Goal: Task Accomplishment & Management: Use online tool/utility

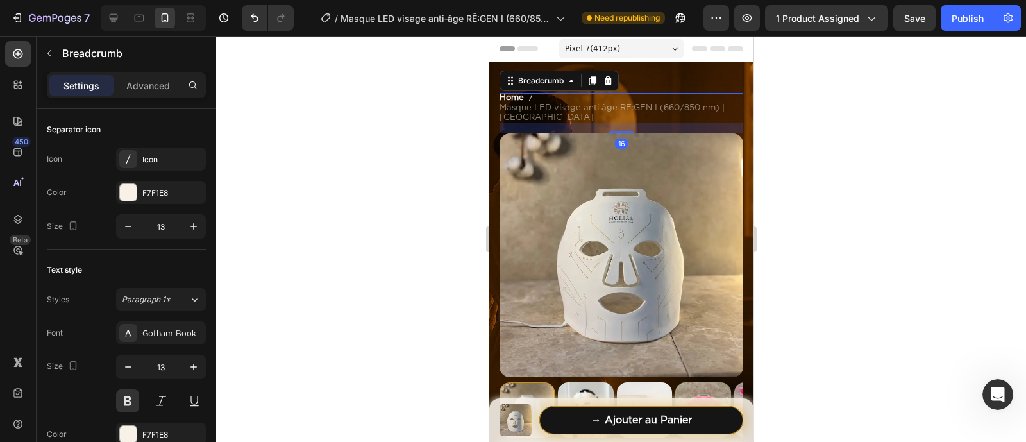
scroll to position [1910, 0]
click at [134, 226] on icon "button" at bounding box center [128, 226] width 13 height 13
type input "11"
click at [335, 189] on div at bounding box center [621, 239] width 810 height 406
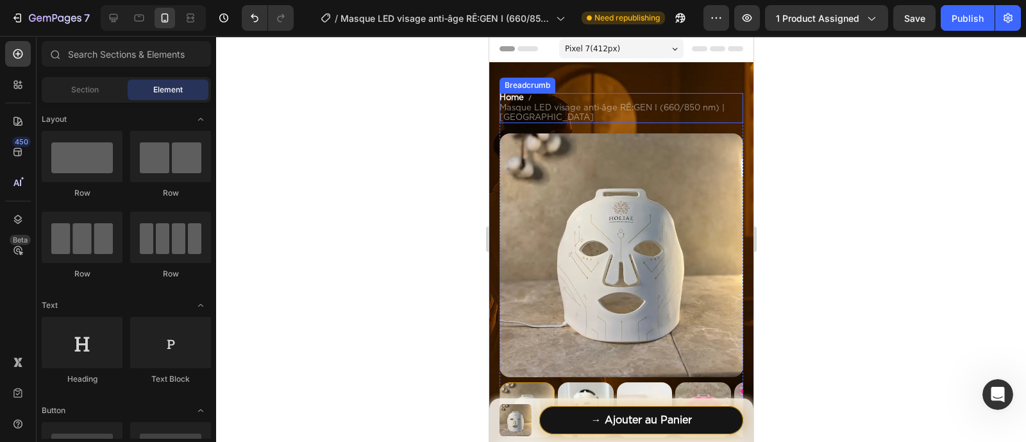
click at [541, 116] on span "Masque LED visage anti‑âge RĒ:GEN I (660/850 nm) | [GEOGRAPHIC_DATA]" at bounding box center [621, 113] width 244 height 20
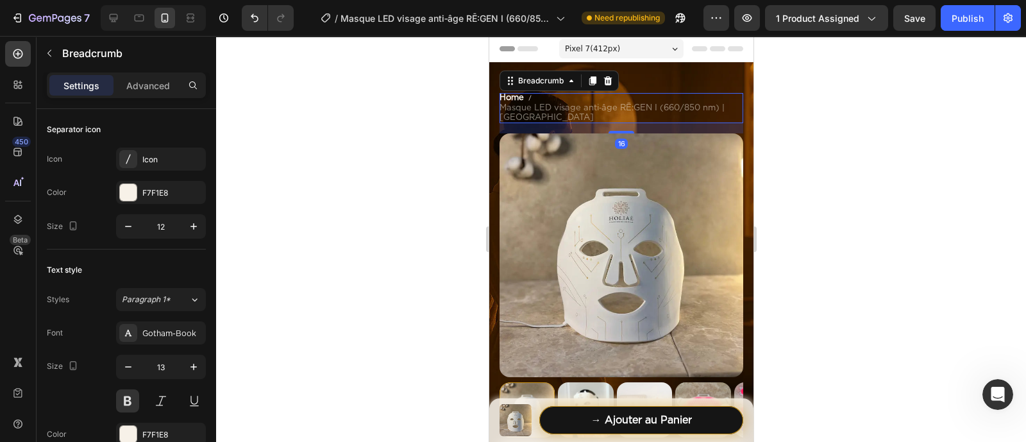
click at [541, 116] on span "Masque LED visage anti‑âge RĒ:GEN I (660/850 nm) | [GEOGRAPHIC_DATA]" at bounding box center [621, 113] width 244 height 20
click at [541, 115] on span "Masque LED visage anti‑âge RĒ:GEN I (660/850 nm) | [GEOGRAPHIC_DATA]" at bounding box center [621, 113] width 244 height 20
click at [134, 21] on icon at bounding box center [139, 18] width 13 height 13
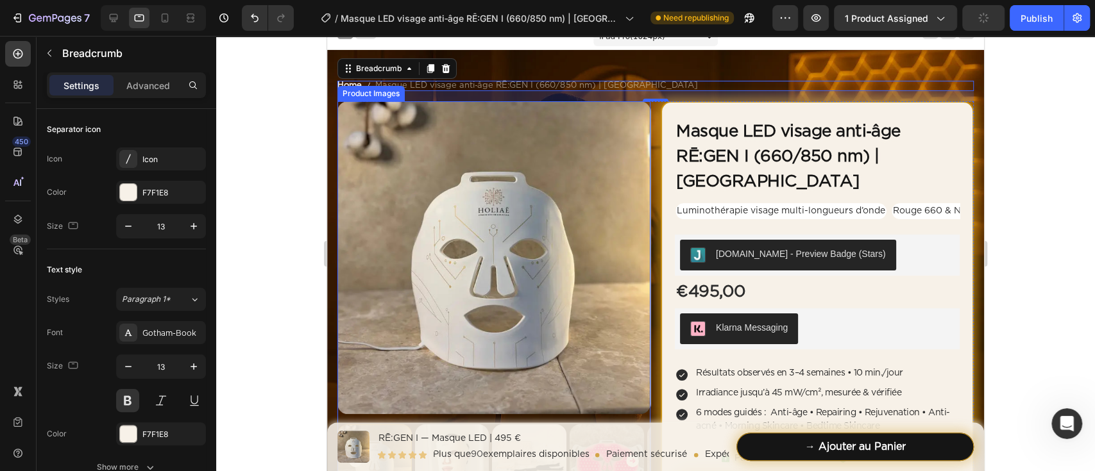
scroll to position [1881, 0]
click at [117, 18] on icon at bounding box center [114, 18] width 8 height 8
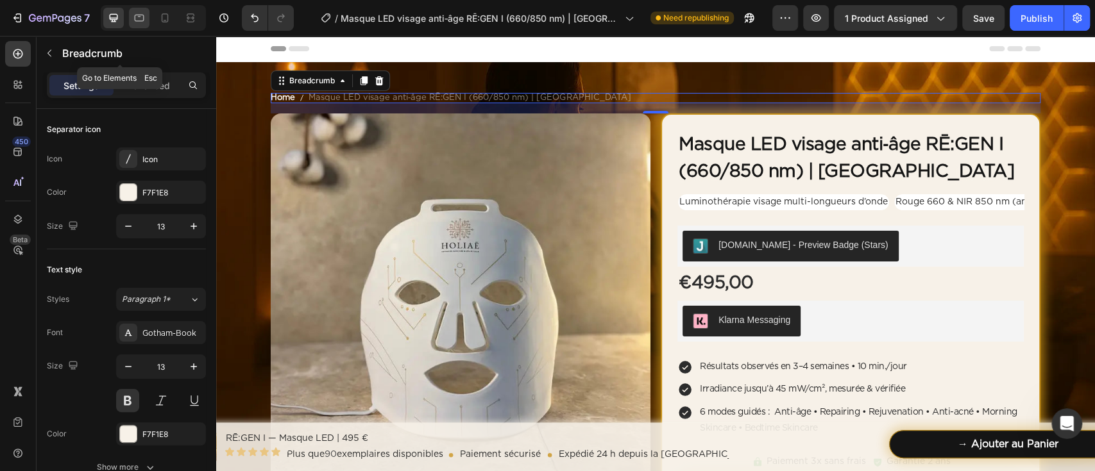
click at [138, 19] on icon at bounding box center [139, 18] width 13 height 13
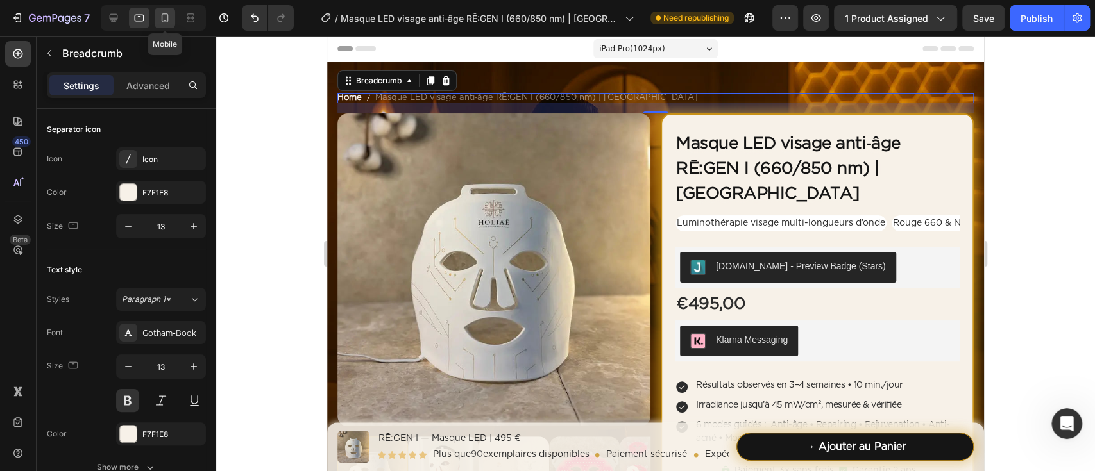
click at [167, 13] on icon at bounding box center [165, 17] width 7 height 9
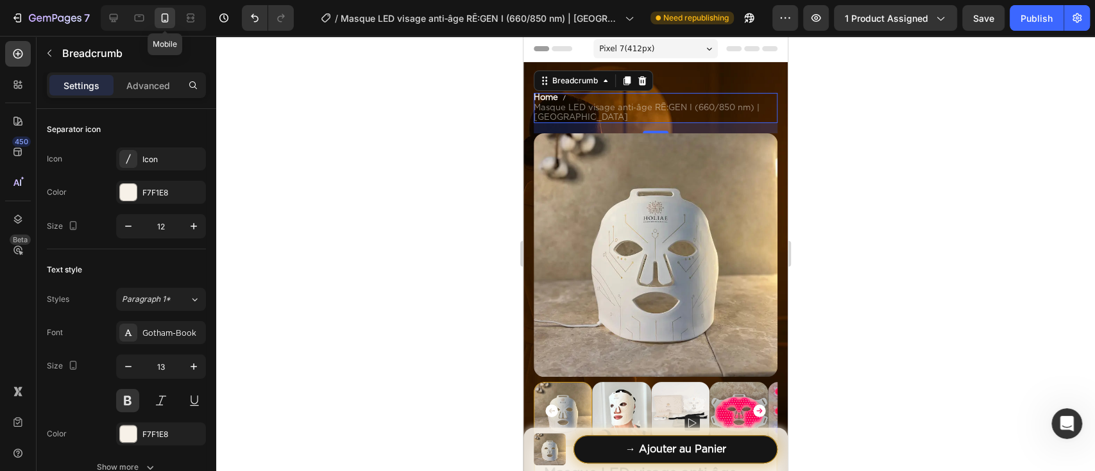
scroll to position [12, 0]
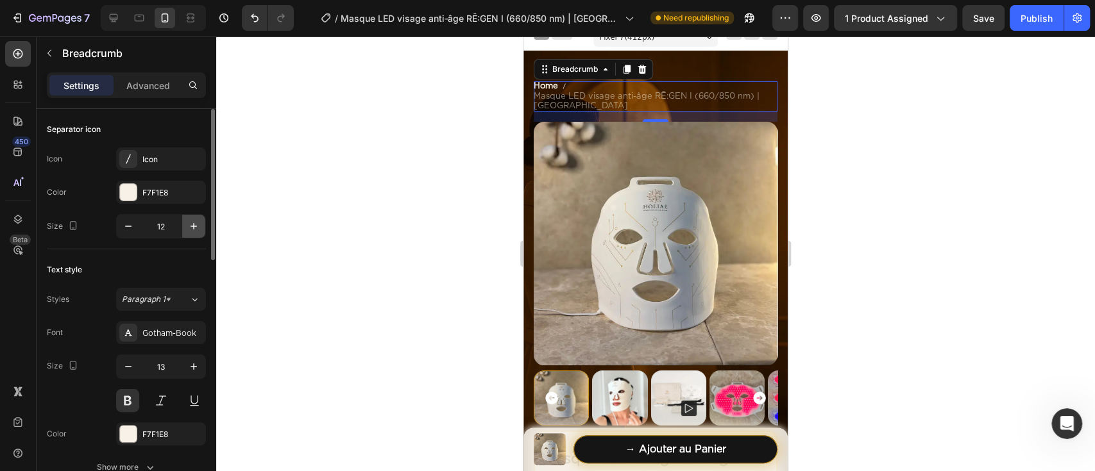
click at [184, 224] on button "button" at bounding box center [193, 226] width 23 height 23
click at [133, 230] on icon "button" at bounding box center [128, 226] width 13 height 13
type input "12"
click at [133, 368] on icon "button" at bounding box center [128, 366] width 13 height 13
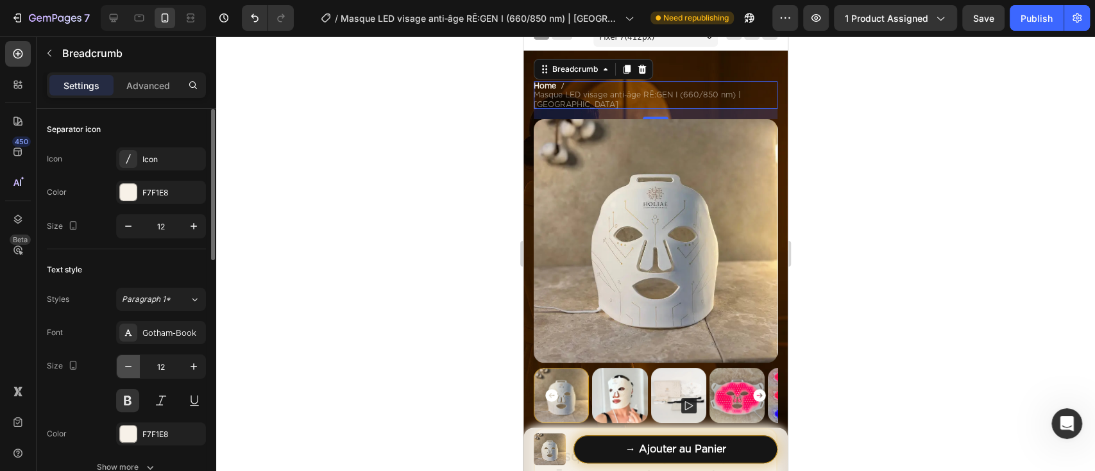
click at [133, 368] on icon "button" at bounding box center [128, 366] width 13 height 13
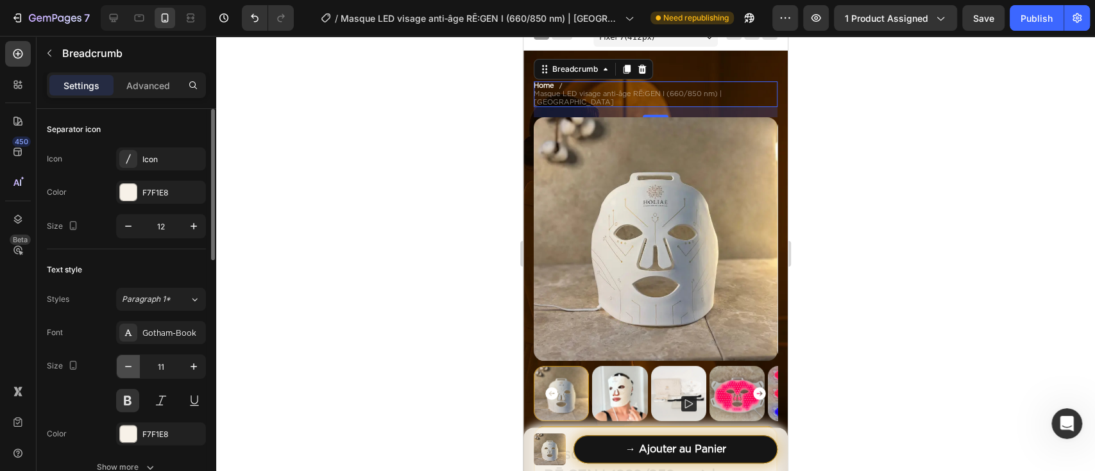
click at [133, 368] on icon "button" at bounding box center [128, 366] width 13 height 13
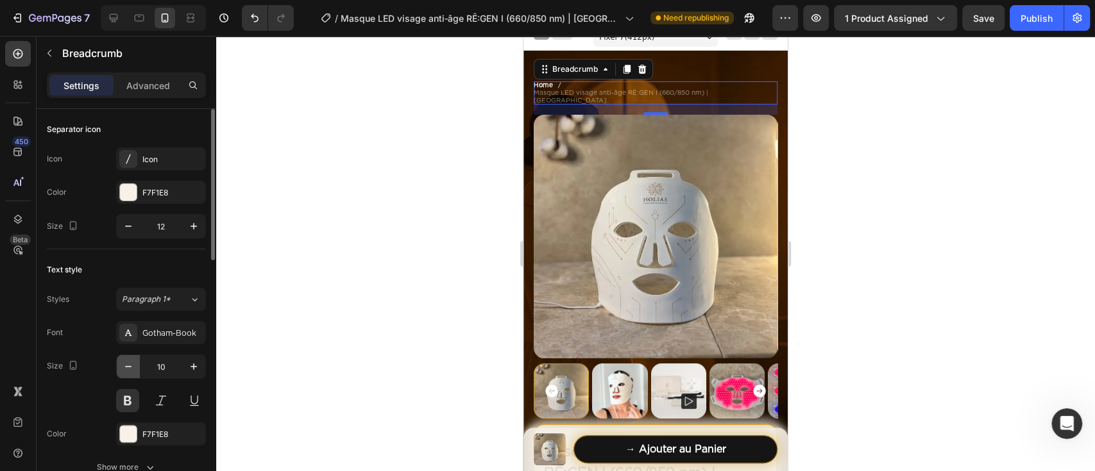
click at [133, 368] on icon "button" at bounding box center [128, 366] width 13 height 13
type input "9"
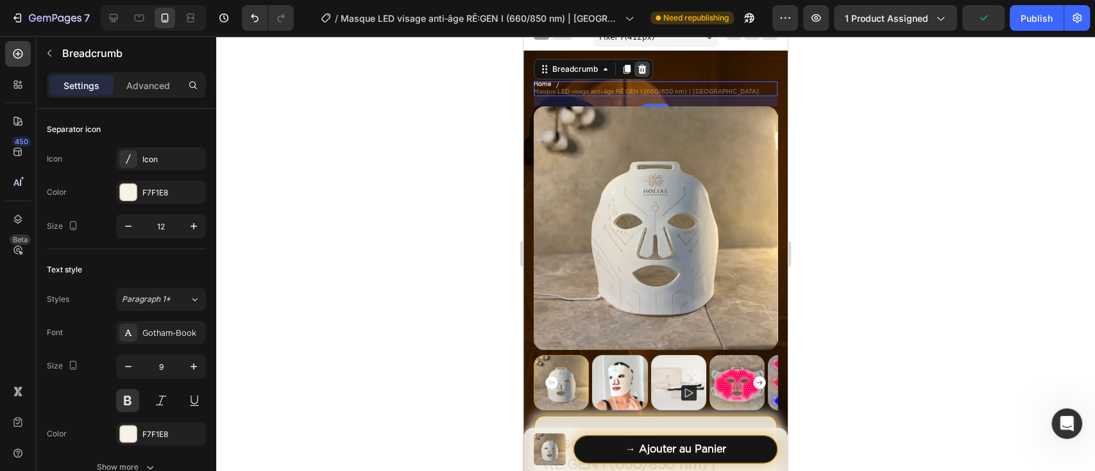
click at [642, 73] on icon at bounding box center [642, 69] width 8 height 9
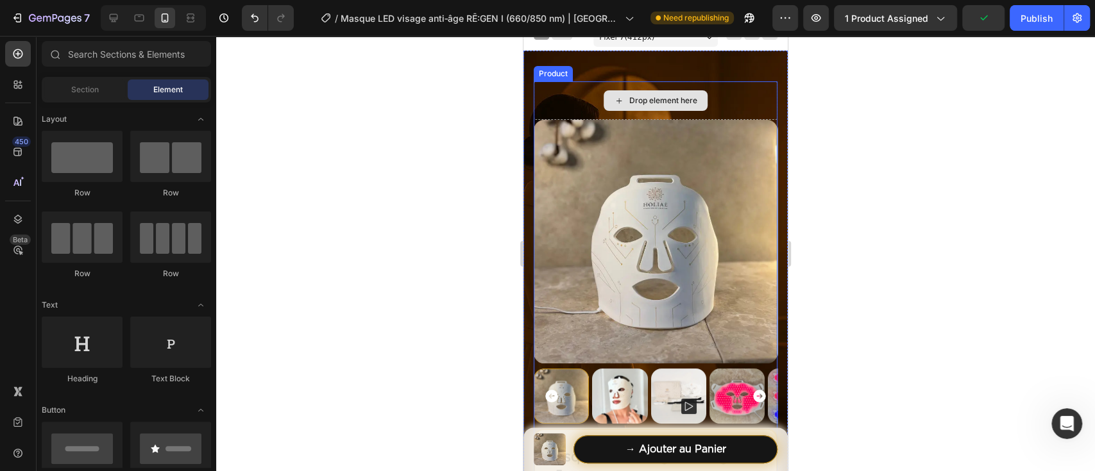
click at [586, 104] on div "Drop element here" at bounding box center [655, 100] width 244 height 38
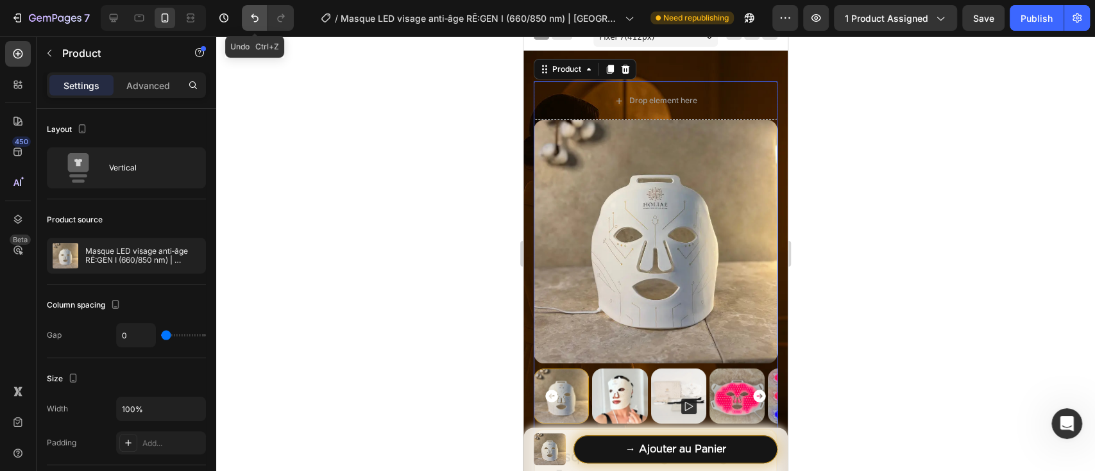
click at [251, 22] on icon "Undo/Redo" at bounding box center [254, 18] width 13 height 13
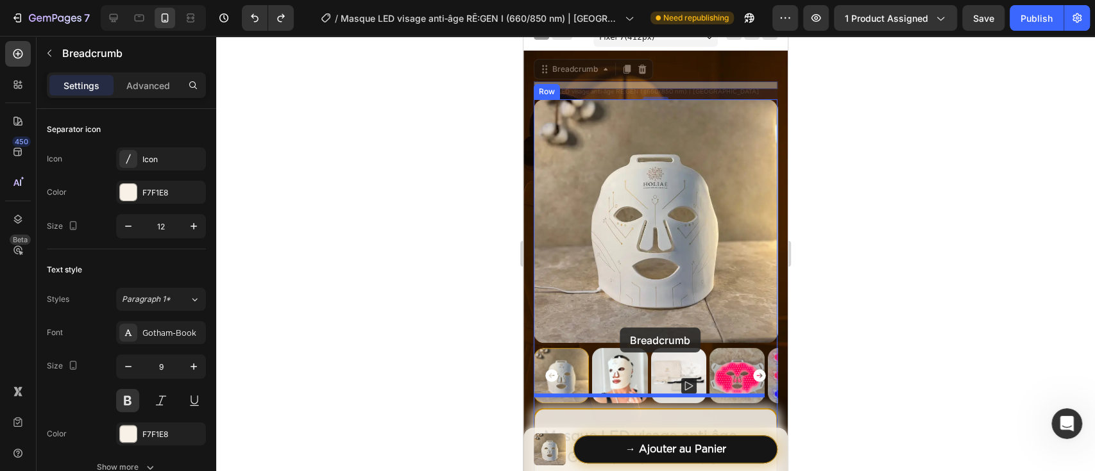
drag, startPoint x: 585, startPoint y: 83, endPoint x: 619, endPoint y: 328, distance: 247.4
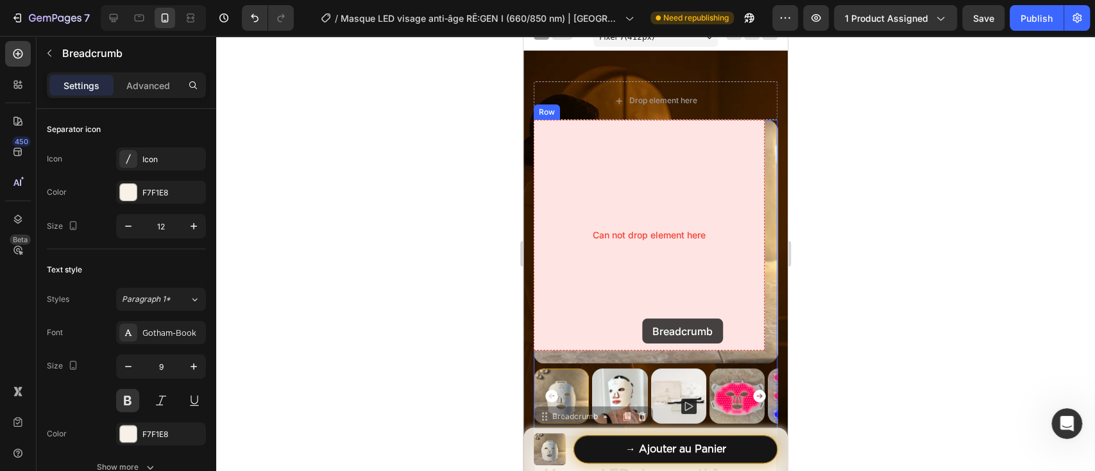
scroll to position [183, 0]
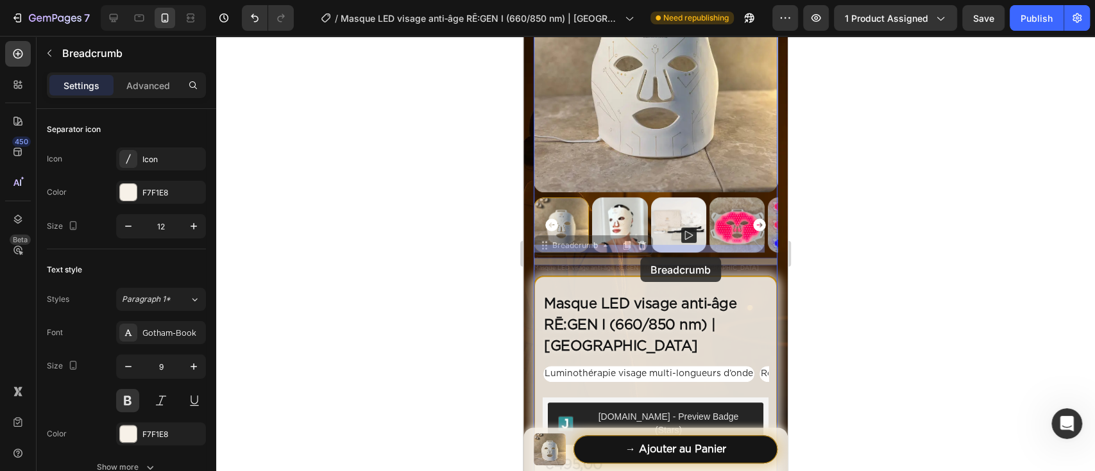
drag, startPoint x: 637, startPoint y: 335, endPoint x: 640, endPoint y: 257, distance: 77.6
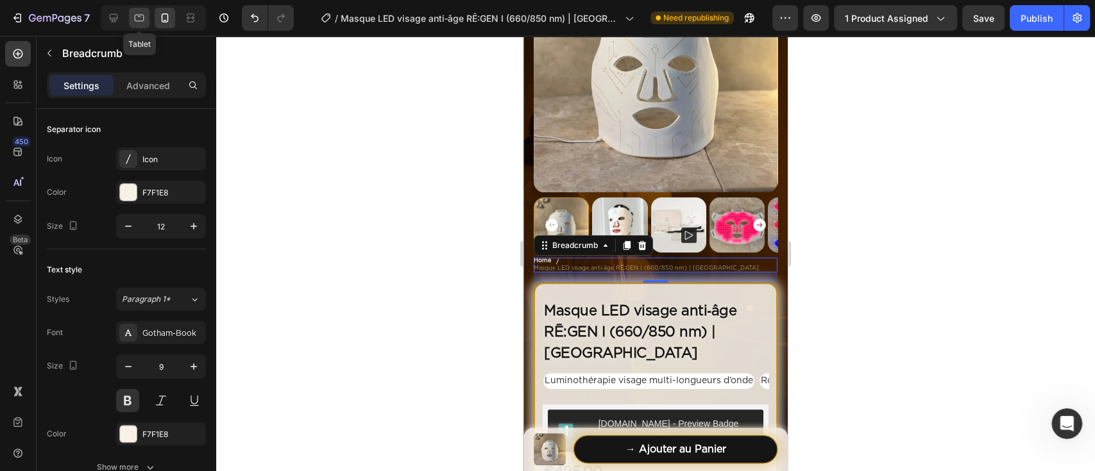
click at [129, 18] on div at bounding box center [139, 18] width 21 height 21
type input "13"
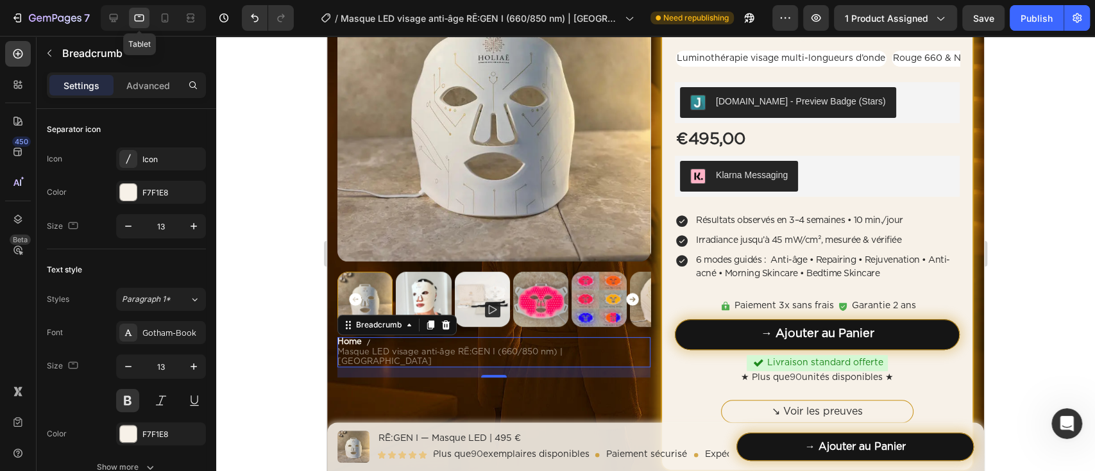
click at [125, 17] on div "Tablet" at bounding box center [153, 18] width 105 height 26
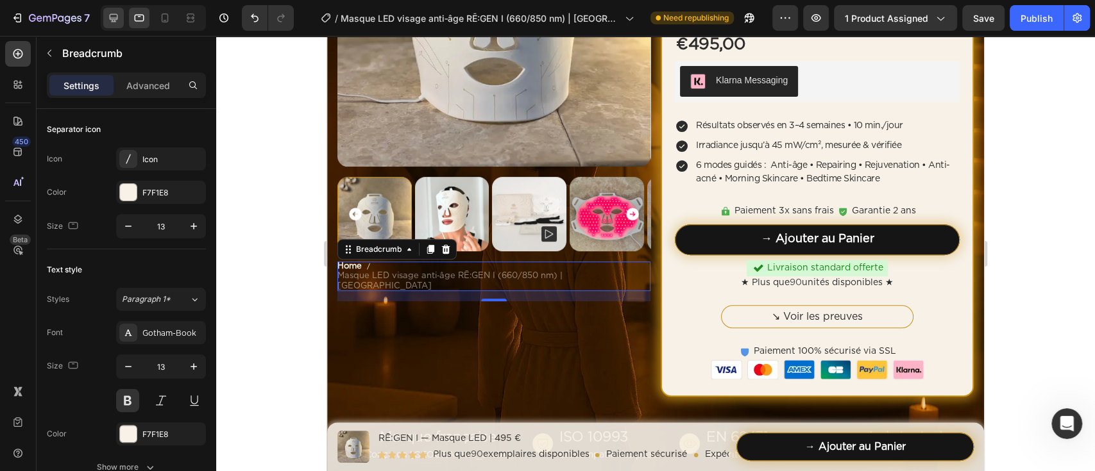
click at [123, 17] on div at bounding box center [113, 18] width 21 height 21
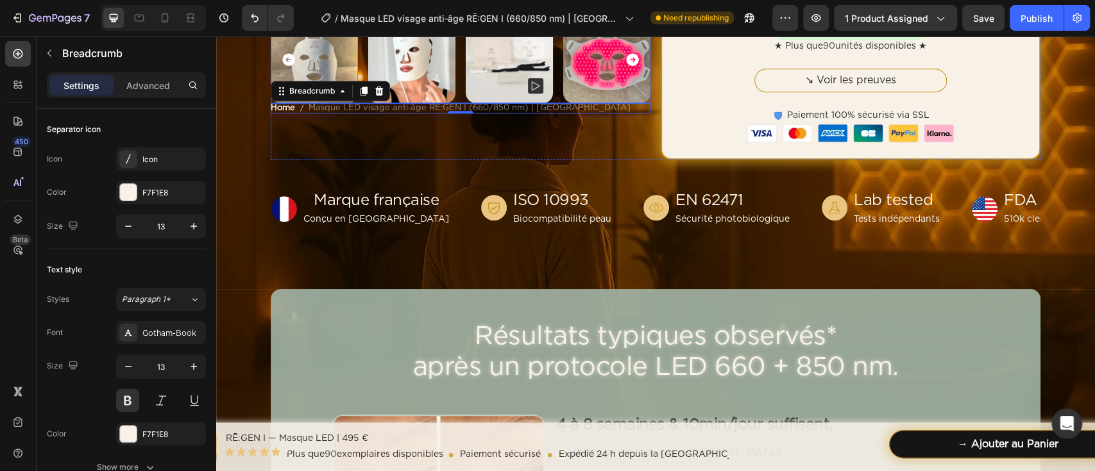
scroll to position [528, 0]
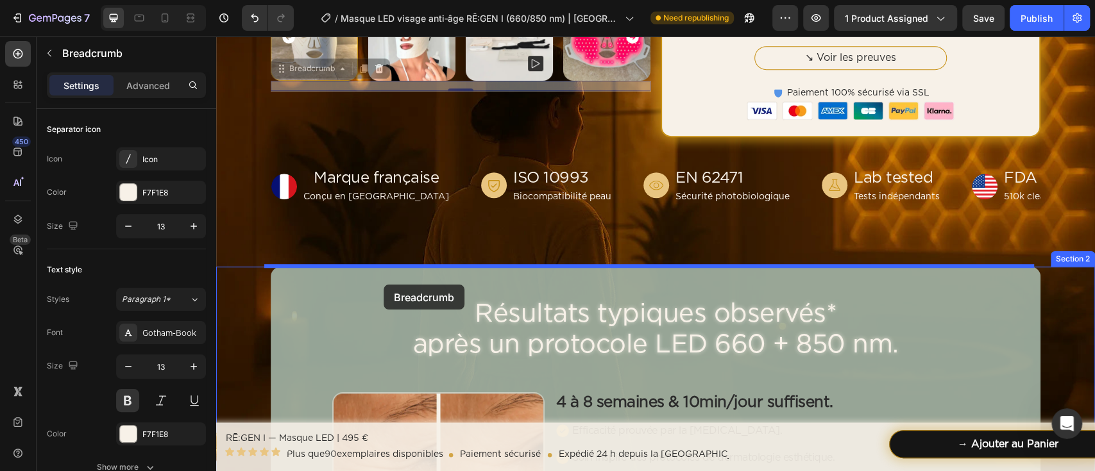
drag, startPoint x: 364, startPoint y: 87, endPoint x: 383, endPoint y: 285, distance: 199.1
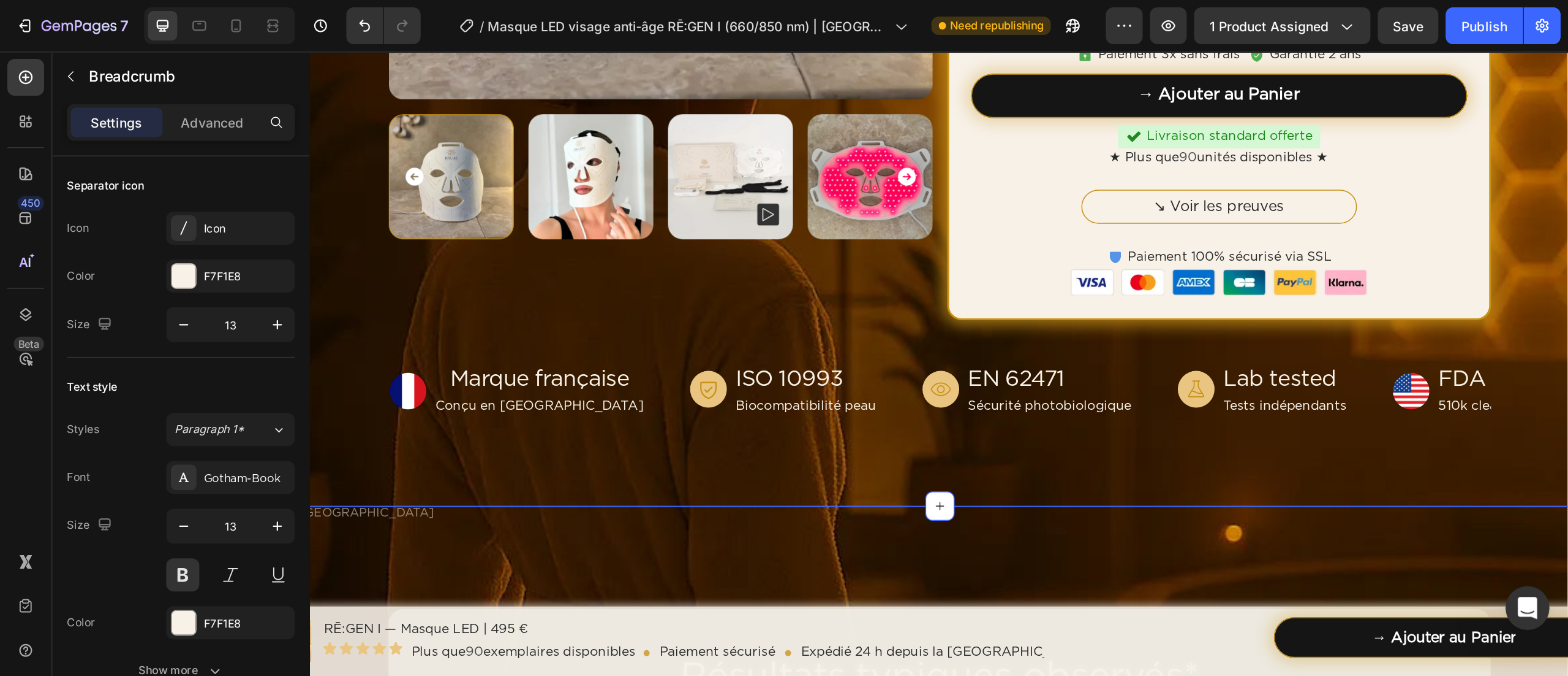
scroll to position [1766, 0]
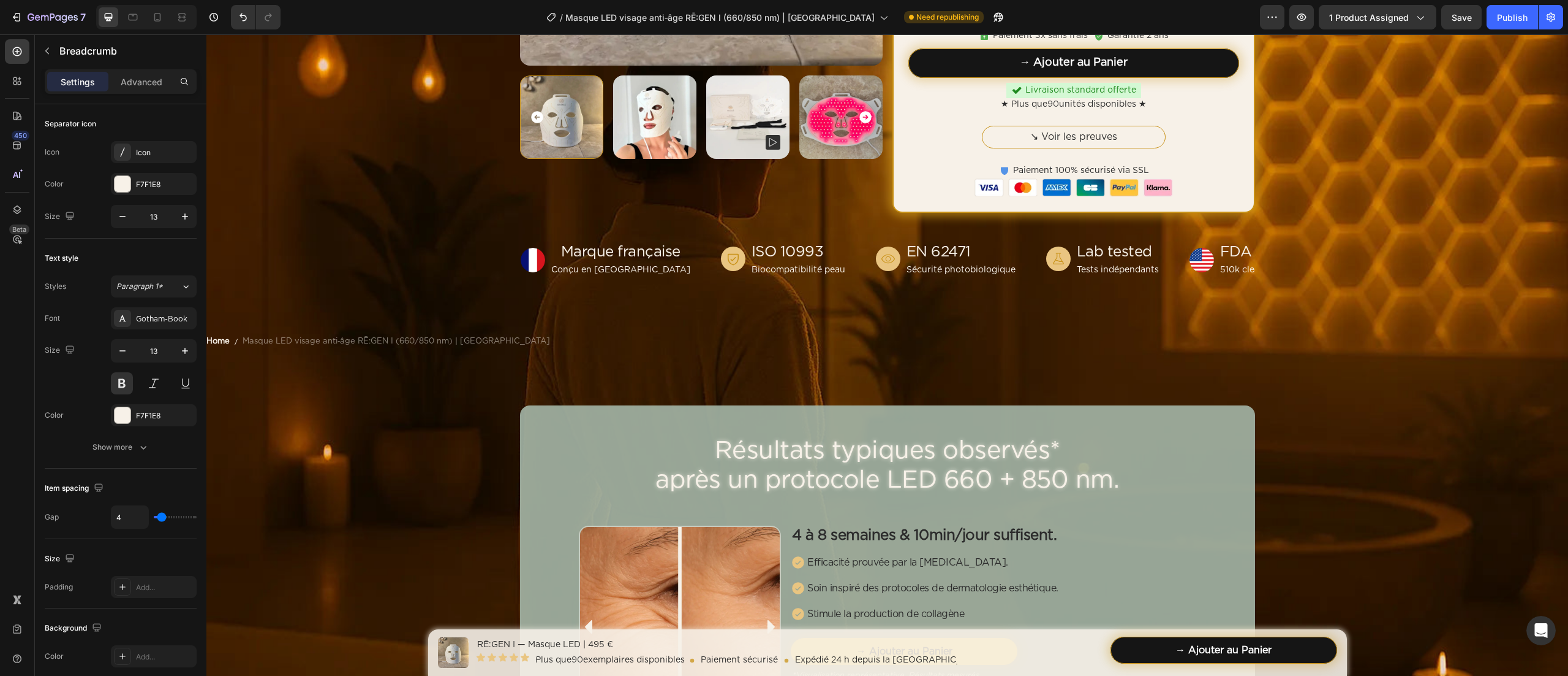
click at [385, 342] on span "Masque LED visage anti‑âge RĒ:GEN I (660/850 nm) | [GEOGRAPHIC_DATA]" at bounding box center [397, 341] width 308 height 10
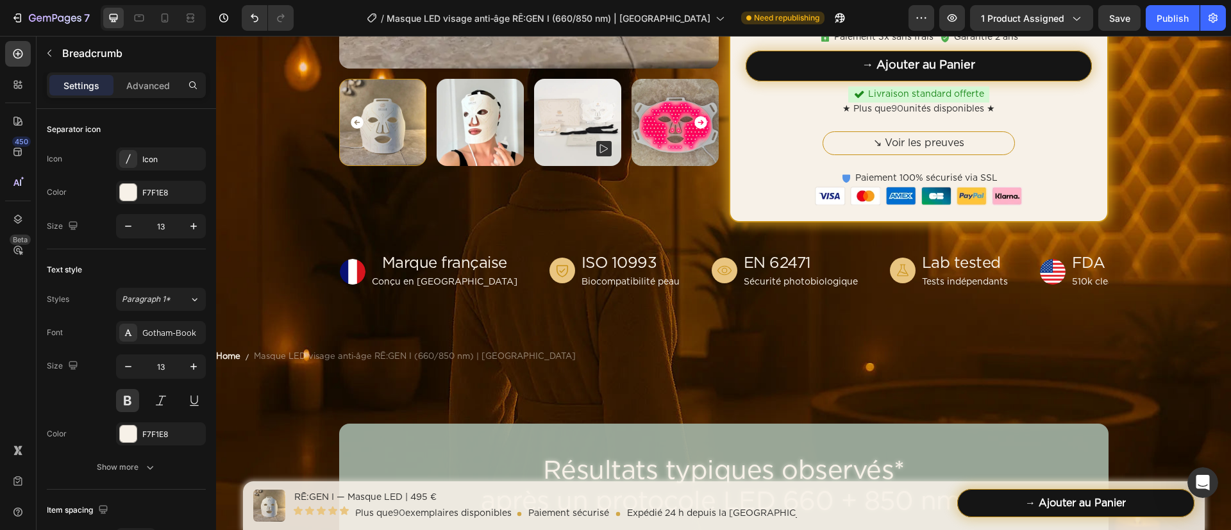
scroll to position [1834, 0]
click at [285, 358] on span "Masque LED visage anti‑âge RĒ:GEN I (660/850 nm) | [GEOGRAPHIC_DATA]" at bounding box center [415, 356] width 322 height 10
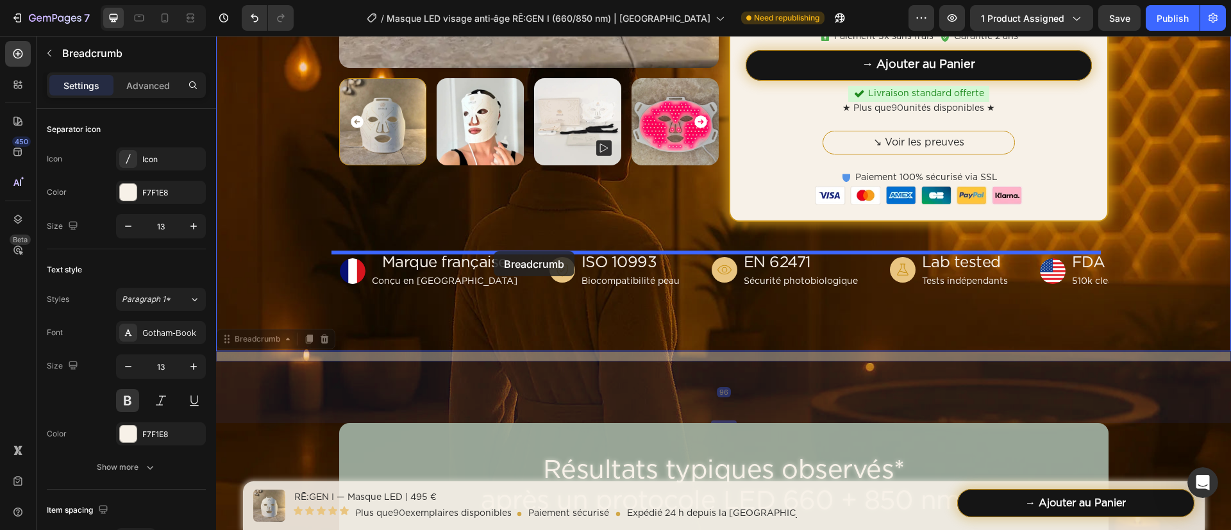
drag, startPoint x: 448, startPoint y: 354, endPoint x: 494, endPoint y: 251, distance: 112.5
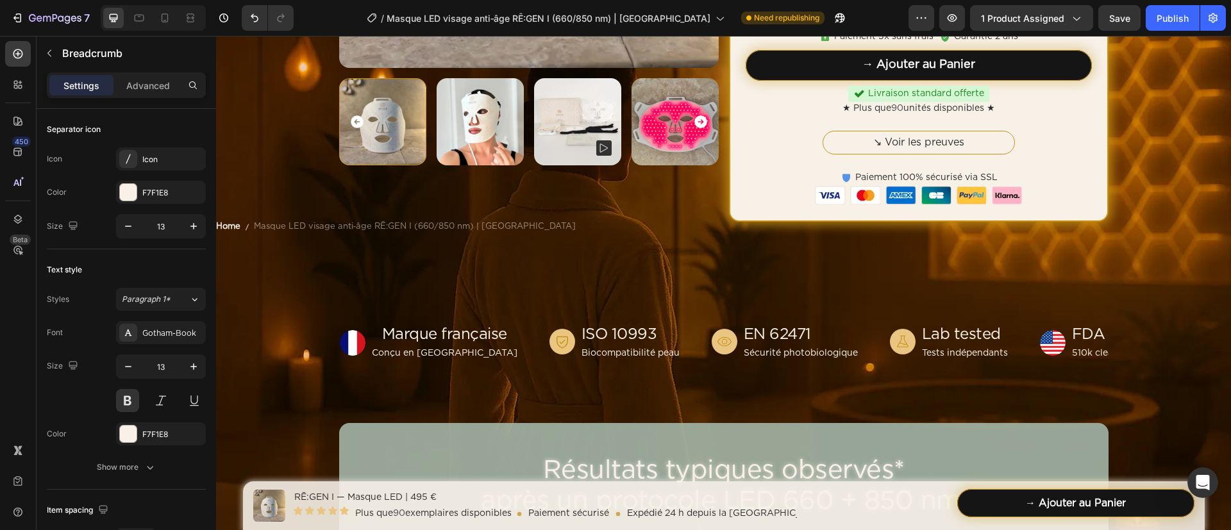
click at [319, 226] on span "Masque LED visage anti‑âge RĒ:GEN I (660/850 nm) | [GEOGRAPHIC_DATA]" at bounding box center [415, 227] width 322 height 10
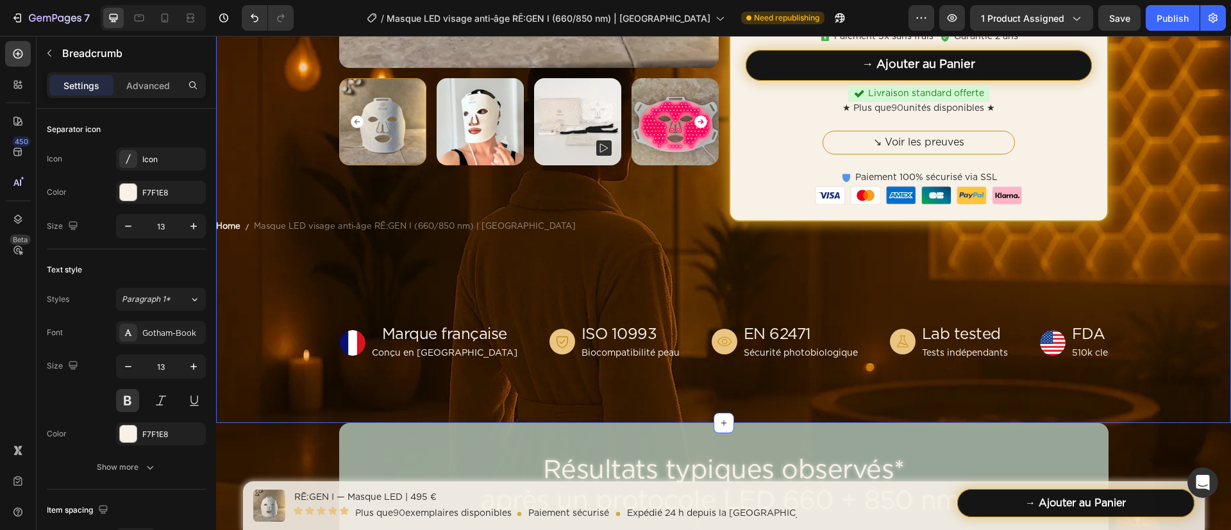
click at [373, 276] on div "Drop element here Product Images Masque LED visage anti‑âge RĒ:GEN I (660/850 n…" at bounding box center [723, 6] width 1015 height 712
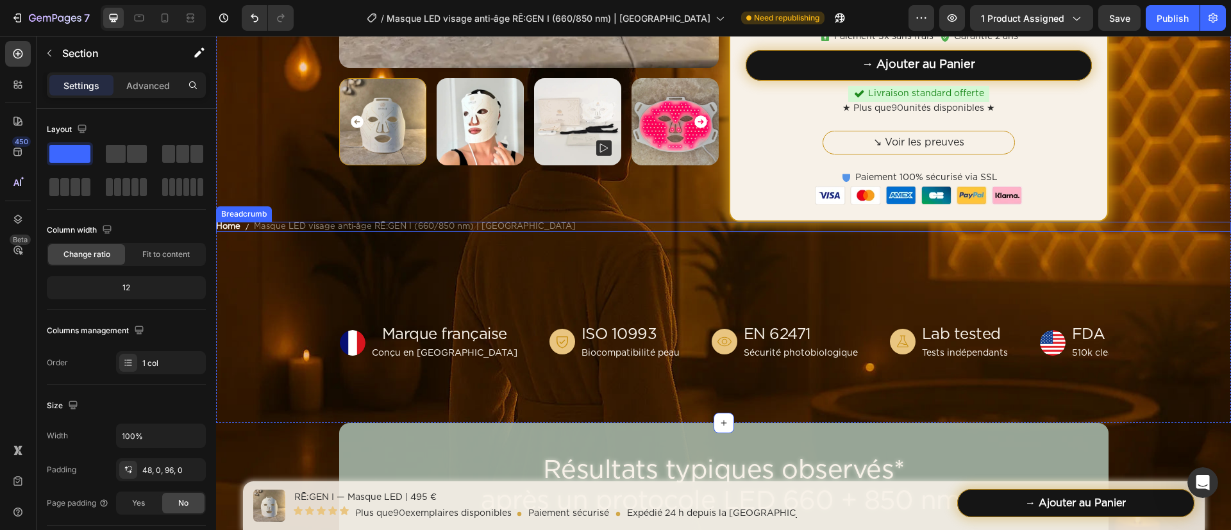
click at [399, 222] on span "Masque LED visage anti‑âge RĒ:GEN I (660/850 nm) | [GEOGRAPHIC_DATA]" at bounding box center [415, 227] width 322 height 10
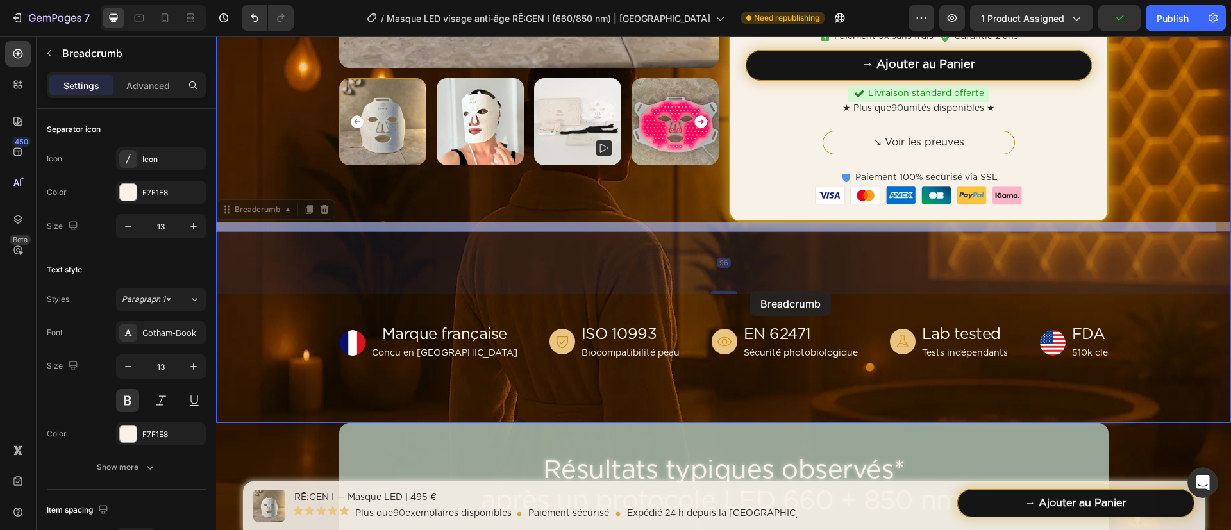
drag, startPoint x: 475, startPoint y: 226, endPoint x: 750, endPoint y: 291, distance: 282.6
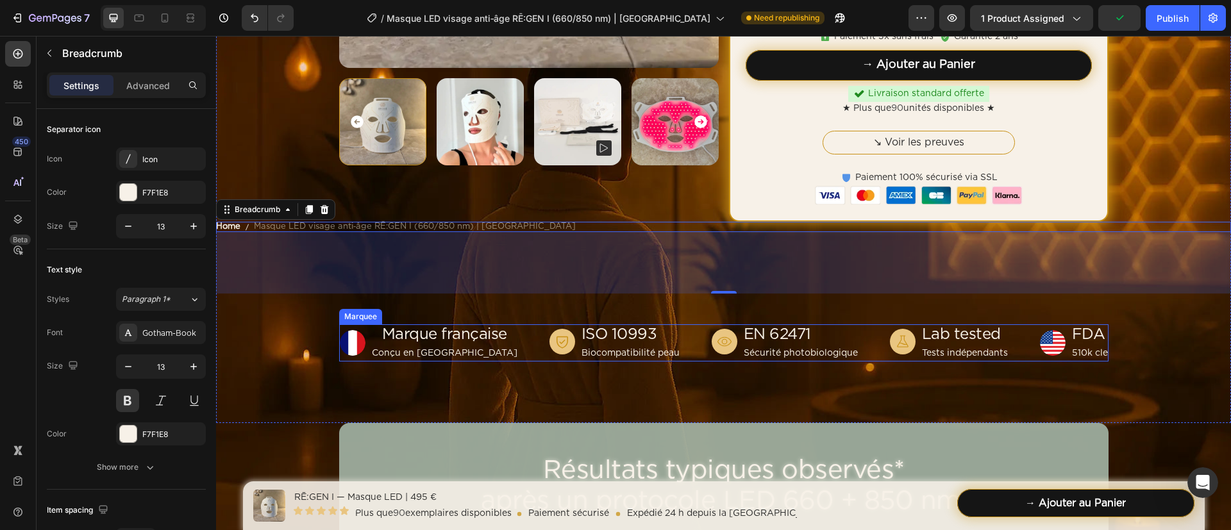
drag, startPoint x: 505, startPoint y: 352, endPoint x: 433, endPoint y: 367, distance: 73.4
click at [504, 351] on div "Image Marque française Text Block Conçu en [GEOGRAPHIC_DATA] Text Block Row" at bounding box center [445, 342] width 210 height 37
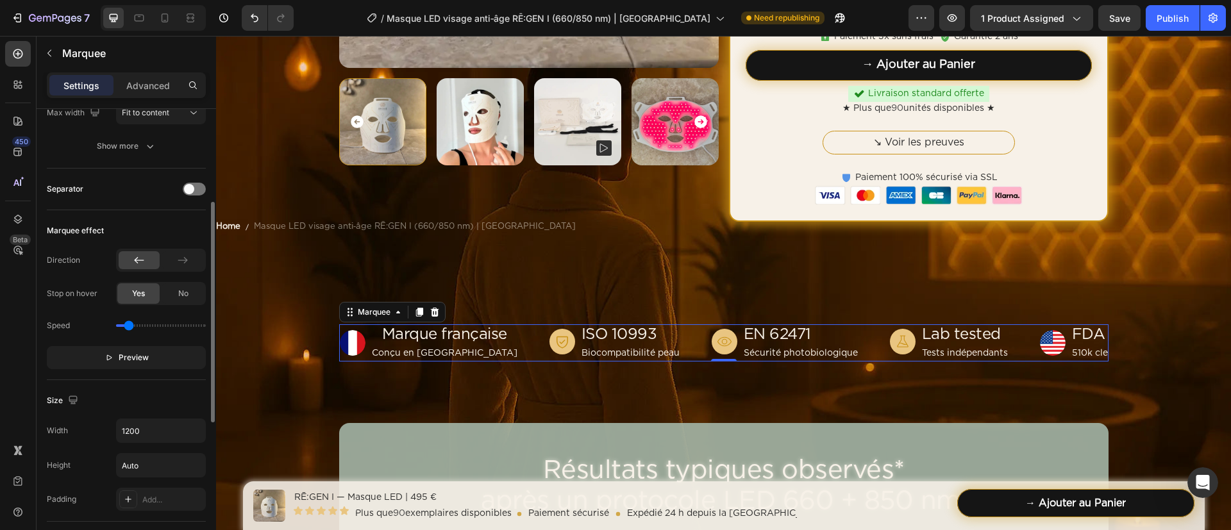
scroll to position [289, 0]
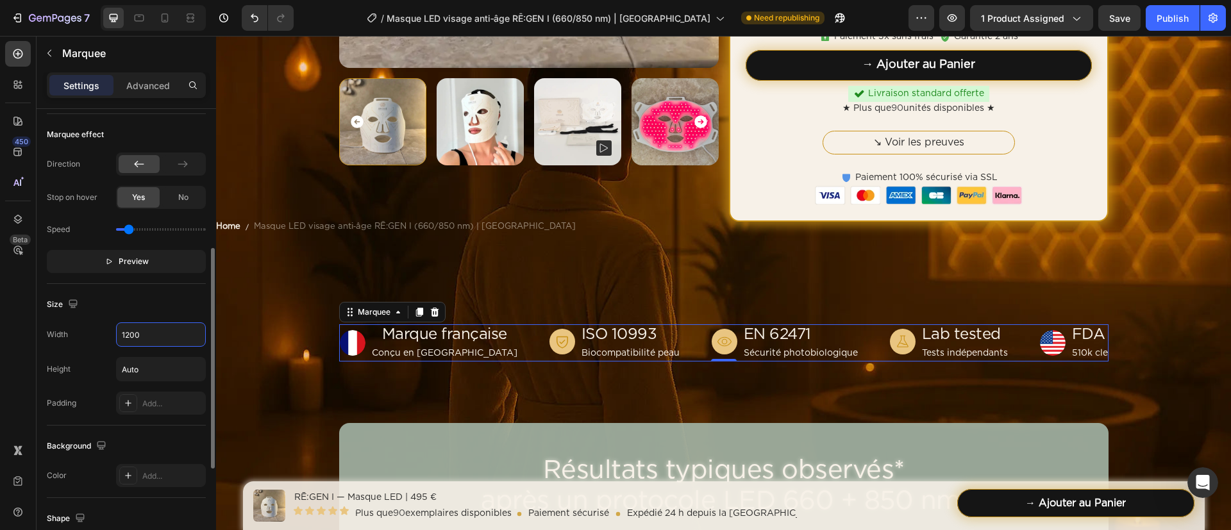
click at [178, 335] on input "1200" at bounding box center [161, 334] width 88 height 23
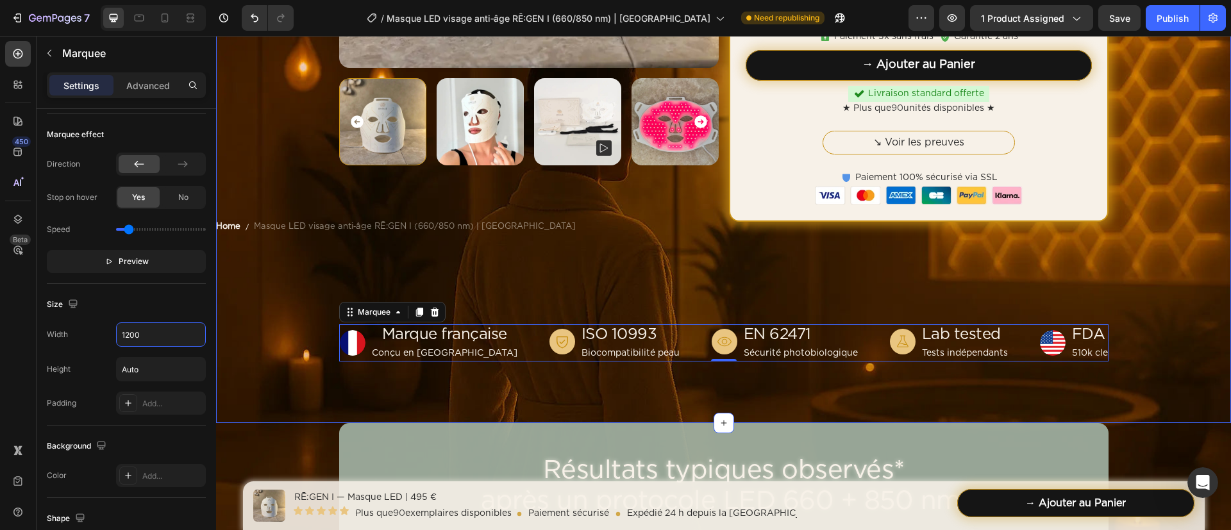
click at [350, 271] on div "Drop element here Product Images Masque LED visage anti‑âge RĒ:GEN I (660/850 n…" at bounding box center [723, 6] width 1015 height 712
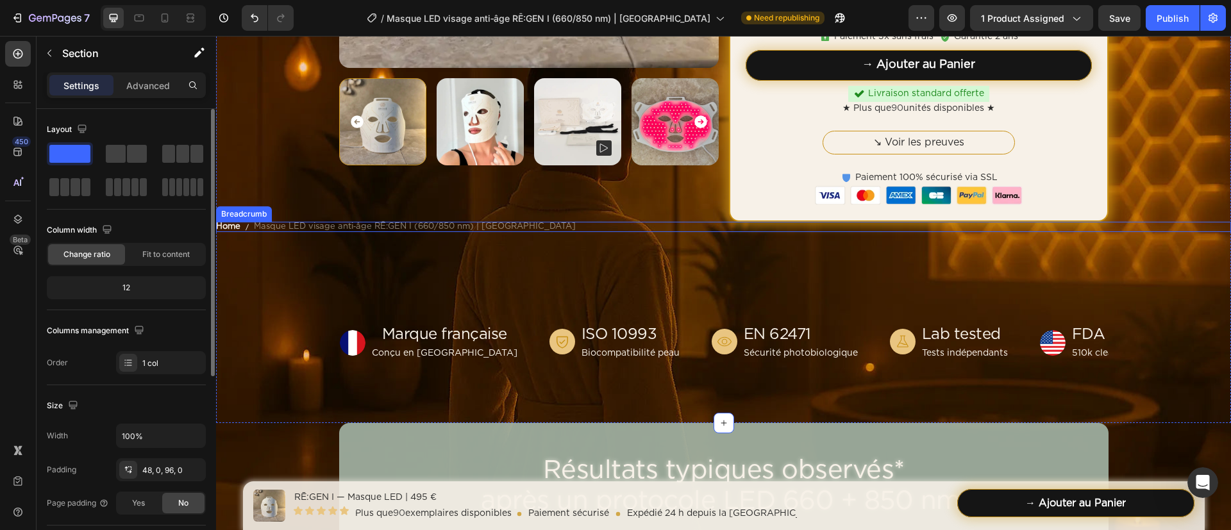
click at [540, 222] on nav "Home Masque LED visage anti‑âge RĒ:GEN I (660/850 nm) | HOLIAĒ" at bounding box center [723, 227] width 1015 height 10
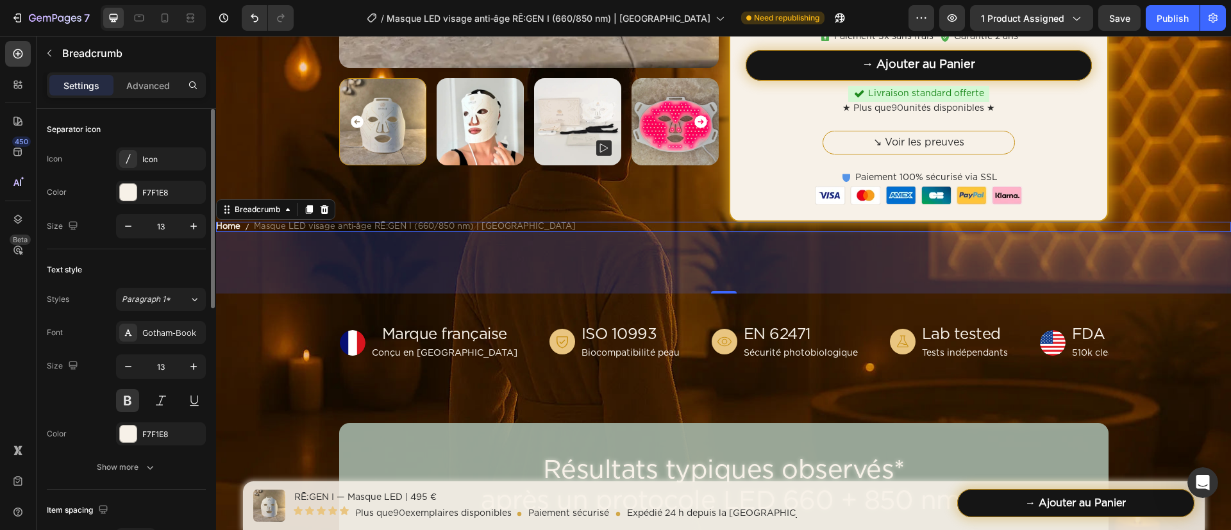
click at [169, 441] on div "Font Gotham-Book Size 13 Color F7F1E8 Show more" at bounding box center [126, 400] width 159 height 158
click at [167, 441] on div "Font Gotham-Book Size 13 Color F7F1E8 Show more" at bounding box center [126, 400] width 159 height 158
click at [167, 441] on button "Show more" at bounding box center [126, 467] width 159 height 23
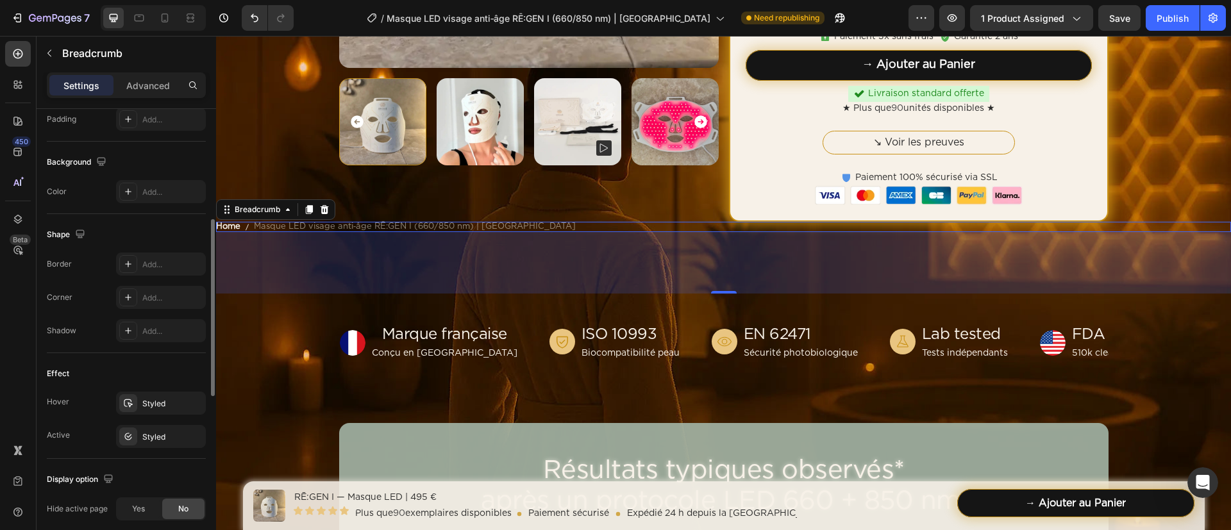
scroll to position [534, 0]
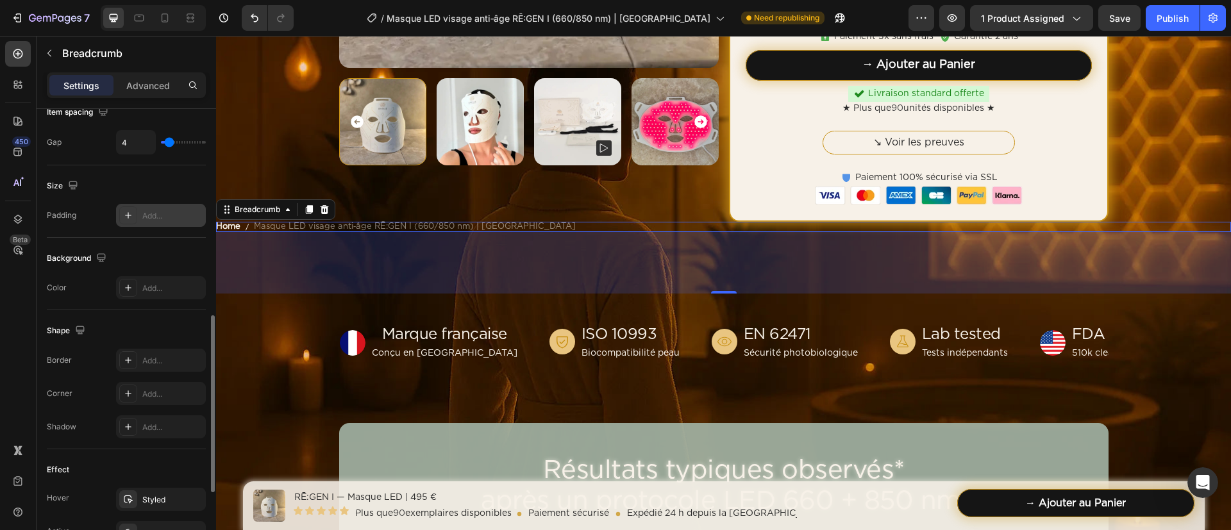
click at [160, 219] on div "Add..." at bounding box center [172, 216] width 60 height 12
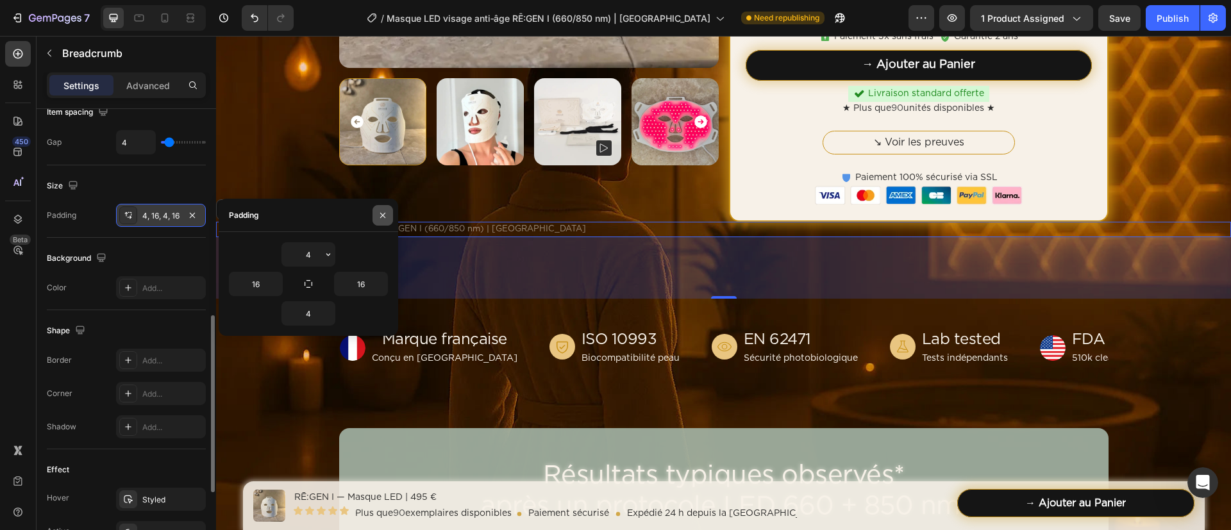
click at [387, 218] on icon "button" at bounding box center [383, 215] width 10 height 10
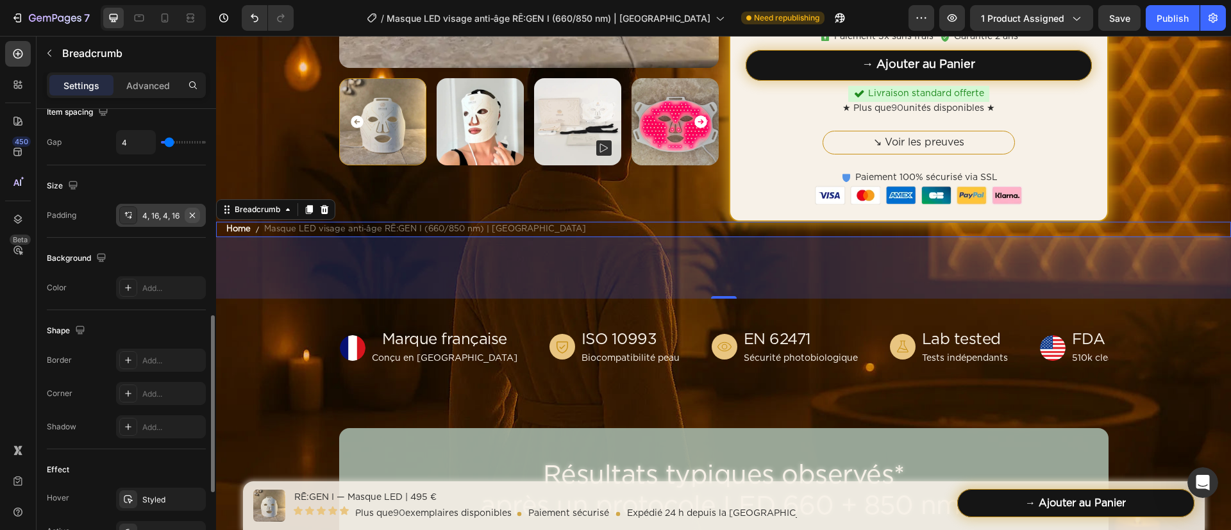
click at [193, 217] on icon "button" at bounding box center [192, 215] width 10 height 10
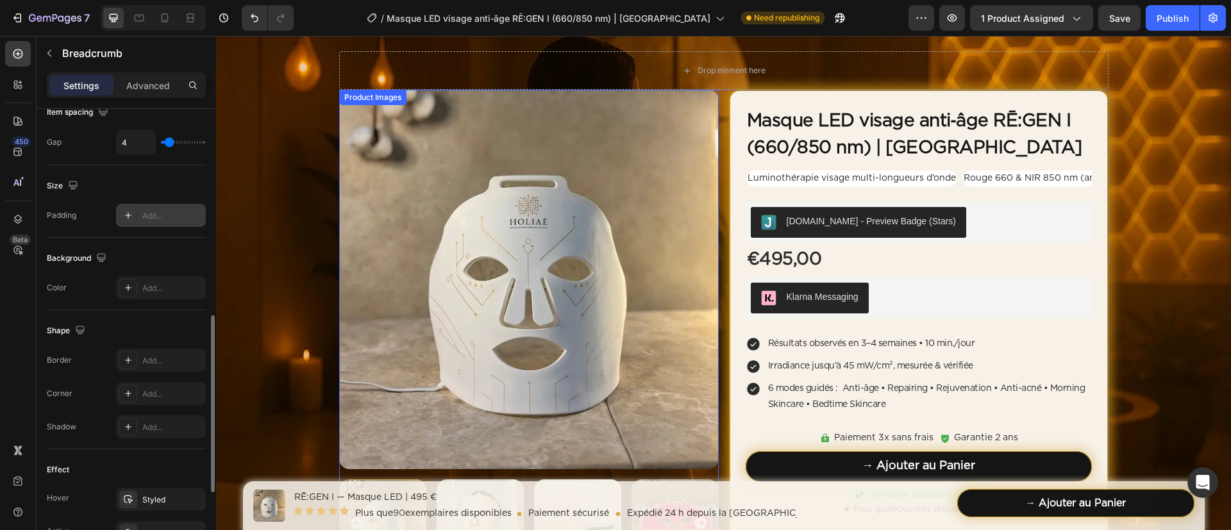
scroll to position [0, 0]
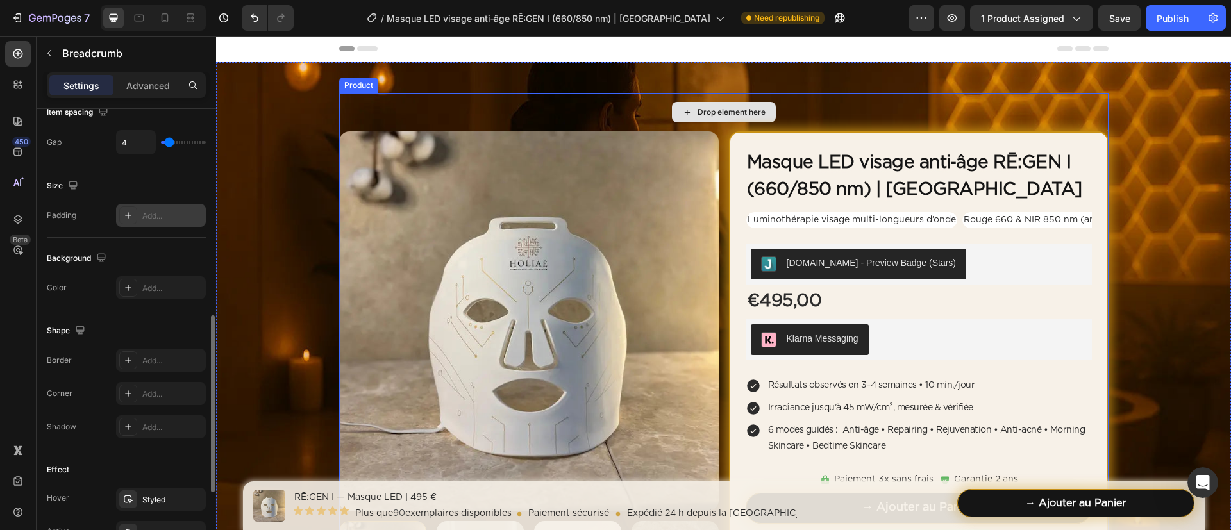
click at [628, 112] on div "Drop element here" at bounding box center [723, 112] width 769 height 38
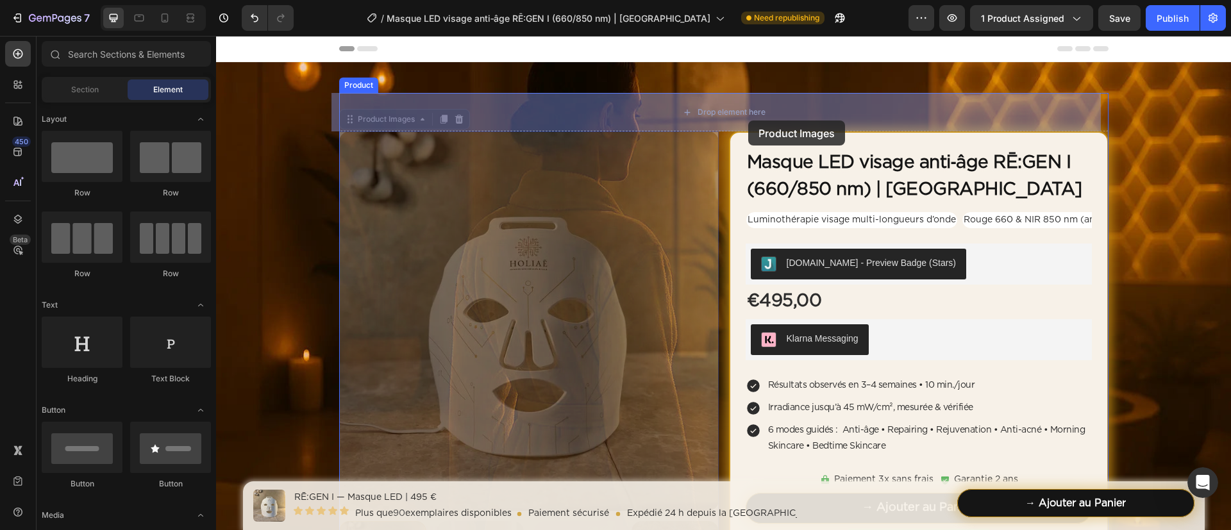
drag, startPoint x: 768, startPoint y: 144, endPoint x: 748, endPoint y: 121, distance: 30.5
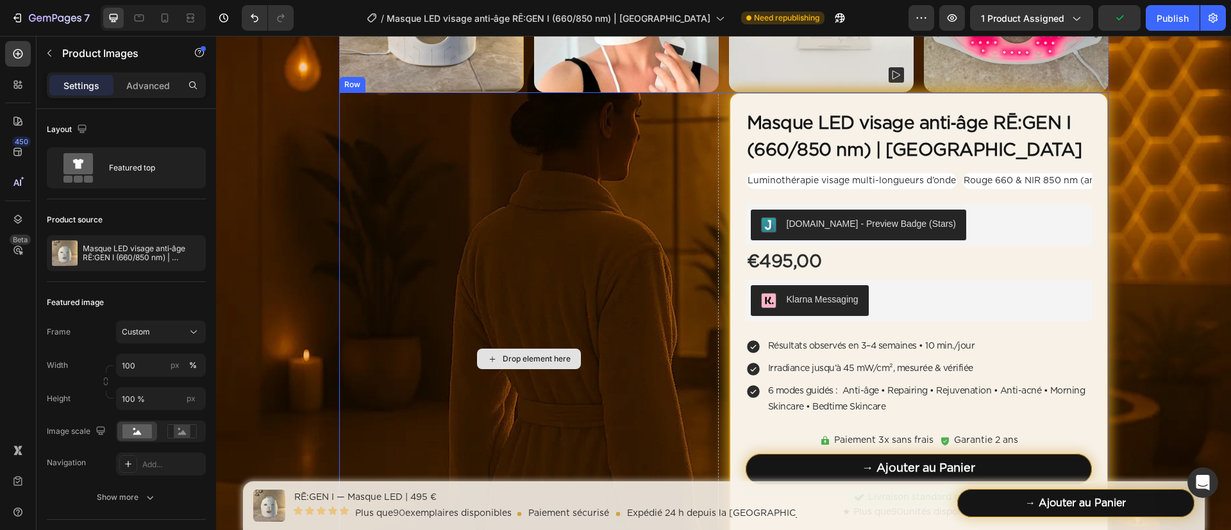
scroll to position [1058, 0]
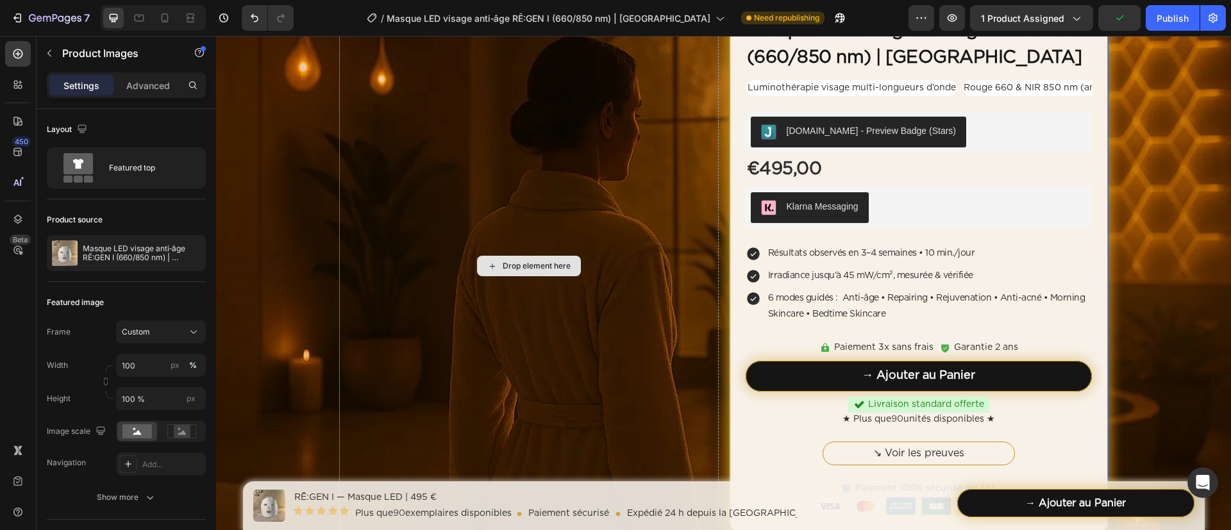
click at [652, 265] on div "Drop element here" at bounding box center [529, 265] width 380 height 533
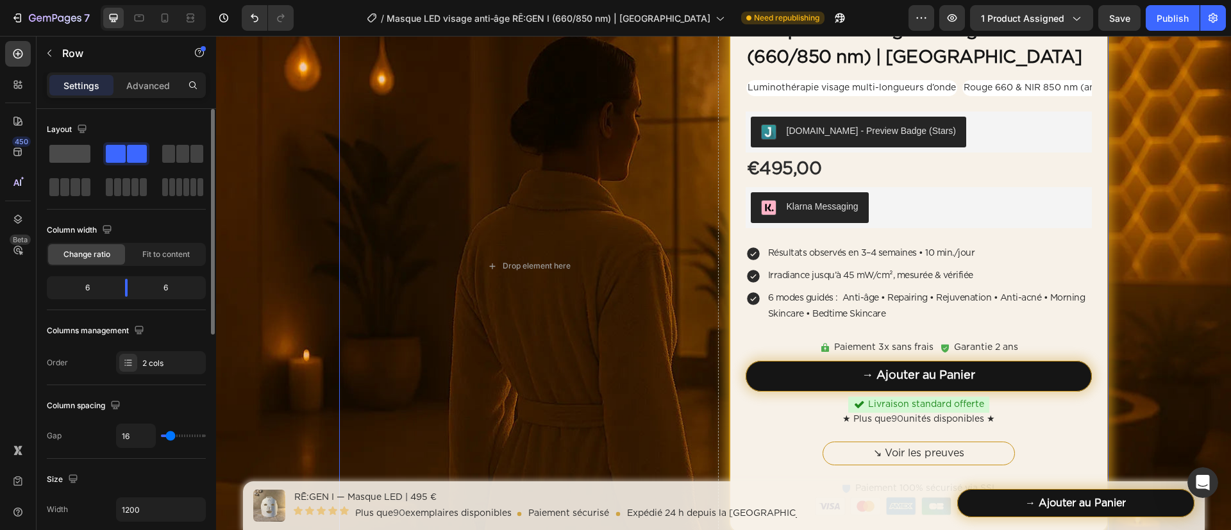
click at [103, 164] on div at bounding box center [126, 153] width 46 height 23
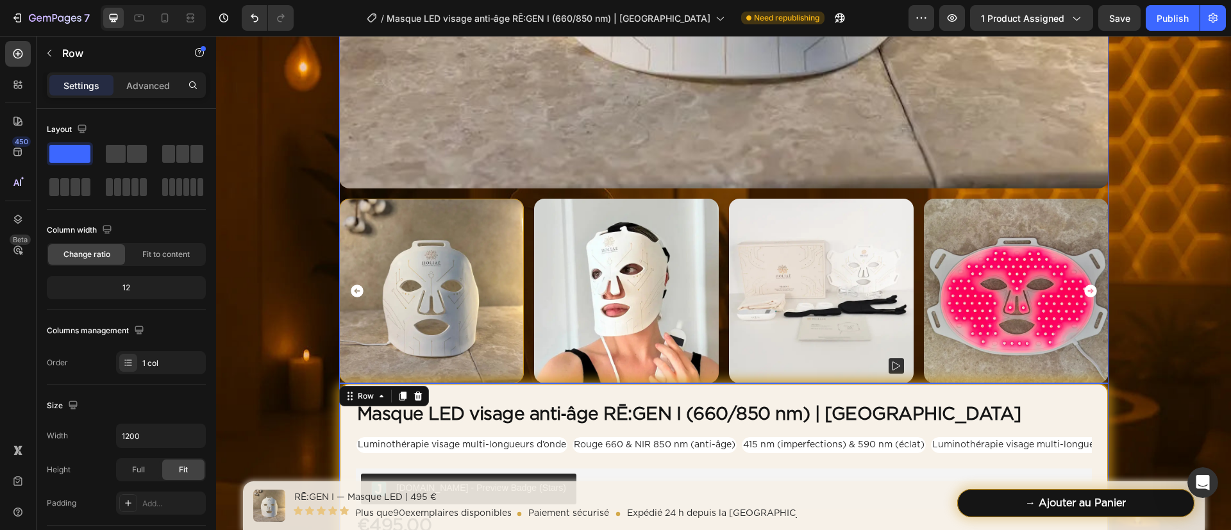
scroll to position [673, 0]
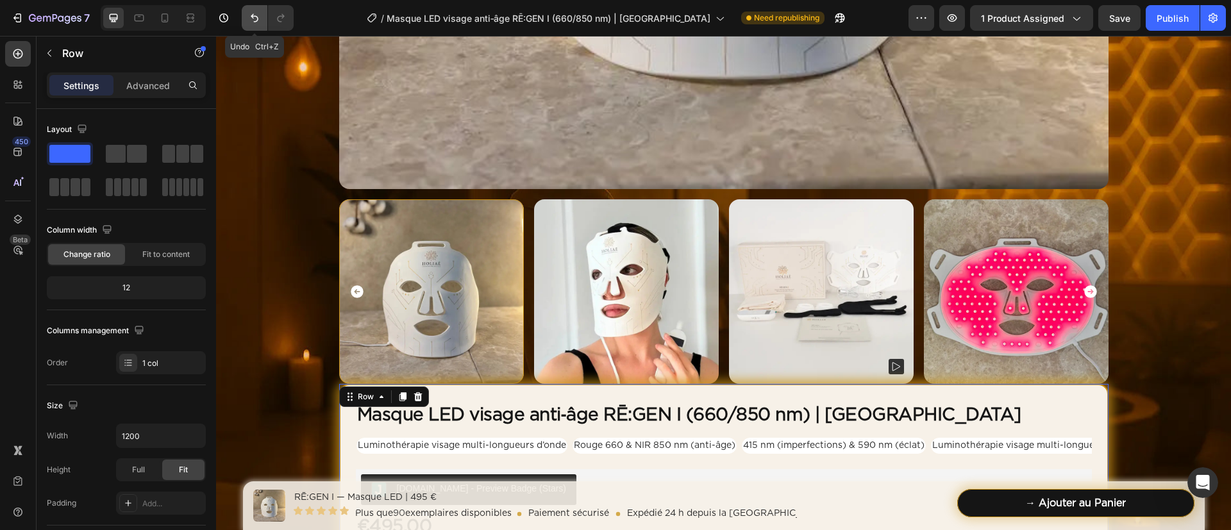
click at [257, 20] on icon "Undo/Redo" at bounding box center [255, 18] width 8 height 8
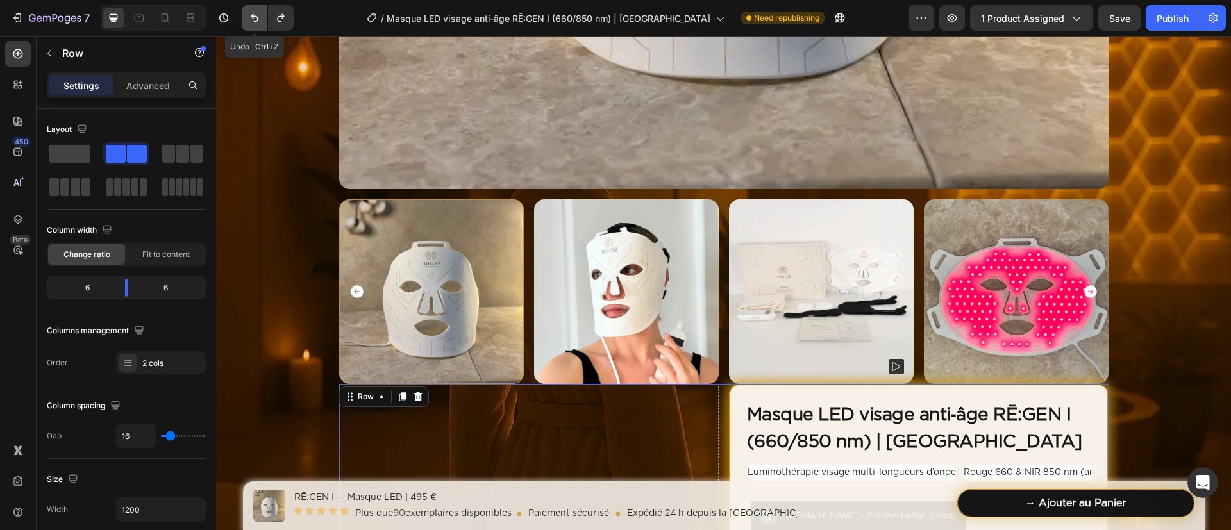
click at [257, 20] on icon "Undo/Redo" at bounding box center [255, 18] width 8 height 8
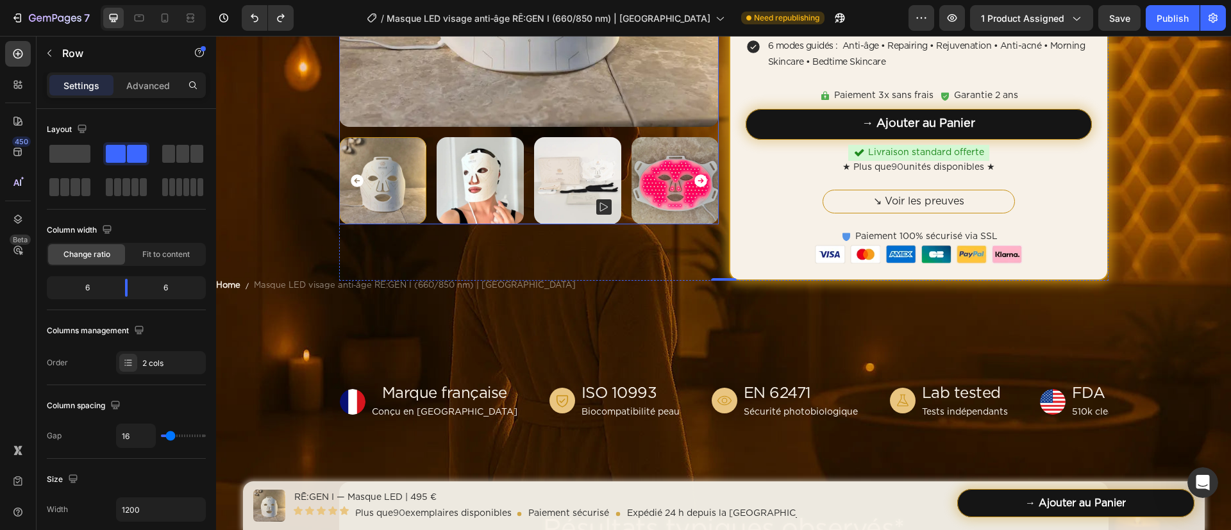
scroll to position [385, 0]
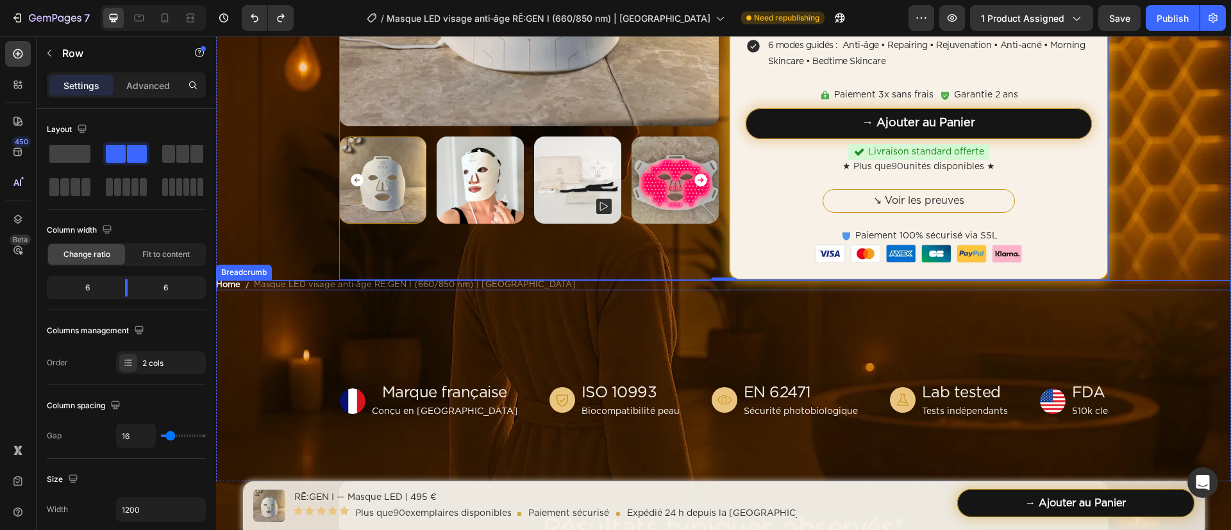
click at [464, 285] on span "Masque LED visage anti‑âge RĒ:GEN I (660/850 nm) | [GEOGRAPHIC_DATA]" at bounding box center [415, 285] width 322 height 10
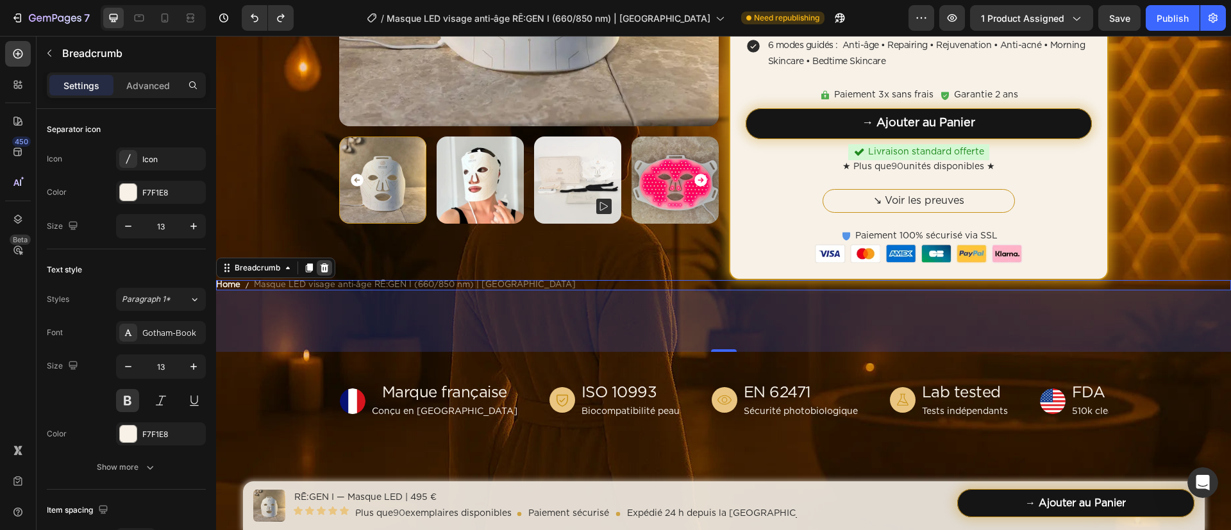
scroll to position [0, 0]
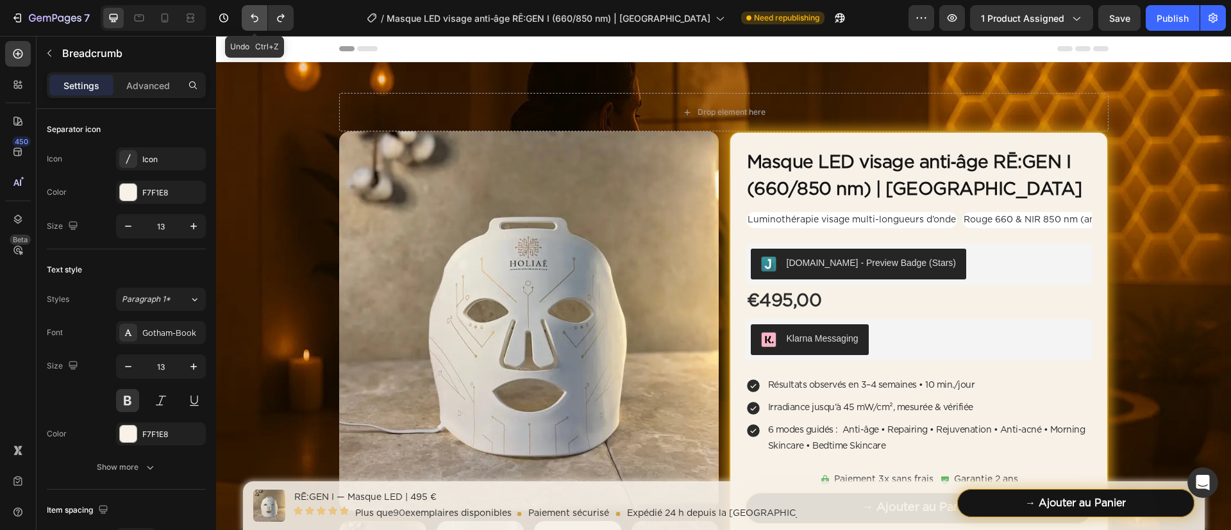
click at [255, 8] on button "Undo/Redo" at bounding box center [255, 18] width 26 height 26
click at [256, 15] on icon "Undo/Redo" at bounding box center [254, 18] width 13 height 13
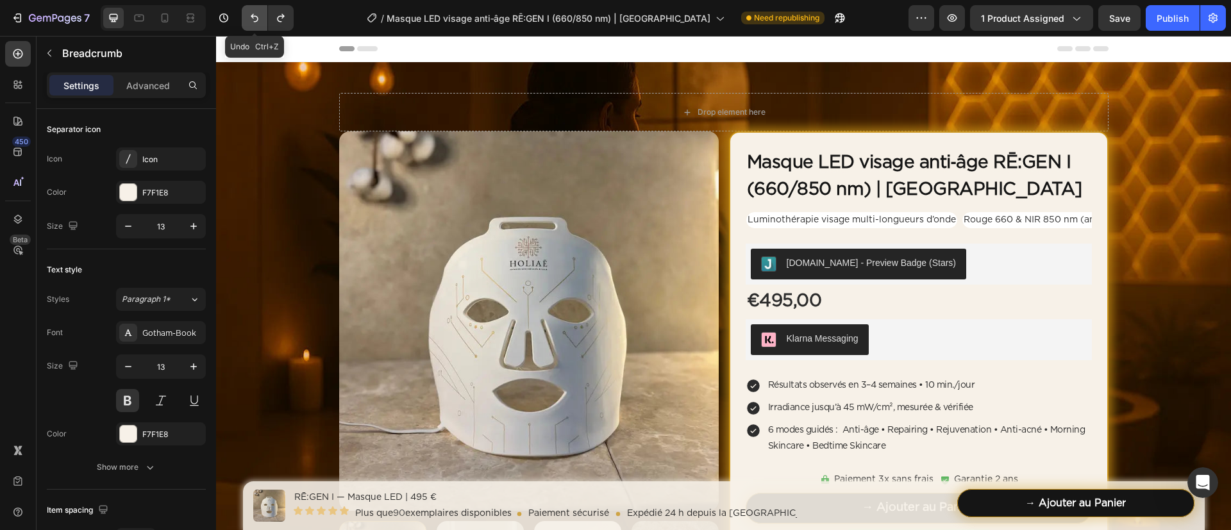
click at [256, 15] on icon "Undo/Redo" at bounding box center [254, 18] width 13 height 13
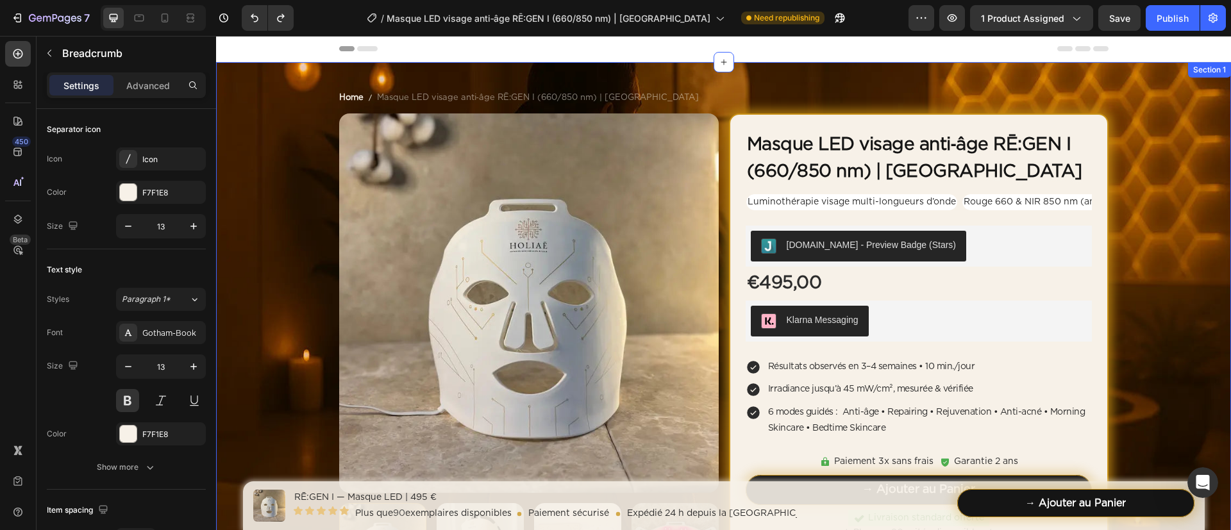
click at [357, 83] on div "Home Masque LED visage anti‑âge RĒ:GEN I (660/850 nm) | HOLIAĒ Breadcrumb Produ…" at bounding box center [723, 419] width 1015 height 714
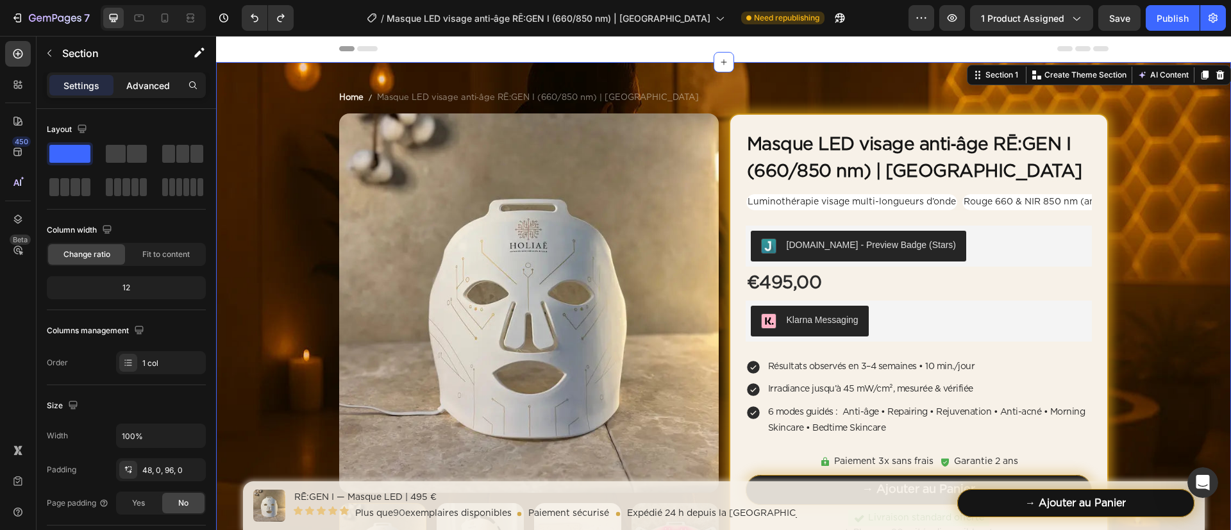
click at [162, 87] on p "Advanced" at bounding box center [148, 85] width 44 height 13
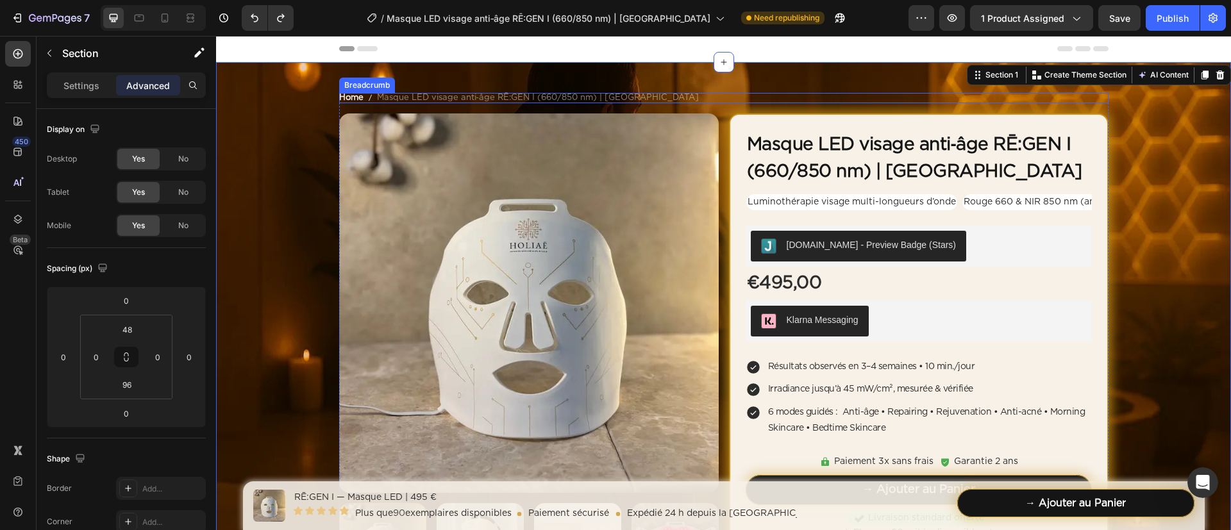
click at [435, 100] on span "Masque LED visage anti‑âge RĒ:GEN I (660/850 nm) | [GEOGRAPHIC_DATA]" at bounding box center [538, 98] width 322 height 10
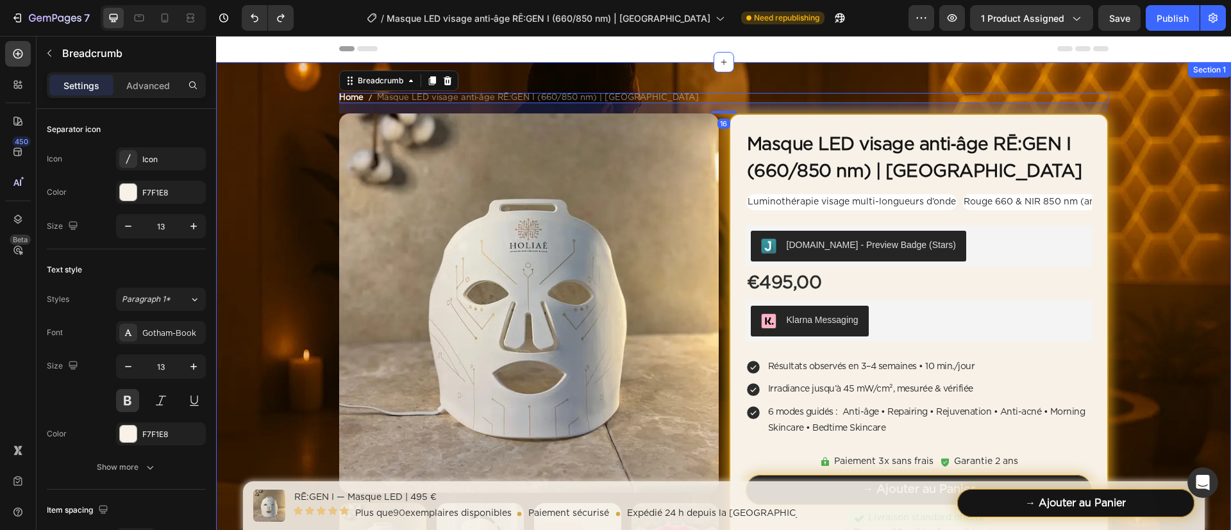
click at [536, 71] on div "Home Masque LED visage anti‑âge RĒ:GEN I (660/850 nm) | HOLIAĒ Breadcrumb 16 Pr…" at bounding box center [723, 419] width 1015 height 714
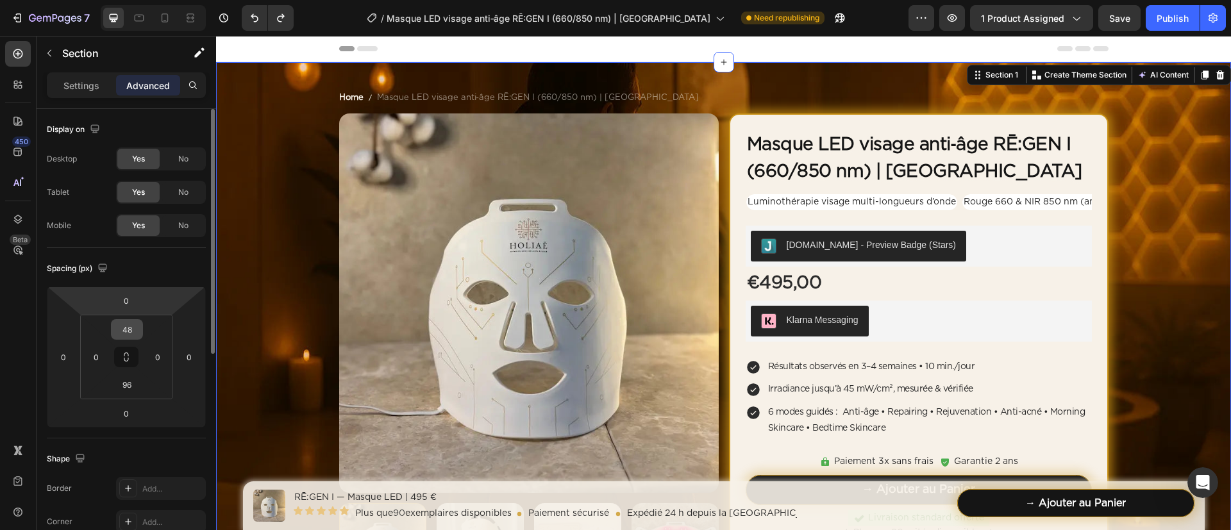
click at [133, 331] on input "48" at bounding box center [127, 329] width 26 height 19
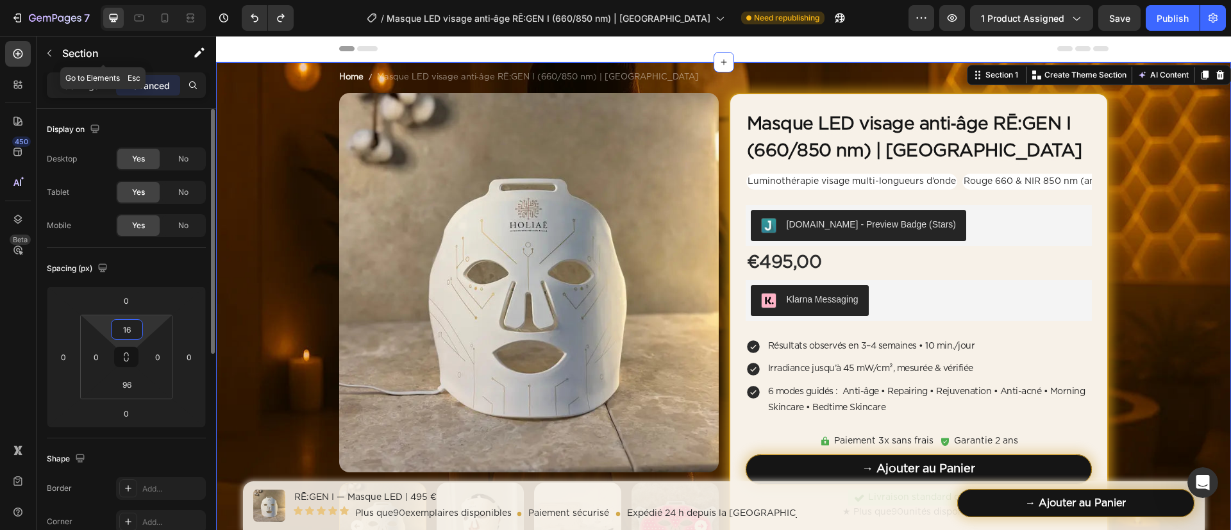
click at [142, 27] on div at bounding box center [139, 18] width 21 height 21
click at [142, 24] on icon at bounding box center [139, 18] width 13 height 13
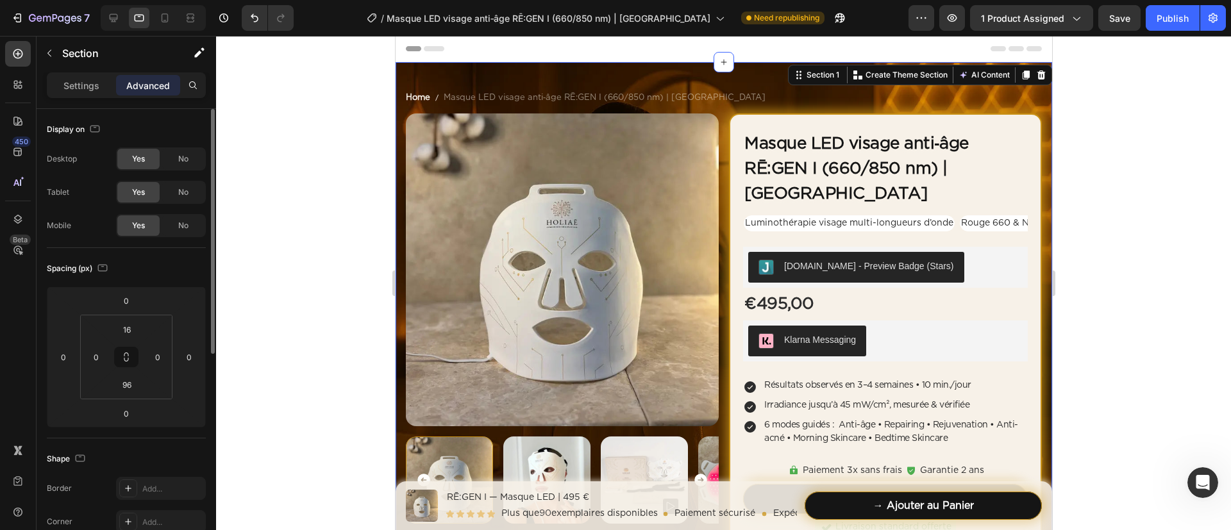
type input "48"
type input "16"
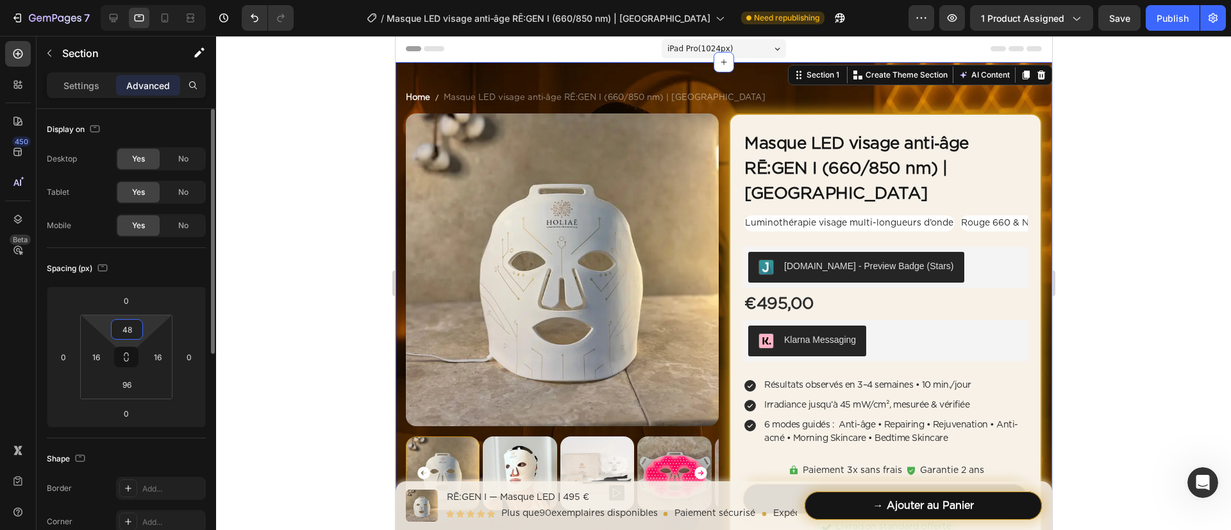
click at [128, 325] on input "48" at bounding box center [127, 329] width 26 height 19
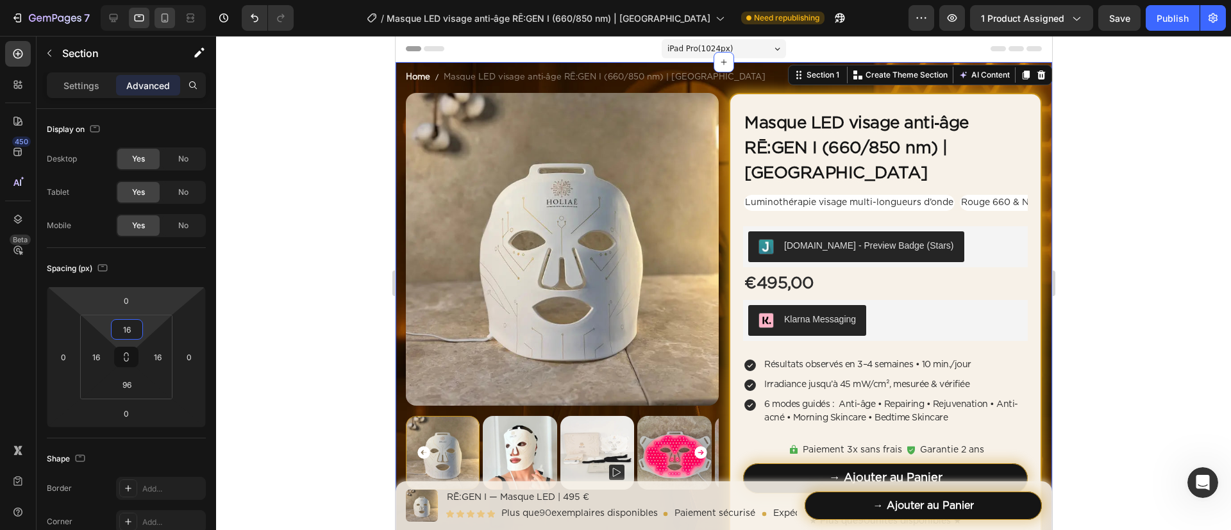
click at [165, 25] on div at bounding box center [165, 18] width 21 height 21
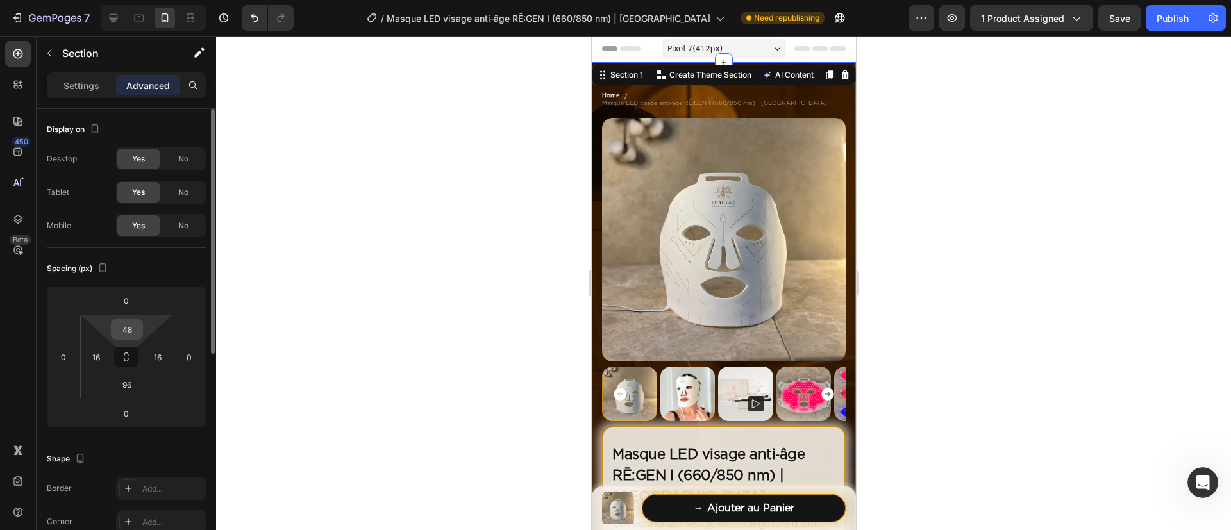
click at [131, 327] on input "48" at bounding box center [127, 329] width 26 height 19
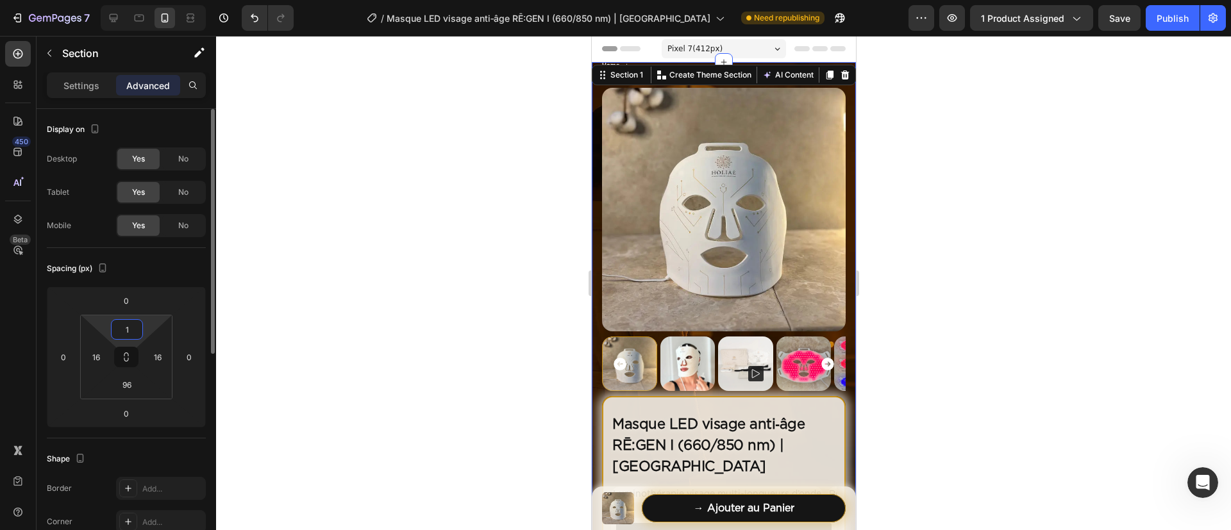
type input "16"
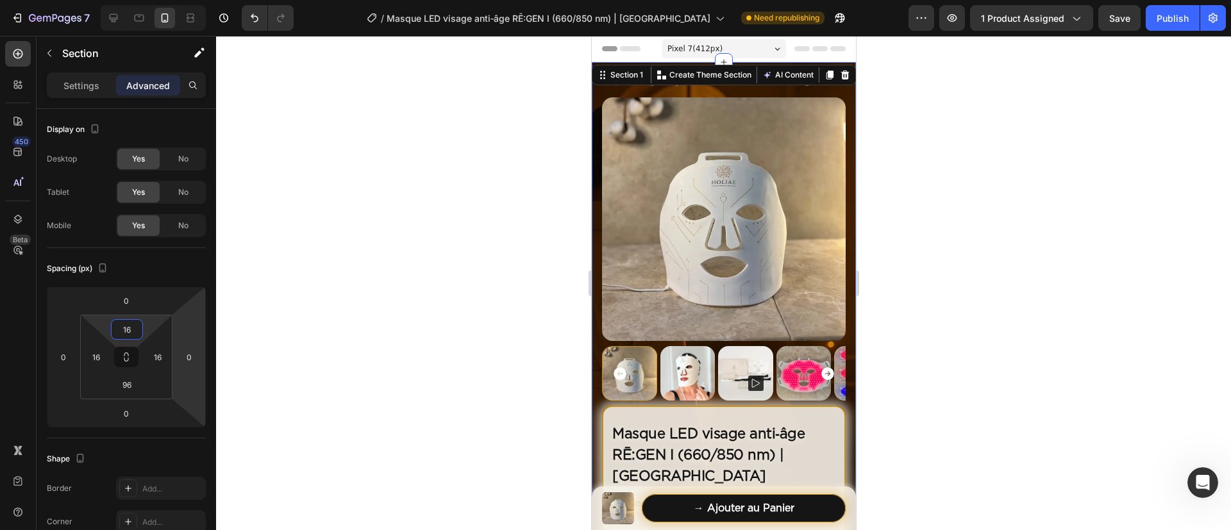
drag, startPoint x: 430, startPoint y: 263, endPoint x: 576, endPoint y: 224, distance: 151.3
click at [430, 263] on div at bounding box center [723, 283] width 1015 height 494
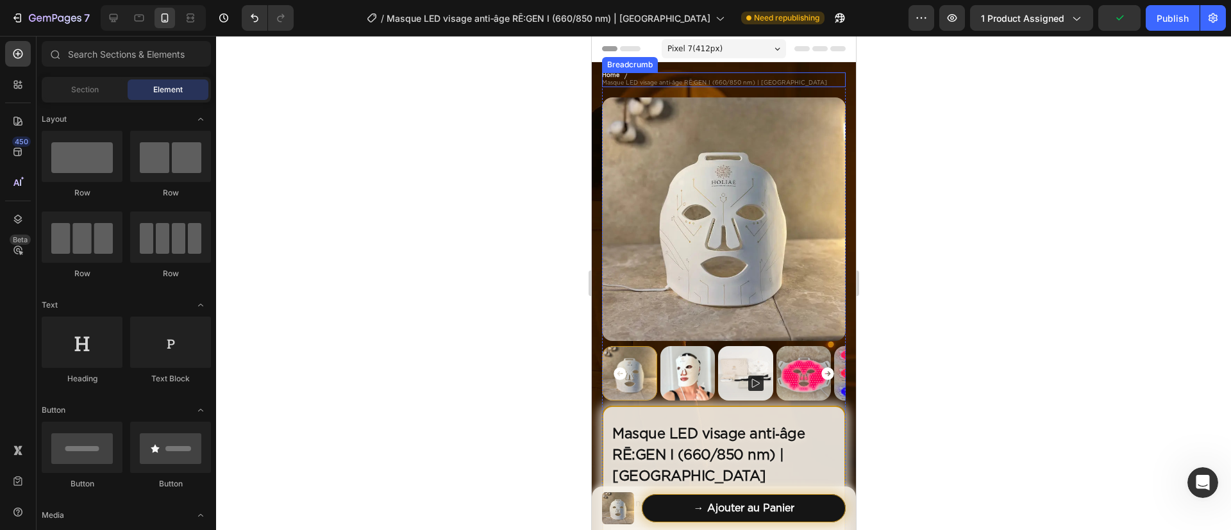
click at [716, 80] on span "Masque LED visage anti‑âge RĒ:GEN I (660/850 nm) | [GEOGRAPHIC_DATA]" at bounding box center [713, 83] width 225 height 7
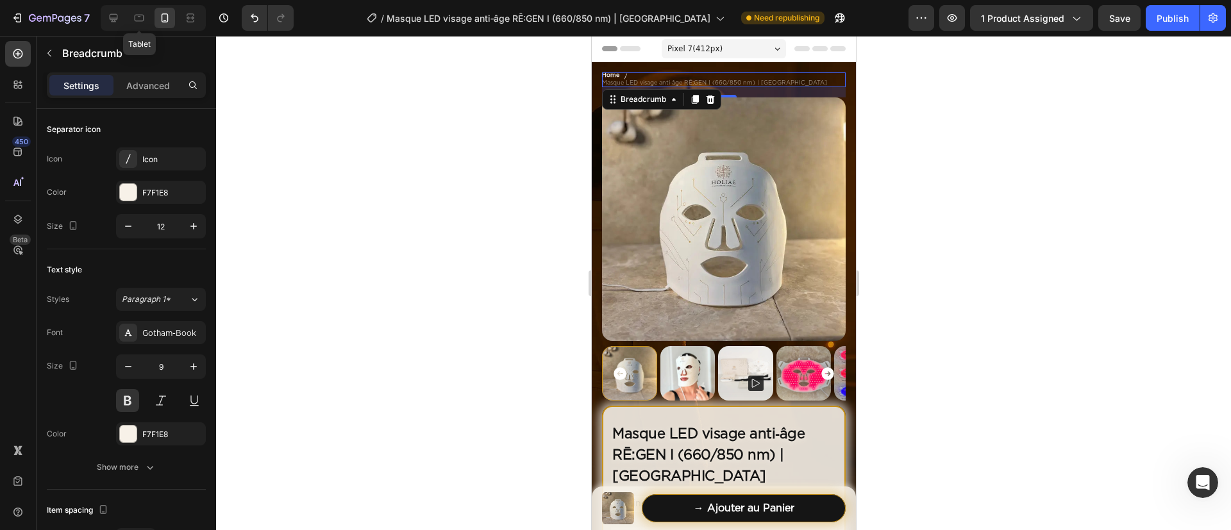
drag, startPoint x: 147, startPoint y: 19, endPoint x: 149, endPoint y: 28, distance: 9.3
click at [147, 19] on div at bounding box center [139, 18] width 21 height 21
type input "13"
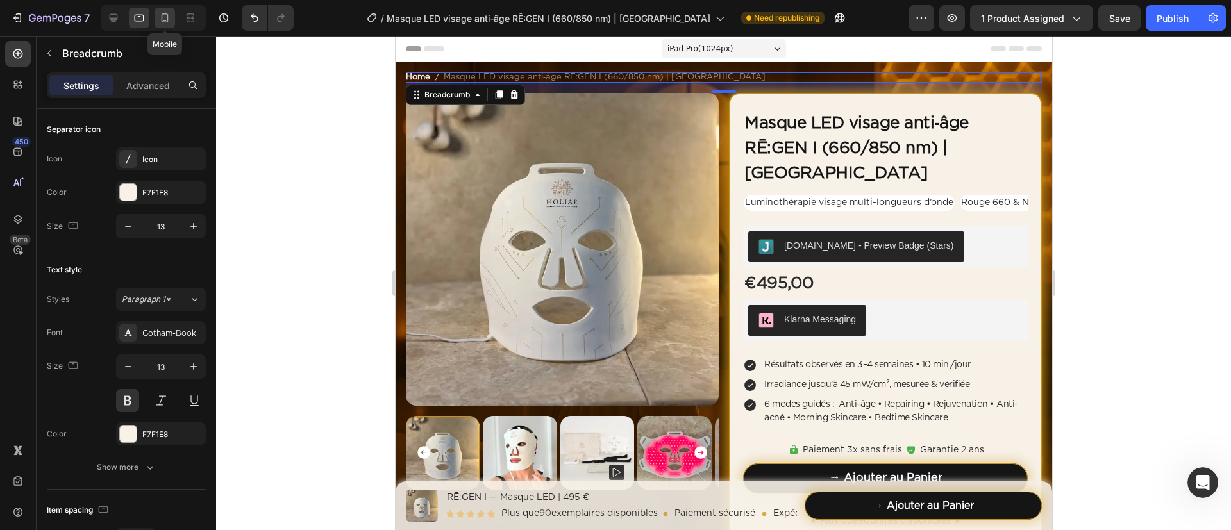
click at [171, 17] on icon at bounding box center [164, 18] width 13 height 13
type input "12"
type input "9"
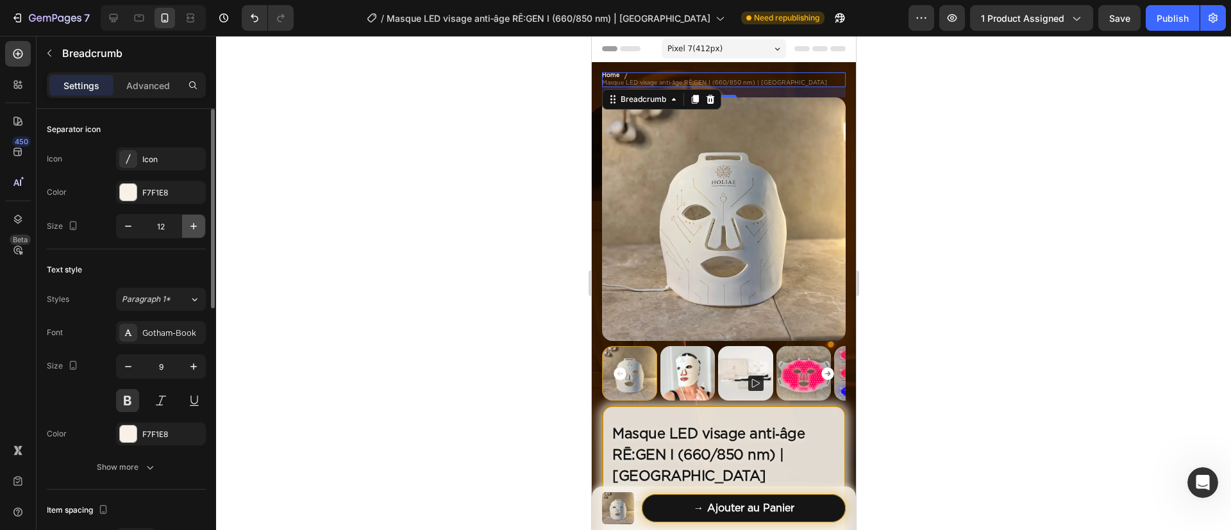
click at [194, 219] on button "button" at bounding box center [193, 226] width 23 height 23
type input "13"
click at [194, 369] on icon "button" at bounding box center [193, 366] width 13 height 13
click at [194, 369] on icon "button" at bounding box center [193, 367] width 6 height 6
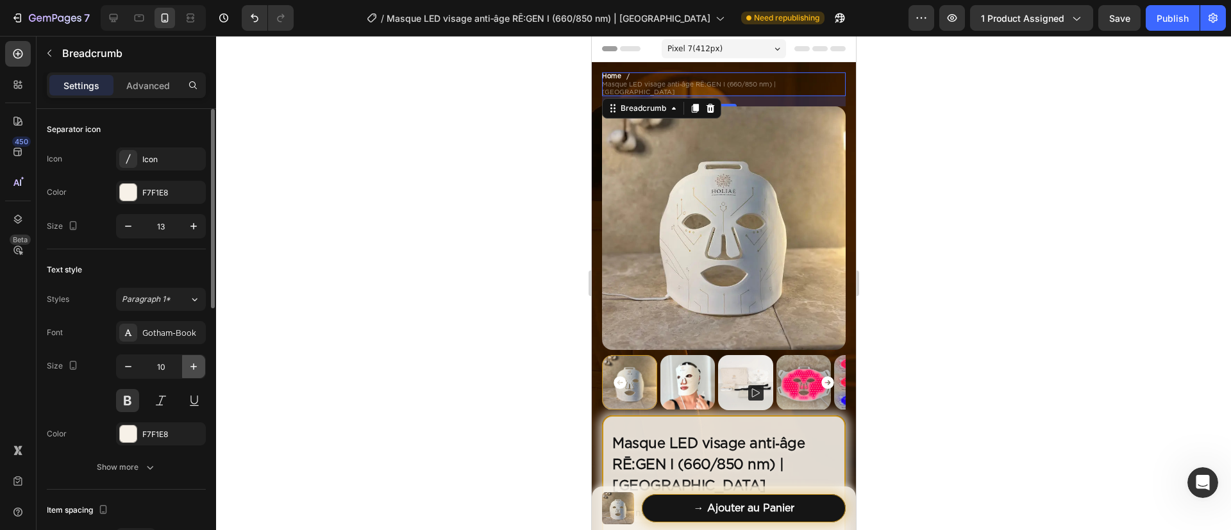
click at [194, 367] on icon "button" at bounding box center [193, 367] width 6 height 6
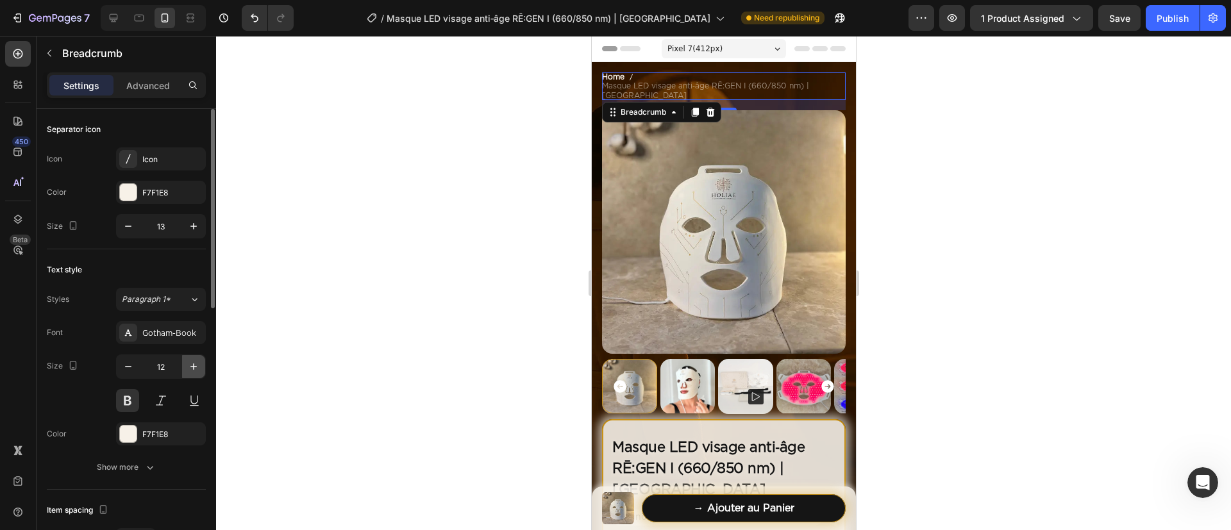
click at [194, 367] on icon "button" at bounding box center [193, 367] width 6 height 6
type input "13"
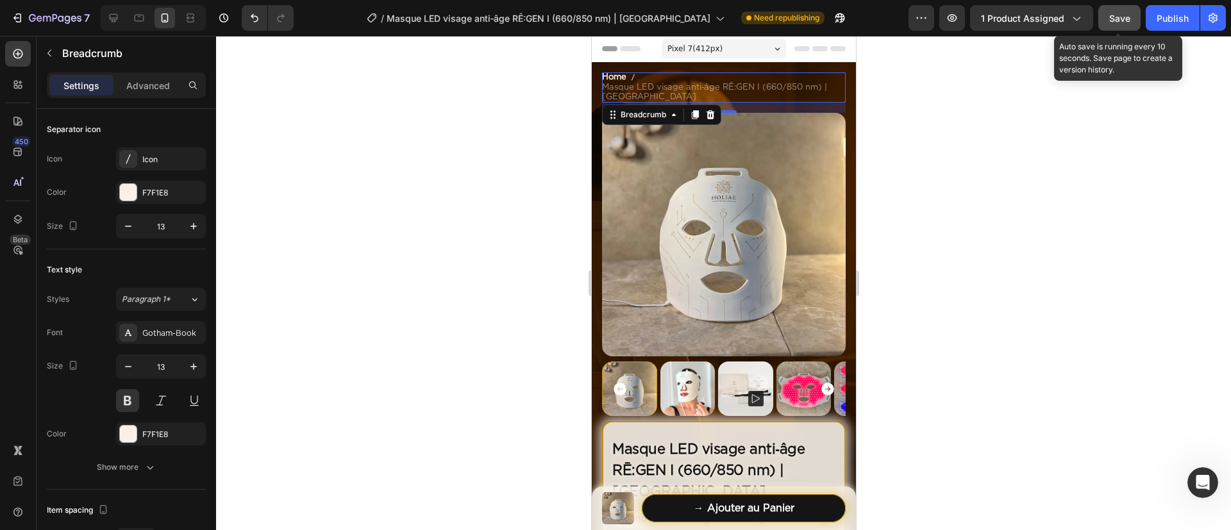
click at [1025, 26] on button "Save" at bounding box center [1119, 18] width 42 height 26
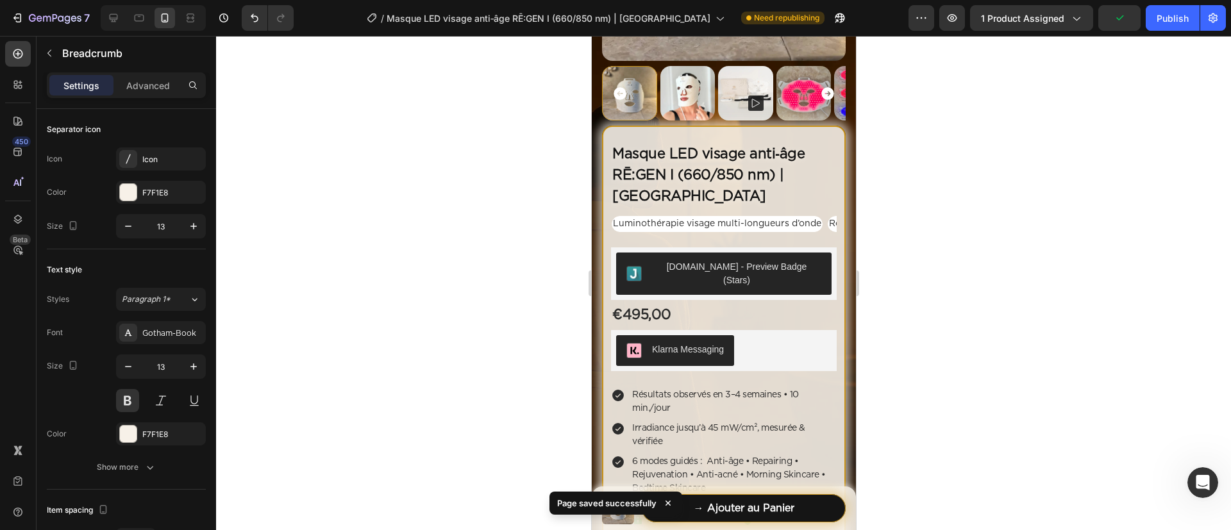
scroll to position [192, 0]
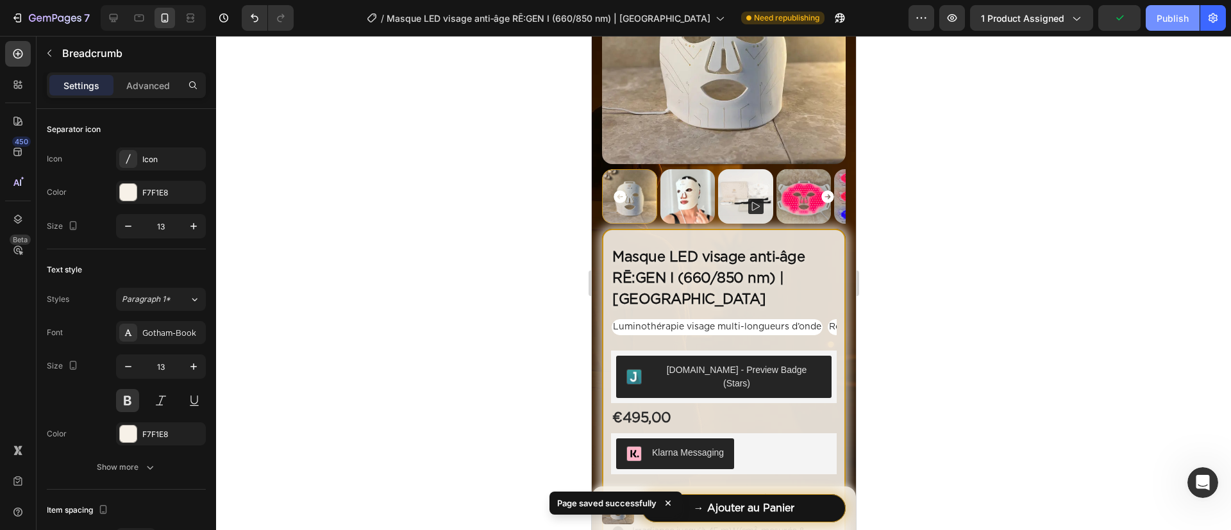
click at [1025, 24] on button "Publish" at bounding box center [1173, 18] width 54 height 26
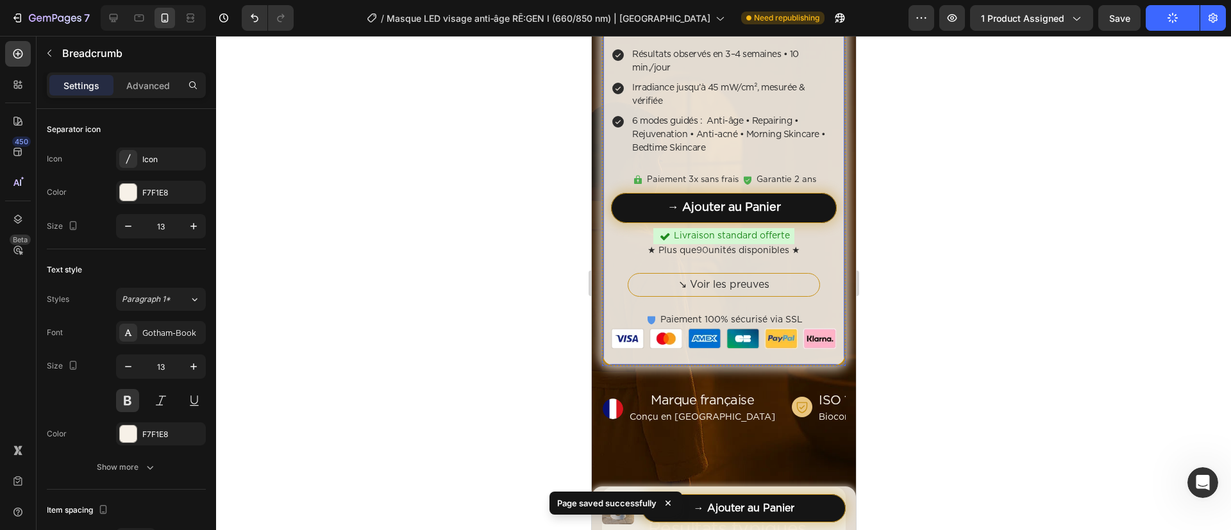
scroll to position [481, 0]
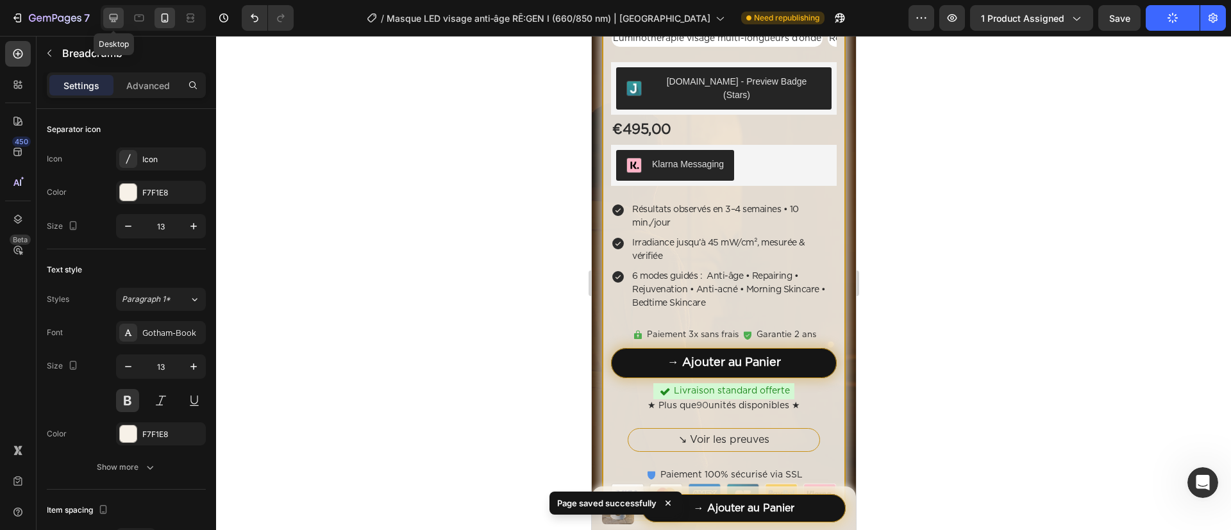
click at [123, 15] on div at bounding box center [113, 18] width 21 height 21
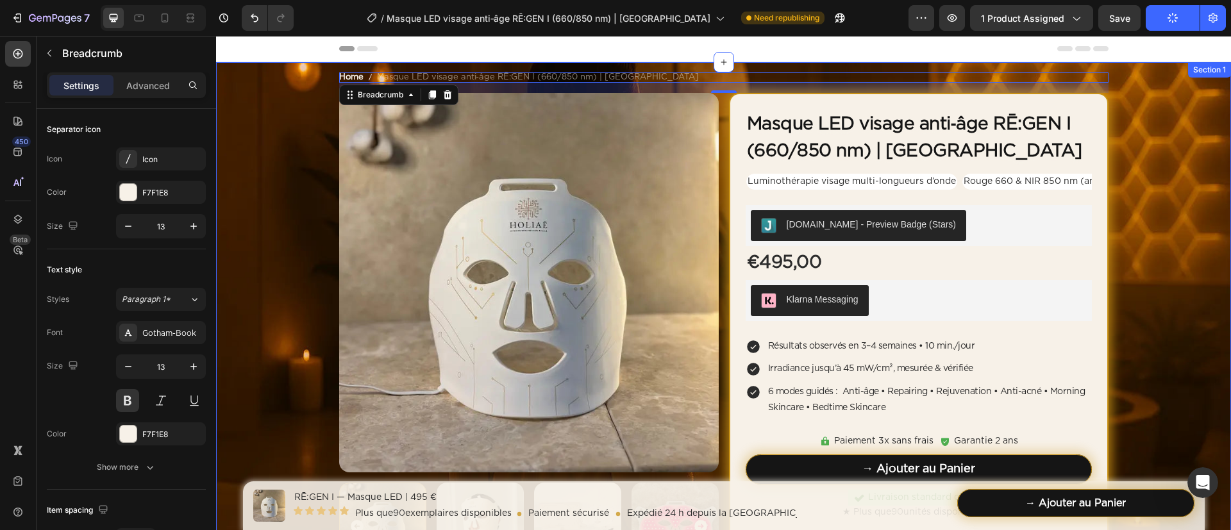
click at [273, 204] on div "Home Masque LED visage anti‑âge RĒ:GEN I (660/850 nm) | HOLIAĒ Breadcrumb 16 Pr…" at bounding box center [723, 383] width 1015 height 622
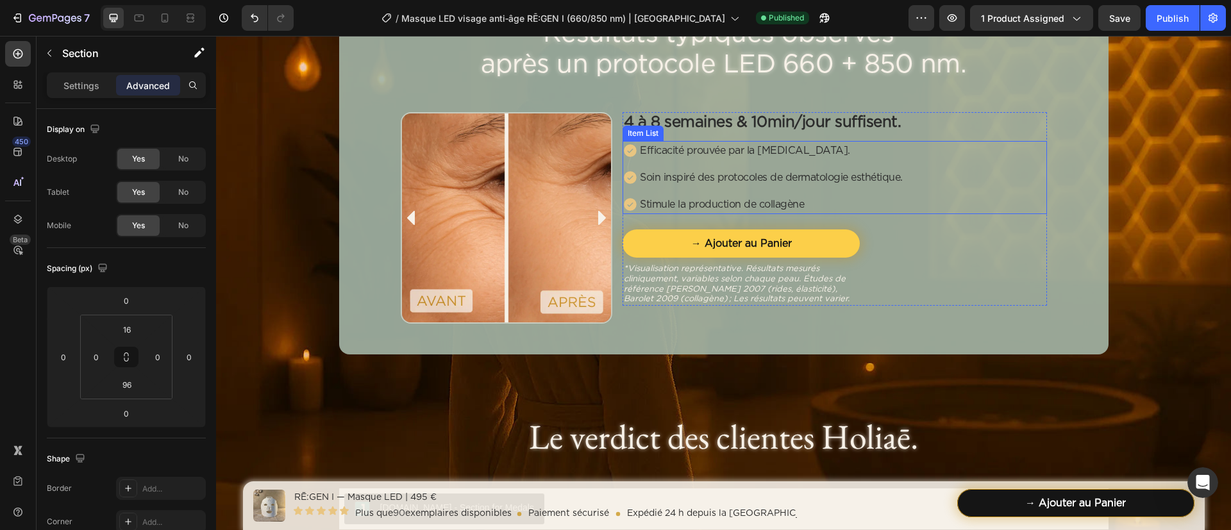
scroll to position [1058, 0]
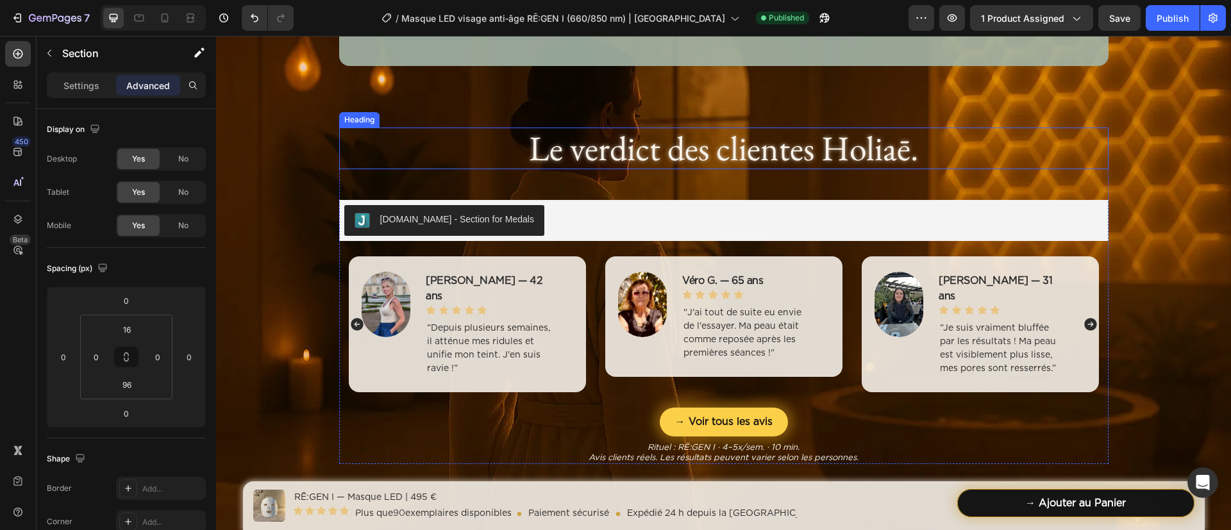
click at [738, 157] on h2 "Le verdict des clientes Holiaē." at bounding box center [723, 149] width 769 height 42
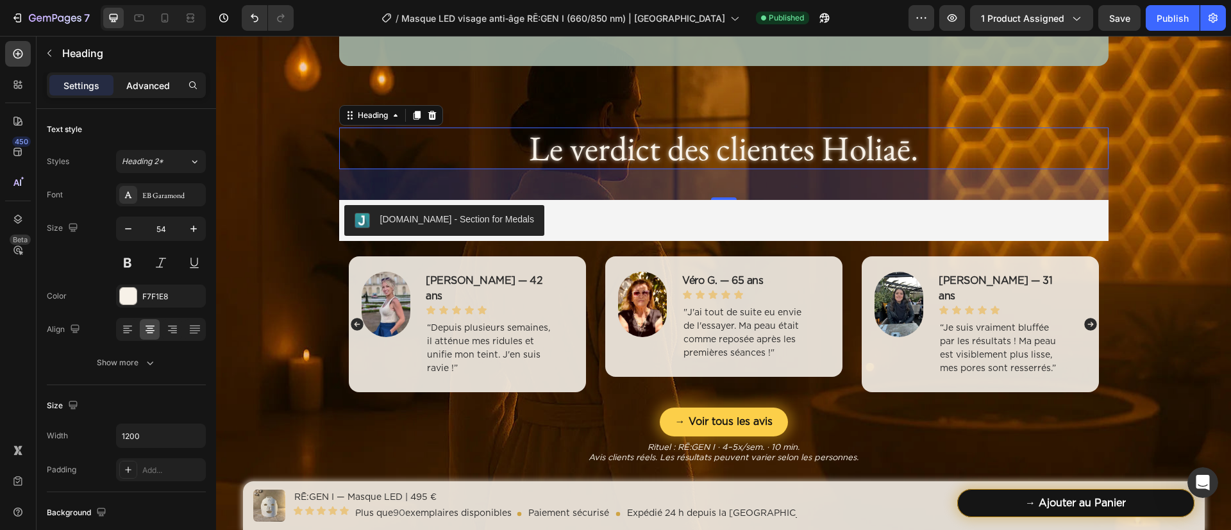
click at [160, 88] on p "Advanced" at bounding box center [148, 85] width 44 height 13
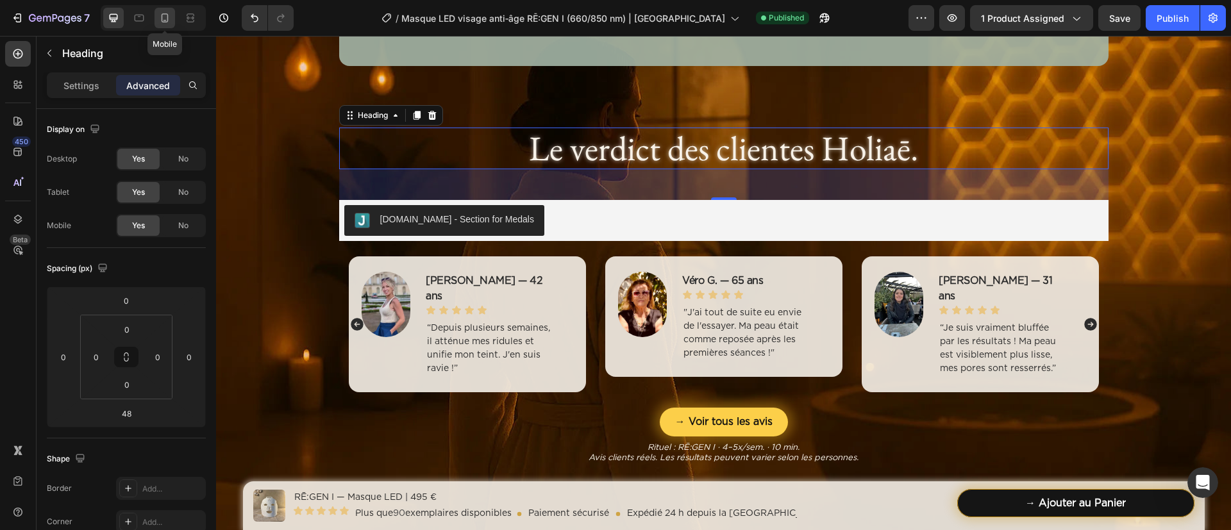
click at [170, 13] on icon at bounding box center [164, 18] width 13 height 13
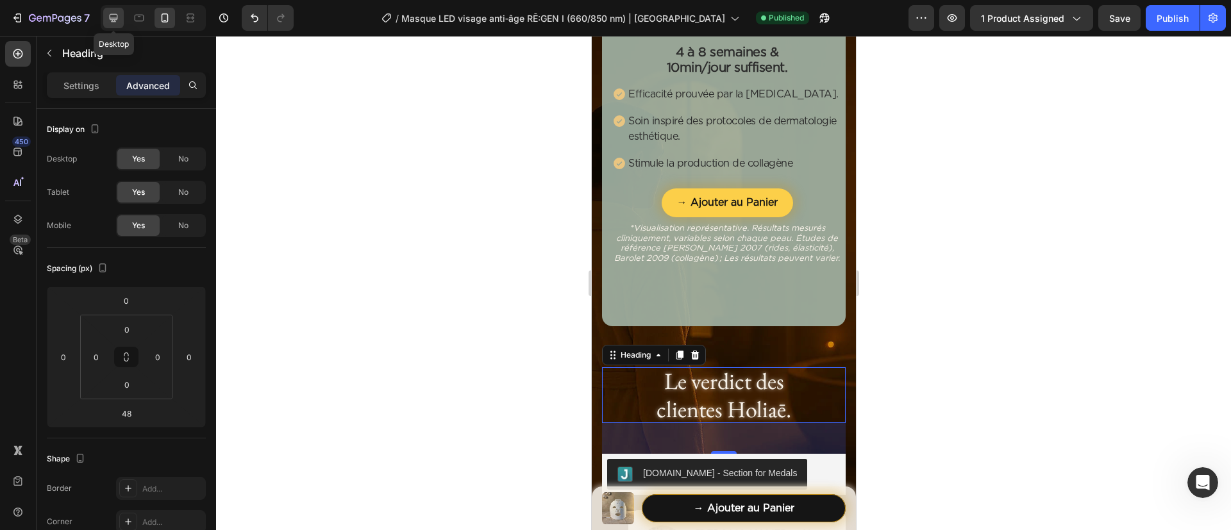
scroll to position [1070, 0]
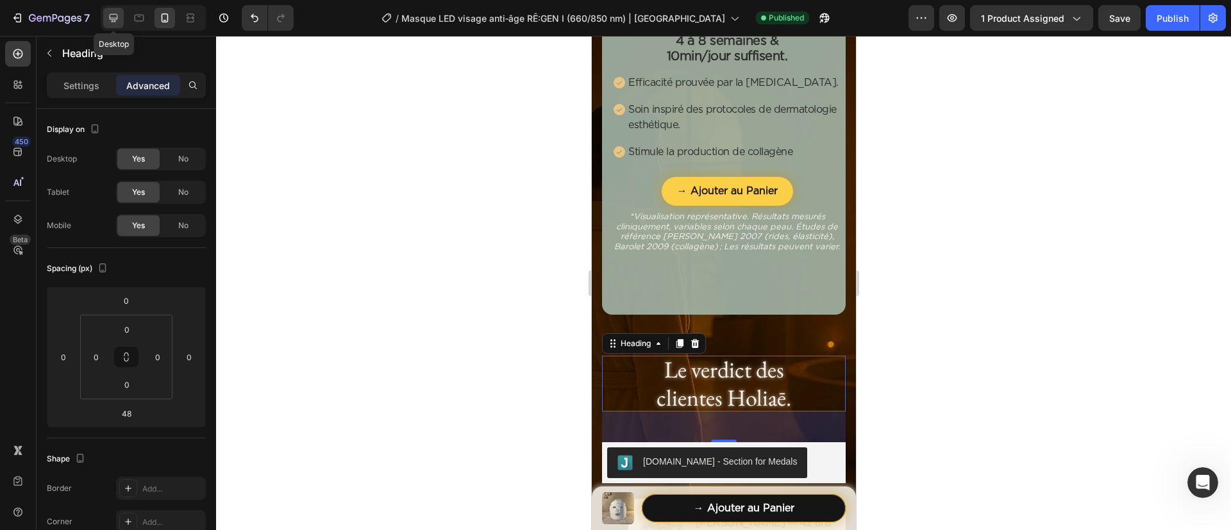
click at [115, 17] on icon at bounding box center [113, 18] width 13 height 13
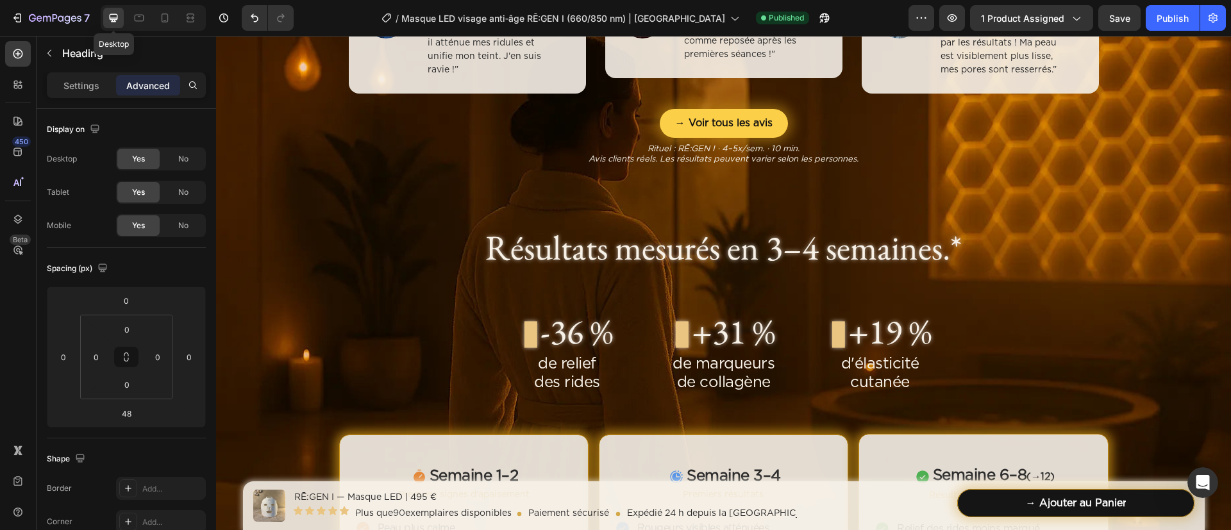
scroll to position [1105, 0]
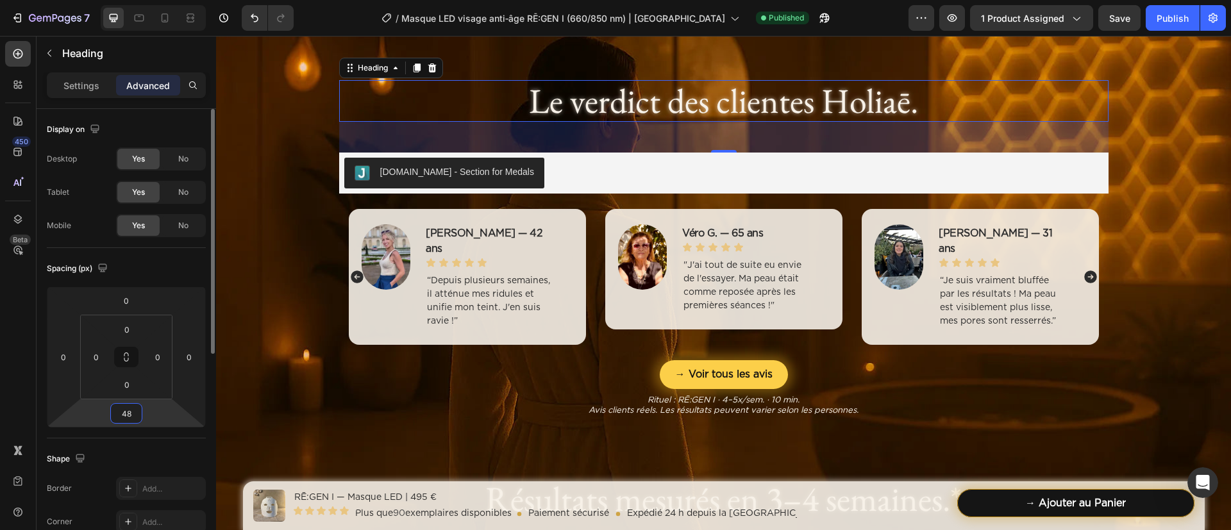
click at [124, 421] on input "48" at bounding box center [126, 413] width 26 height 19
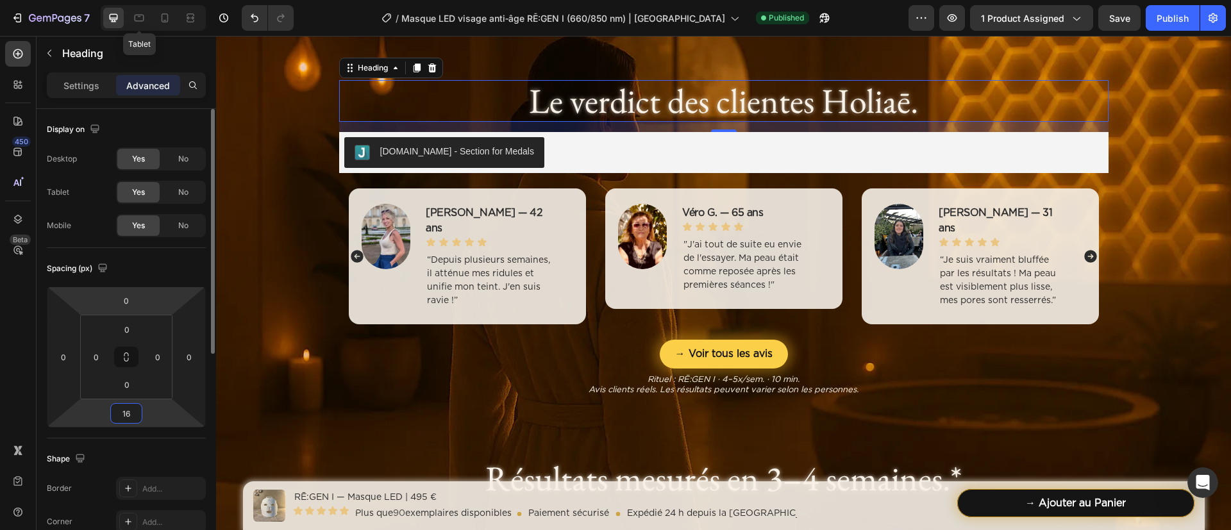
drag, startPoint x: 147, startPoint y: 19, endPoint x: 143, endPoint y: 437, distance: 418.1
click at [146, 19] on div at bounding box center [139, 18] width 21 height 21
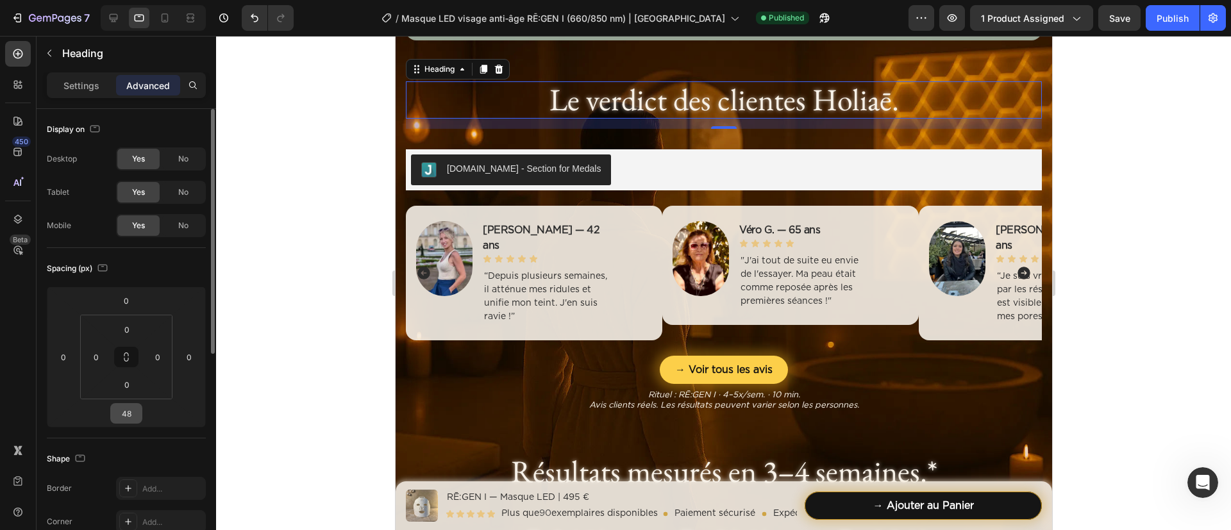
click at [126, 413] on input "48" at bounding box center [126, 413] width 26 height 19
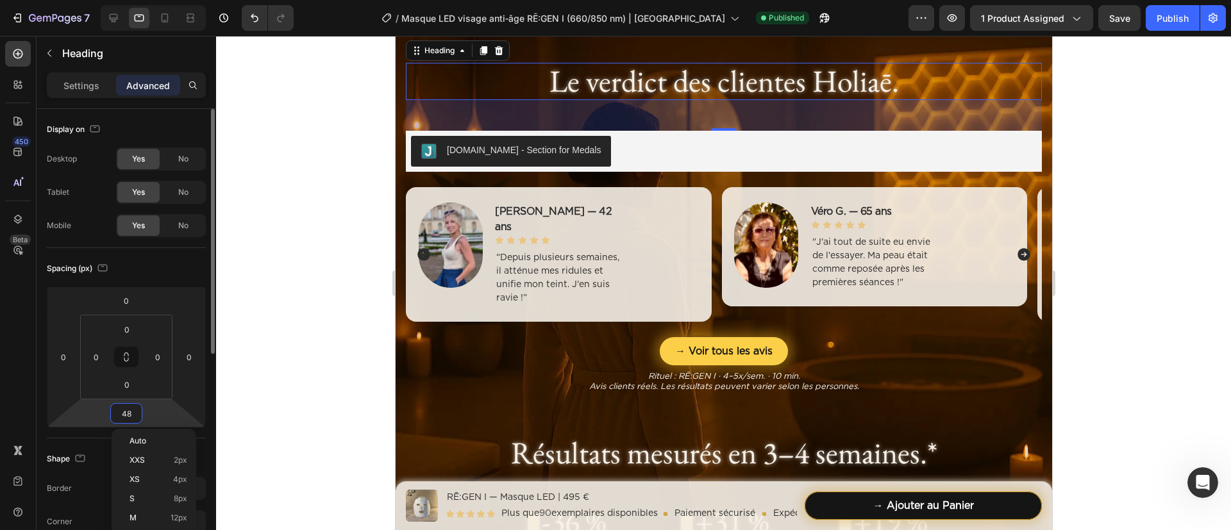
scroll to position [1087, 0]
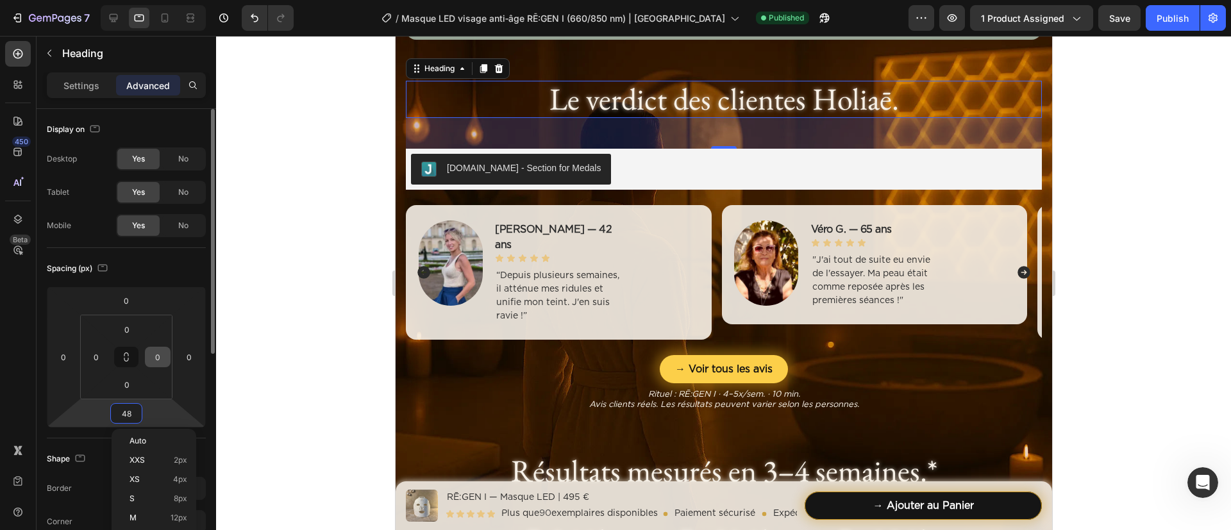
paste input "16"
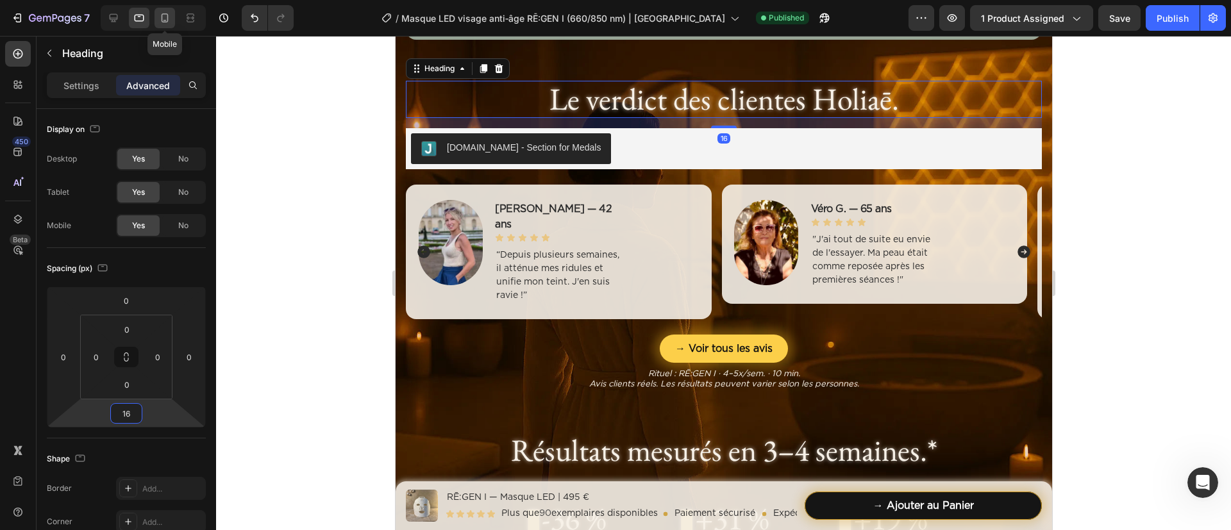
click at [161, 22] on icon at bounding box center [164, 18] width 13 height 13
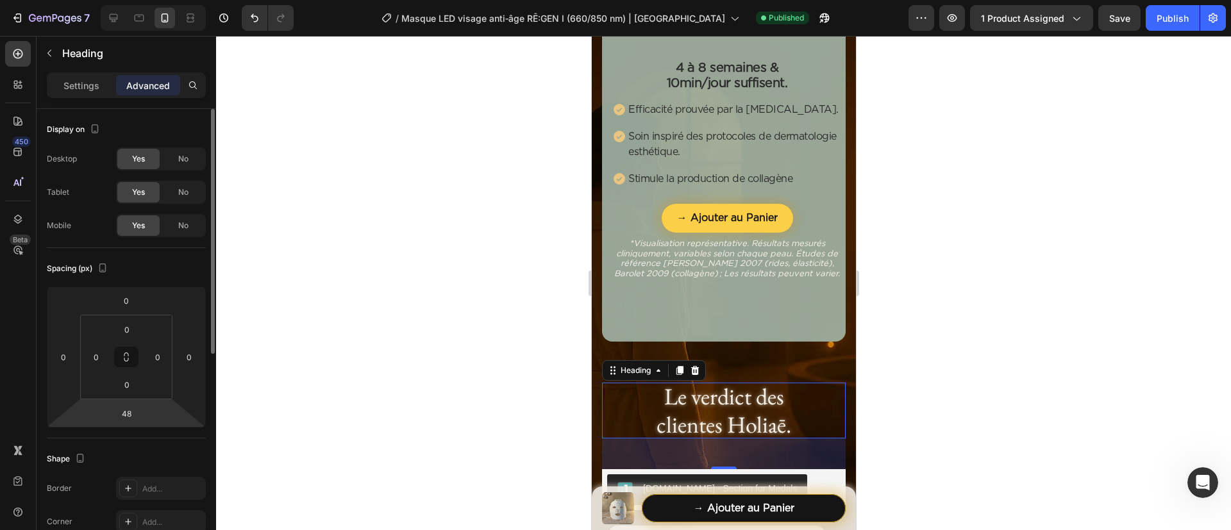
click at [126, 0] on html "7 Version history / Masque LED visage anti‑âge RĒ:GEN I (660/850 nm) | HOLIAĒ P…" at bounding box center [615, 0] width 1231 height 0
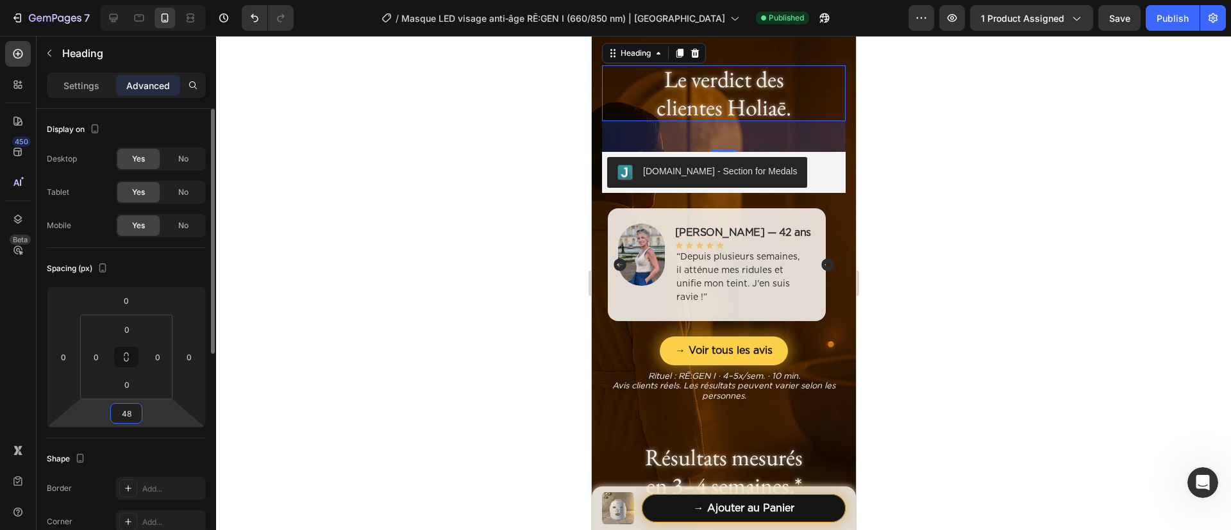
paste input "16"
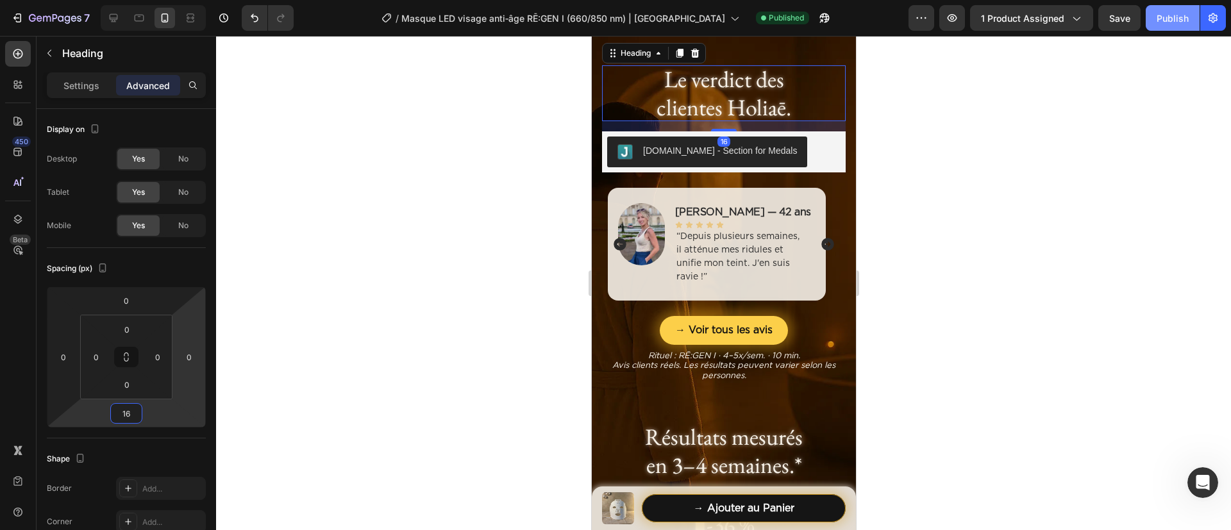
type input "16"
click at [1025, 19] on div "Publish" at bounding box center [1173, 18] width 32 height 13
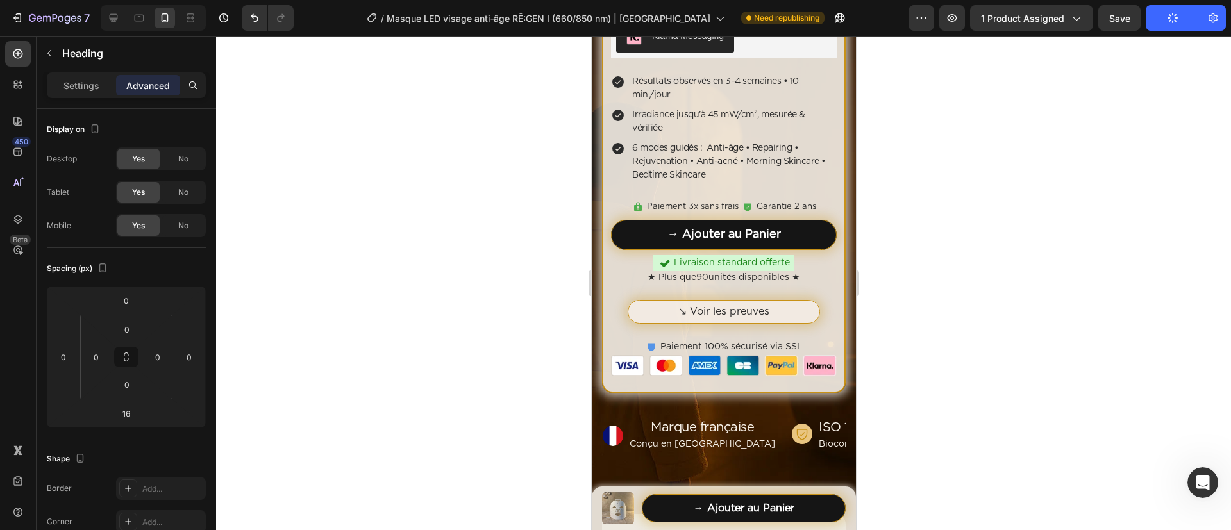
scroll to position [656, 0]
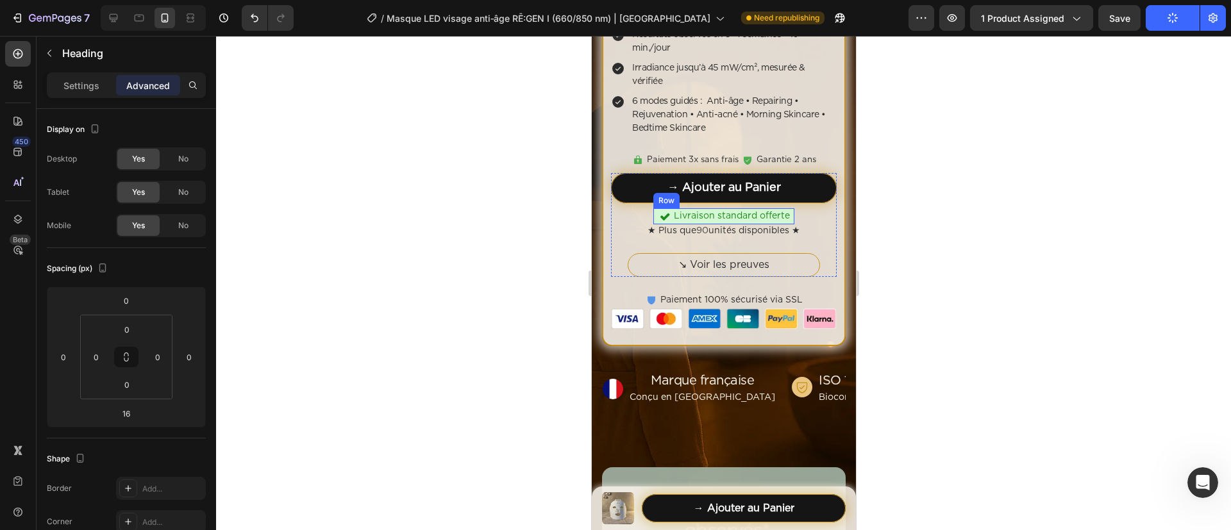
click at [782, 208] on div "Icon Livraison standard offerte Text block Row" at bounding box center [723, 216] width 141 height 16
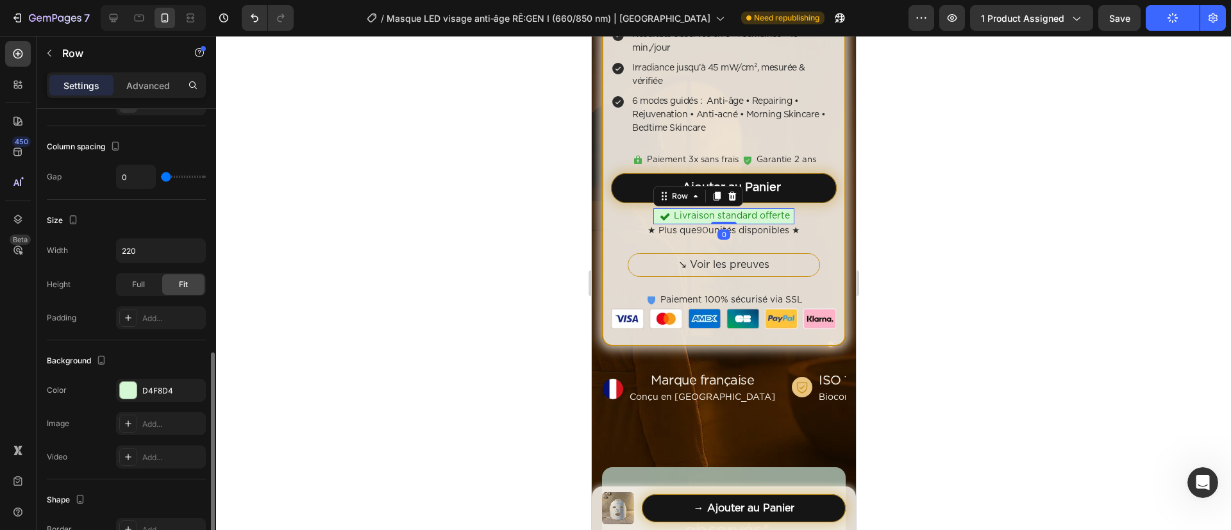
scroll to position [289, 0]
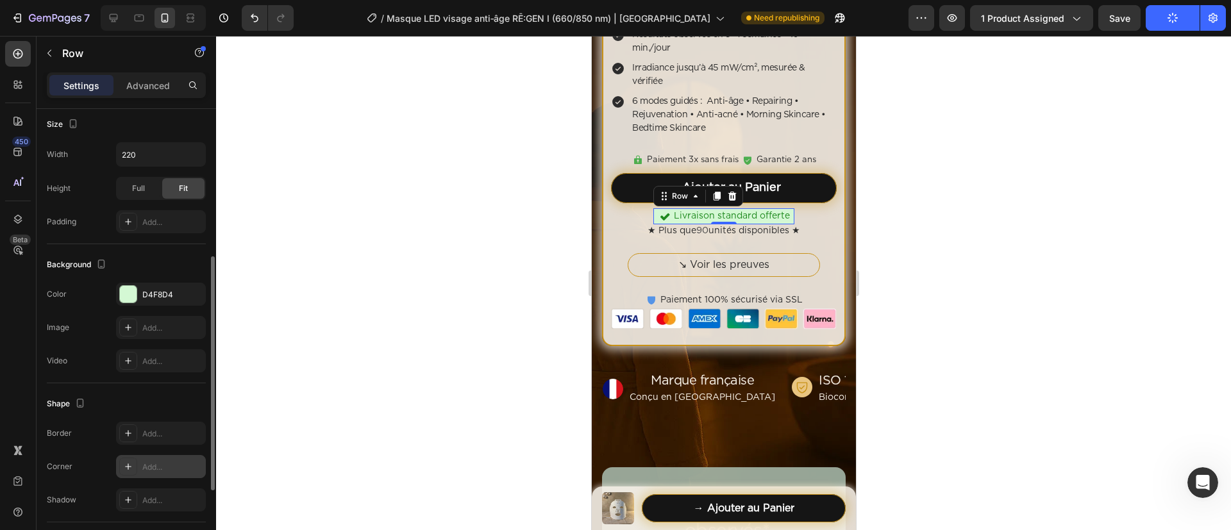
click at [159, 441] on div "Add..." at bounding box center [172, 468] width 60 height 12
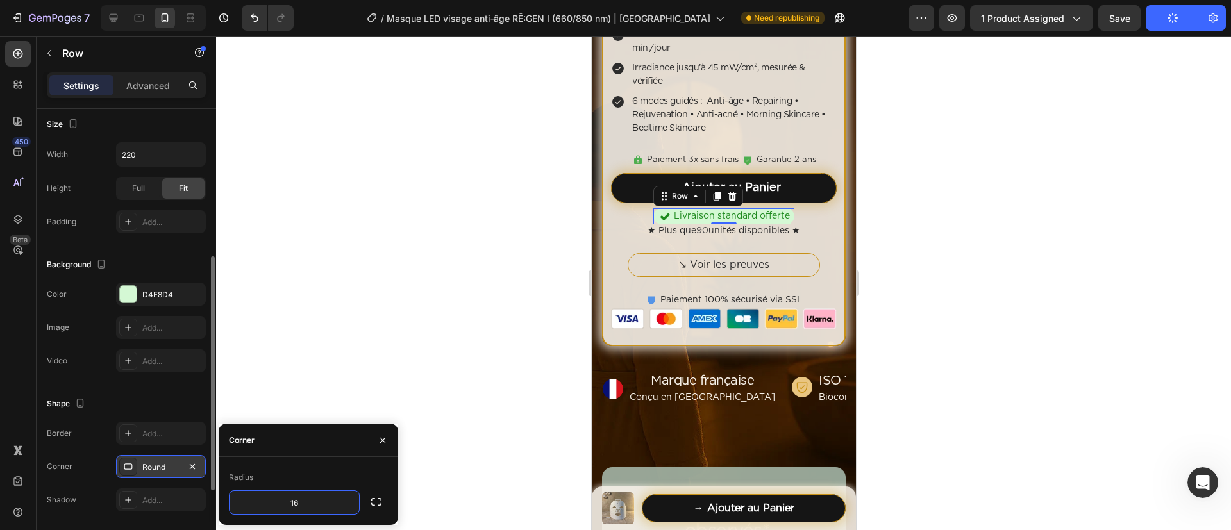
type input "16"
click at [321, 441] on div "Radius" at bounding box center [308, 477] width 159 height 21
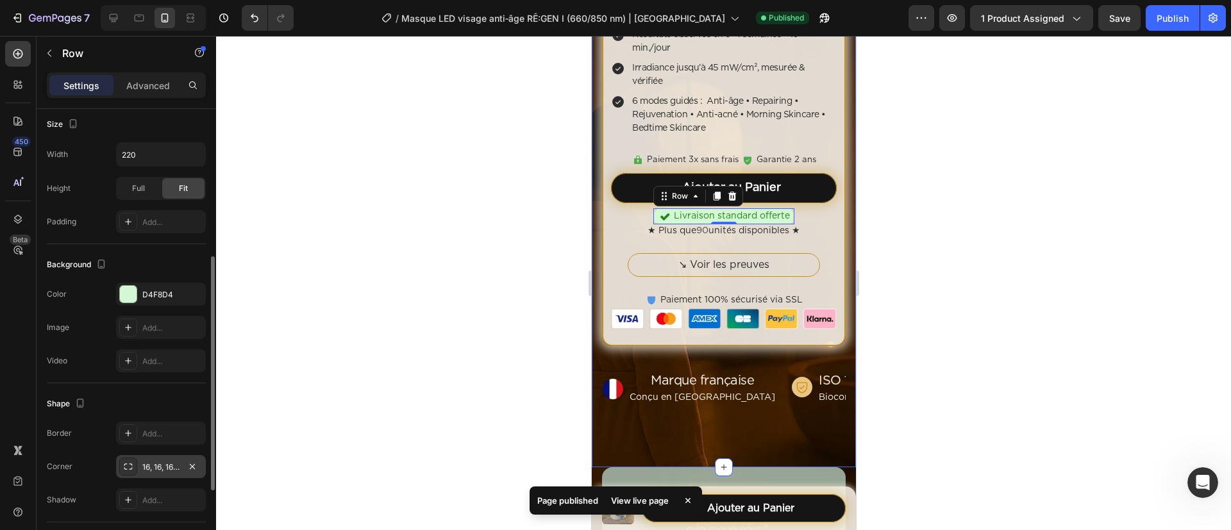
click at [558, 257] on div at bounding box center [723, 283] width 1015 height 494
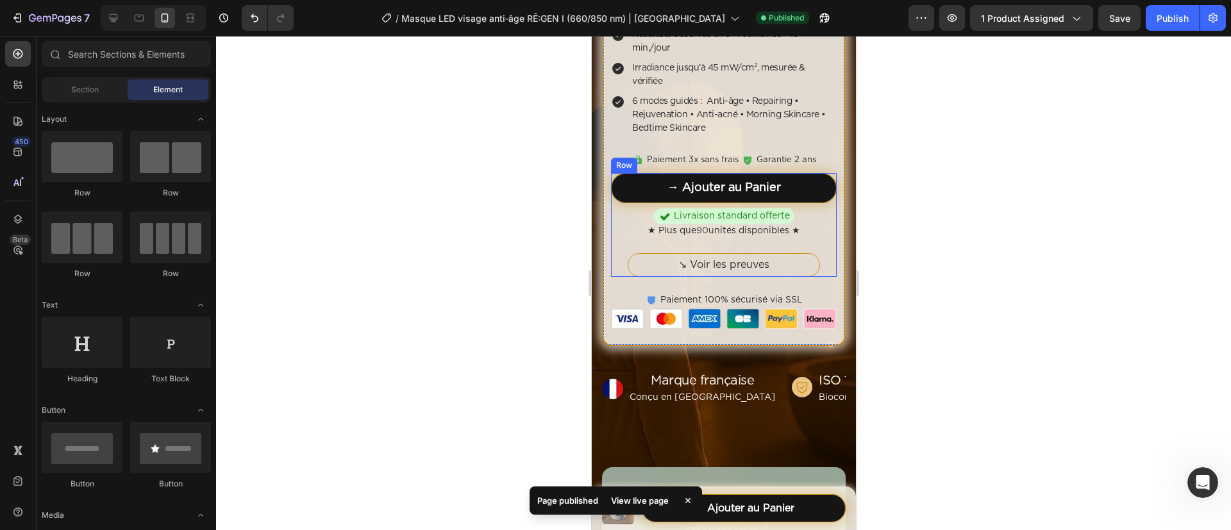
click at [633, 173] on button "→ Ajouter au Panier" at bounding box center [723, 188] width 226 height 30
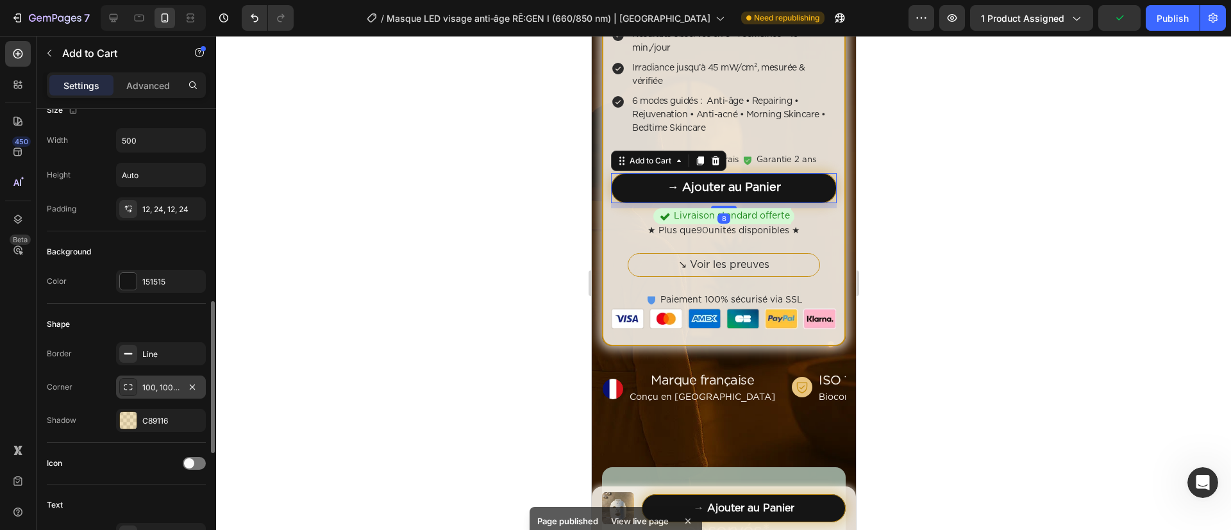
scroll to position [481, 0]
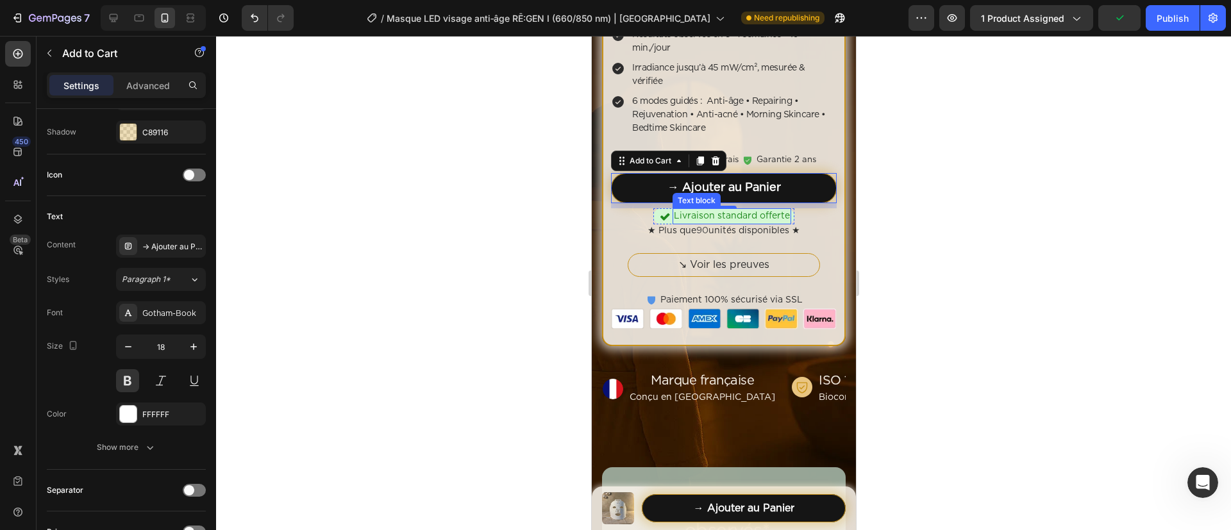
click at [687, 210] on p "Livraison standard offerte" at bounding box center [731, 216] width 116 height 13
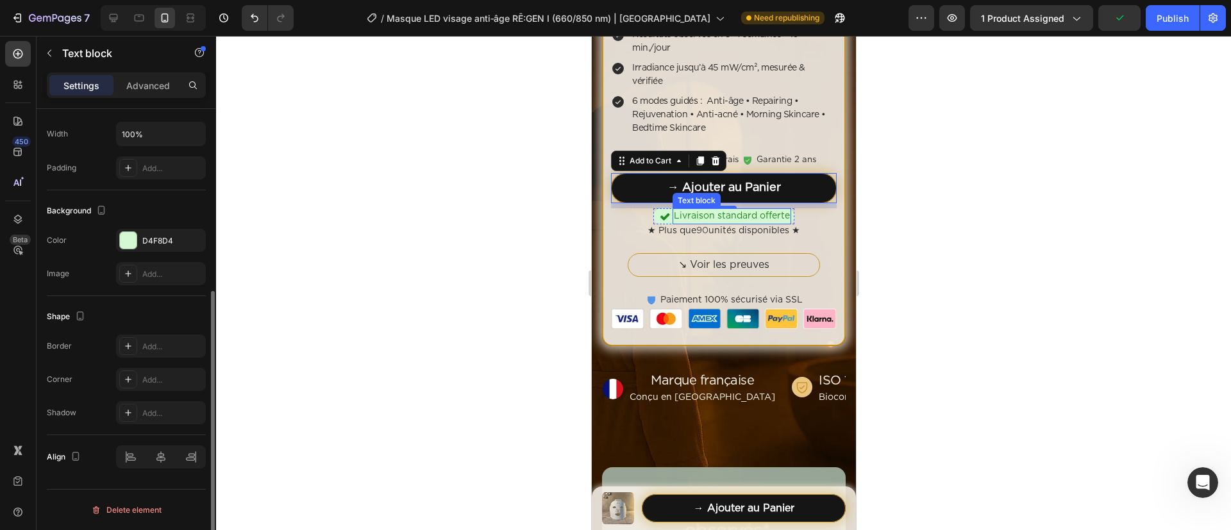
scroll to position [0, 0]
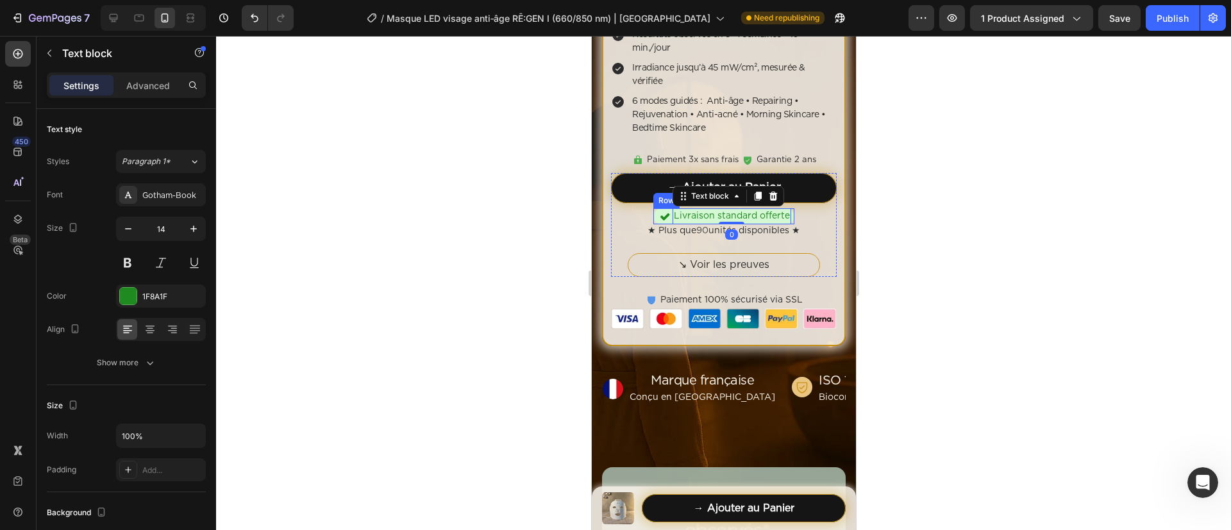
click at [653, 208] on div "Icon Livraison standard offerte Text block 0 Row" at bounding box center [723, 216] width 141 height 16
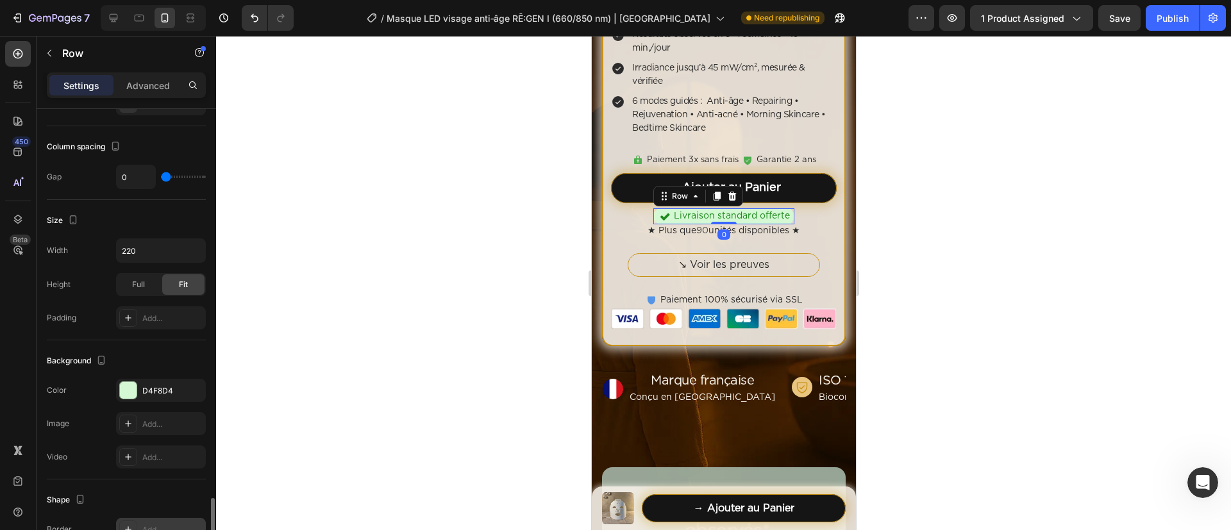
scroll to position [437, 0]
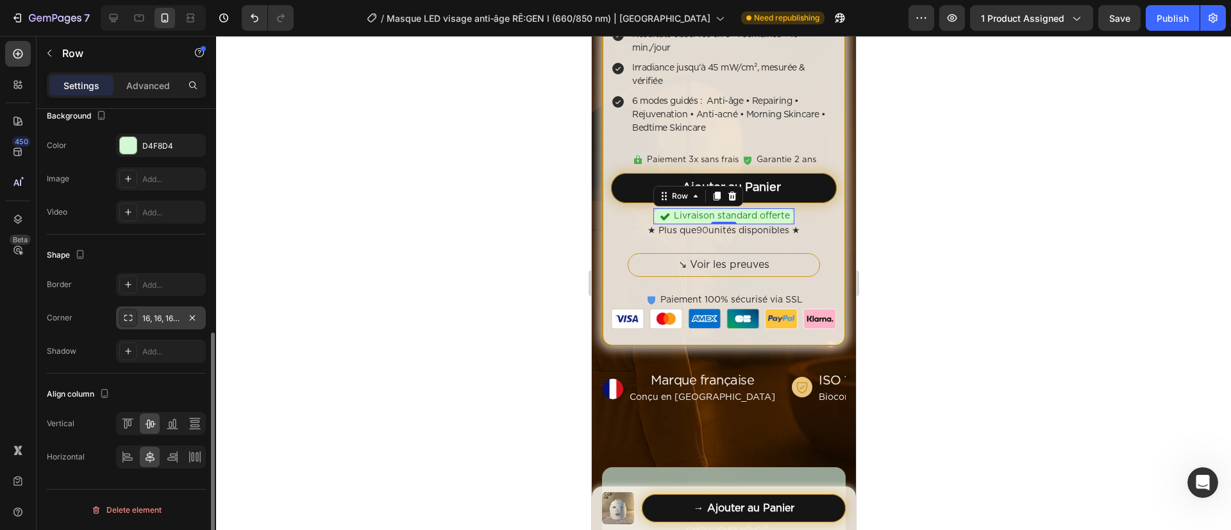
click at [171, 328] on div "16, 16, 16, 16" at bounding box center [161, 317] width 90 height 23
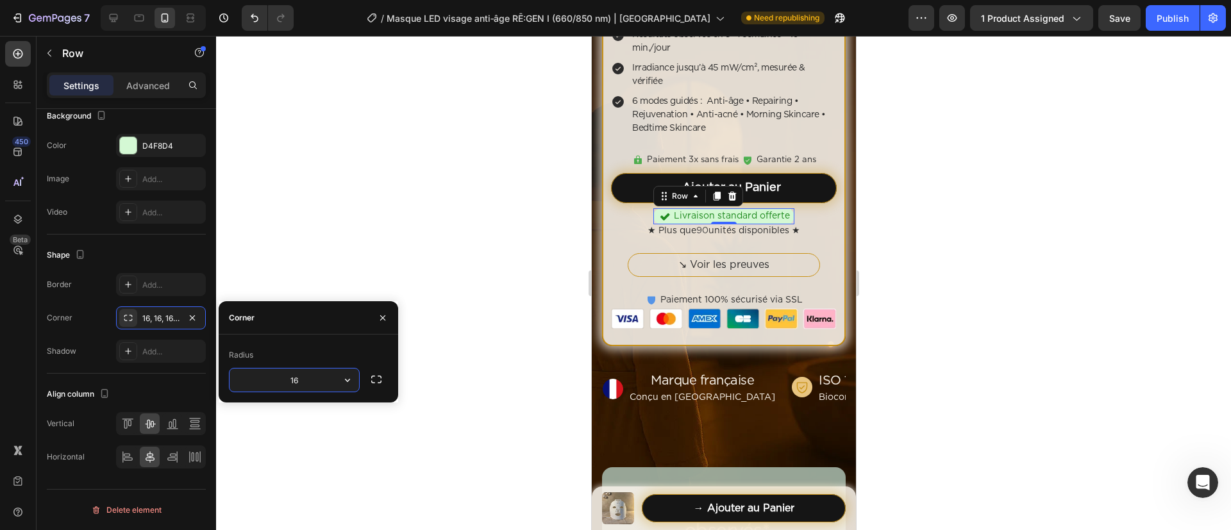
click at [319, 376] on input "16" at bounding box center [295, 380] width 130 height 23
type input "100"
click at [317, 347] on div "Radius" at bounding box center [308, 355] width 159 height 21
click at [473, 236] on div at bounding box center [723, 283] width 1015 height 494
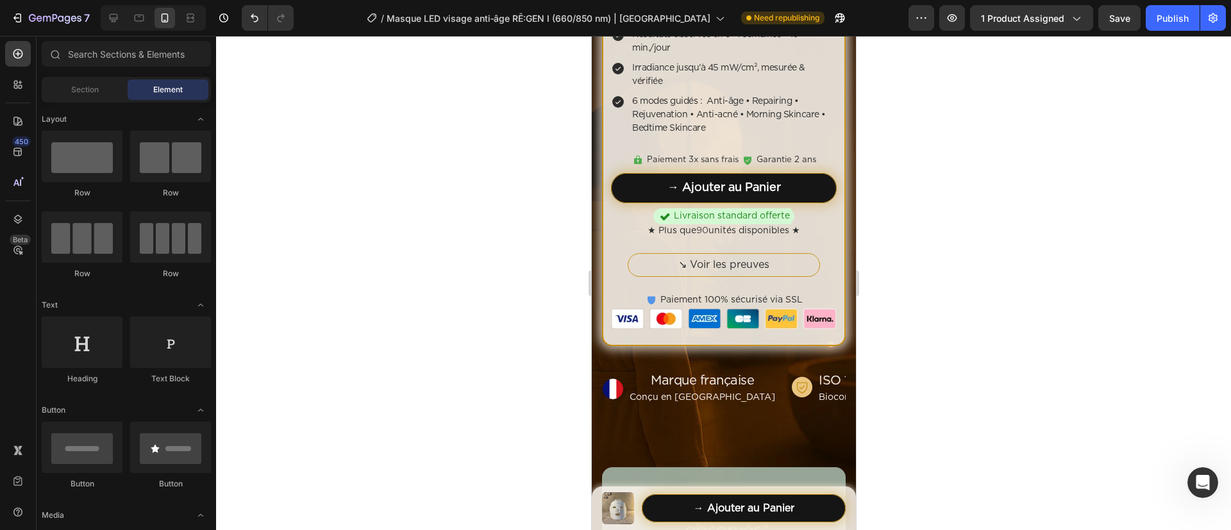
click at [473, 235] on div at bounding box center [723, 283] width 1015 height 494
click at [1025, 13] on button "Publish" at bounding box center [1173, 18] width 54 height 26
click at [117, 15] on icon at bounding box center [114, 18] width 8 height 8
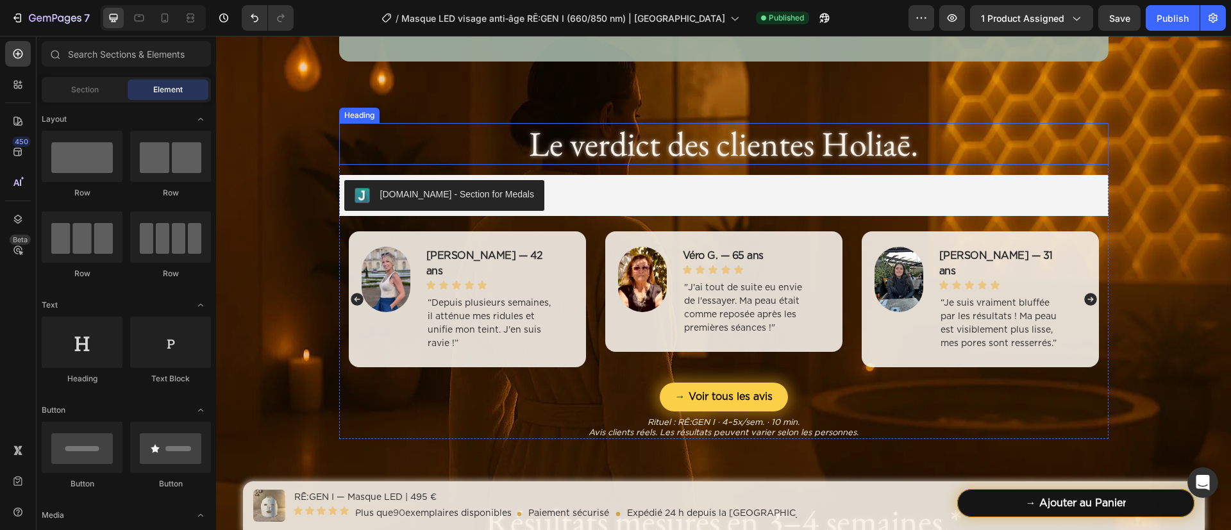
click at [655, 142] on h2 "Le verdict des clientes Holiaē." at bounding box center [723, 144] width 769 height 42
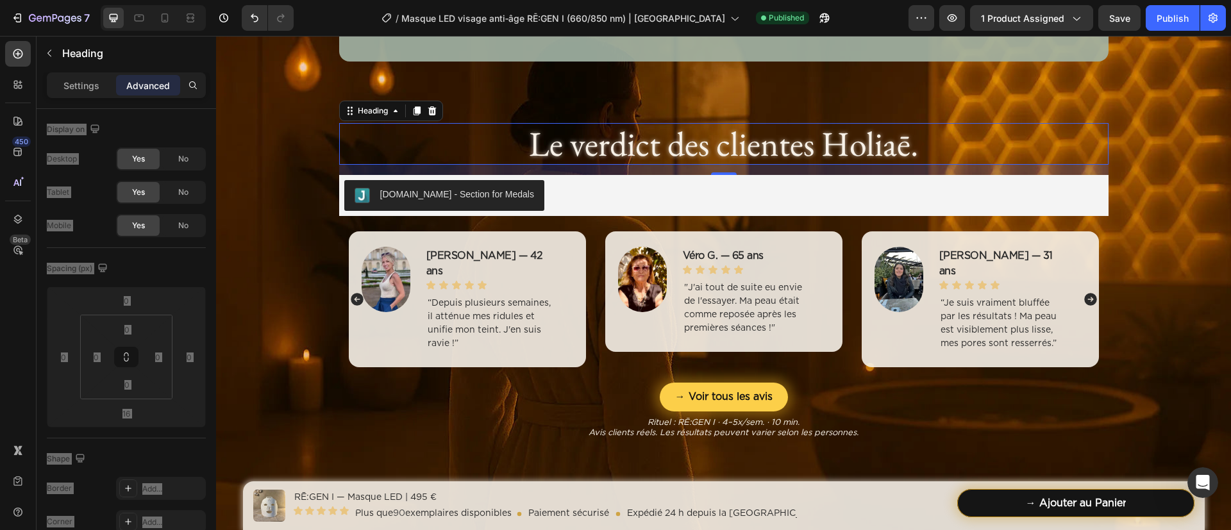
scroll to position [966, 0]
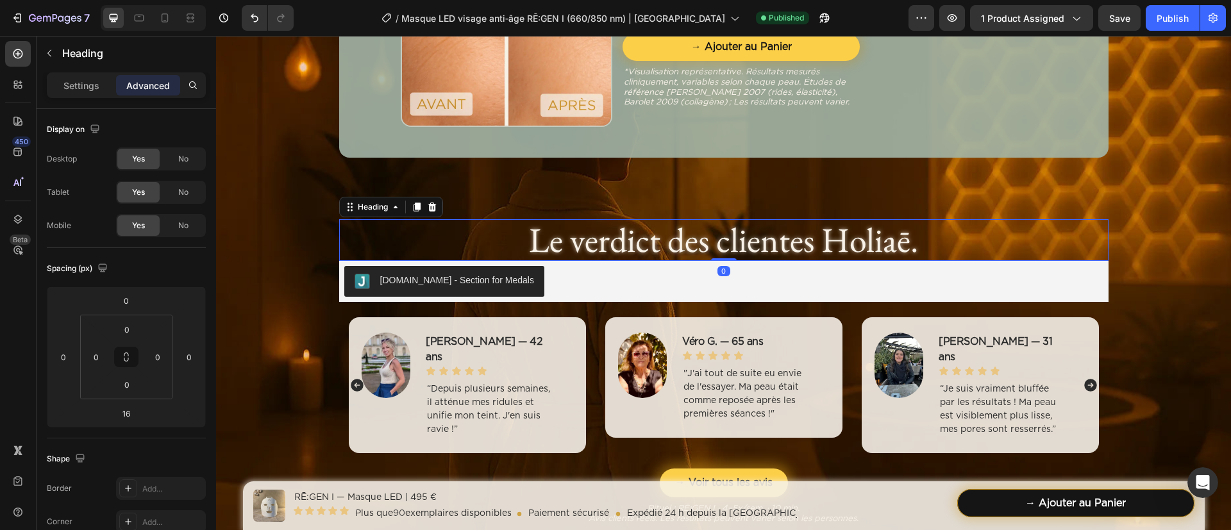
drag, startPoint x: 710, startPoint y: 268, endPoint x: 714, endPoint y: 227, distance: 41.2
click at [714, 227] on div "Le verdict des clientes Holiaē. Heading 0" at bounding box center [723, 240] width 769 height 42
click at [136, 22] on icon at bounding box center [139, 18] width 13 height 13
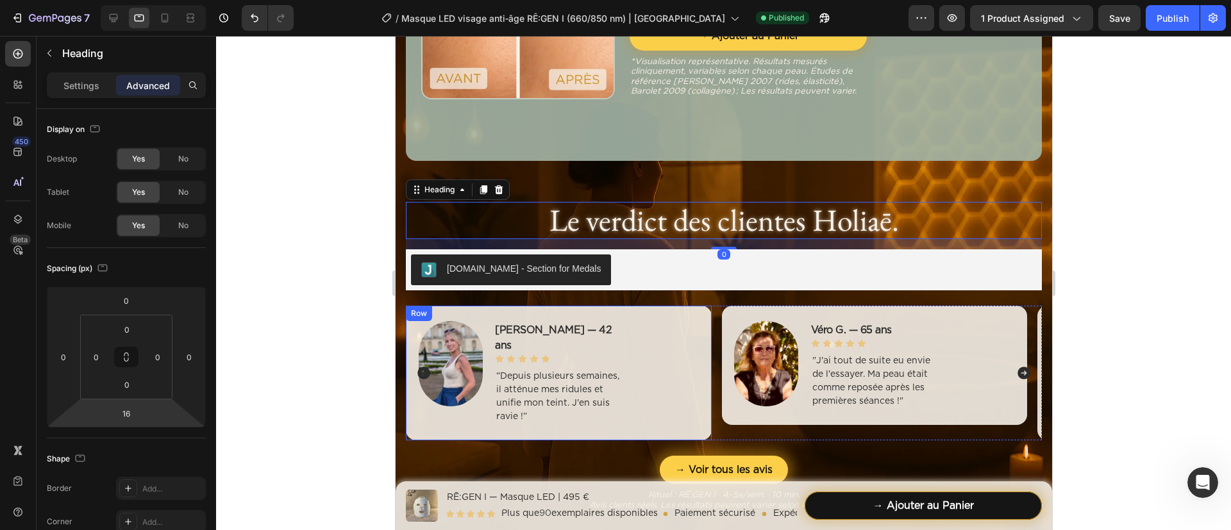
scroll to position [1087, 0]
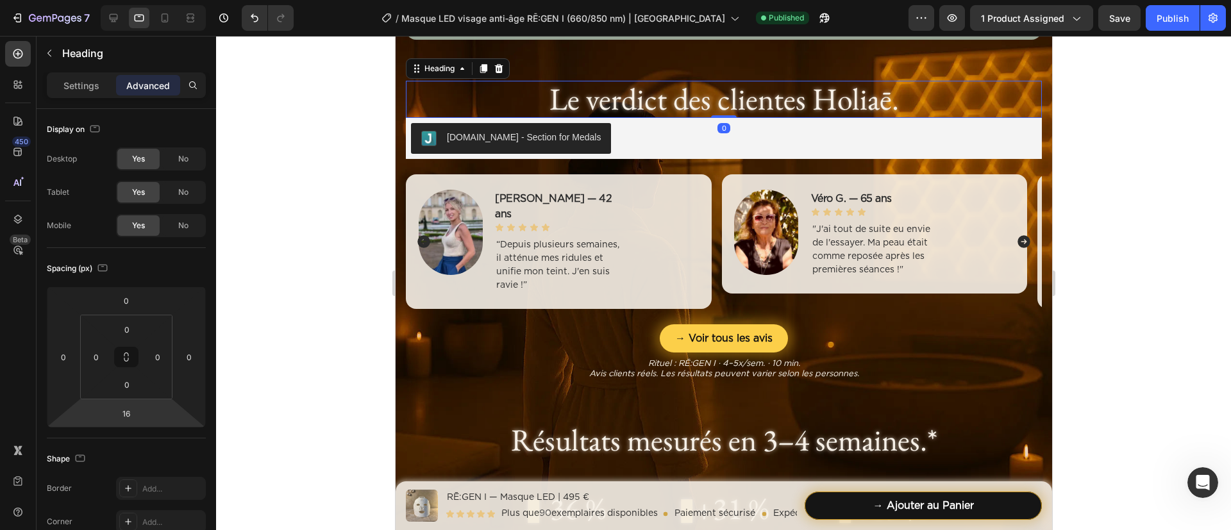
drag, startPoint x: 710, startPoint y: 124, endPoint x: 718, endPoint y: 96, distance: 28.8
click at [718, 96] on div "Le verdict des clientes Holiaē. Heading 0" at bounding box center [723, 99] width 636 height 37
click at [165, 15] on icon at bounding box center [164, 18] width 13 height 13
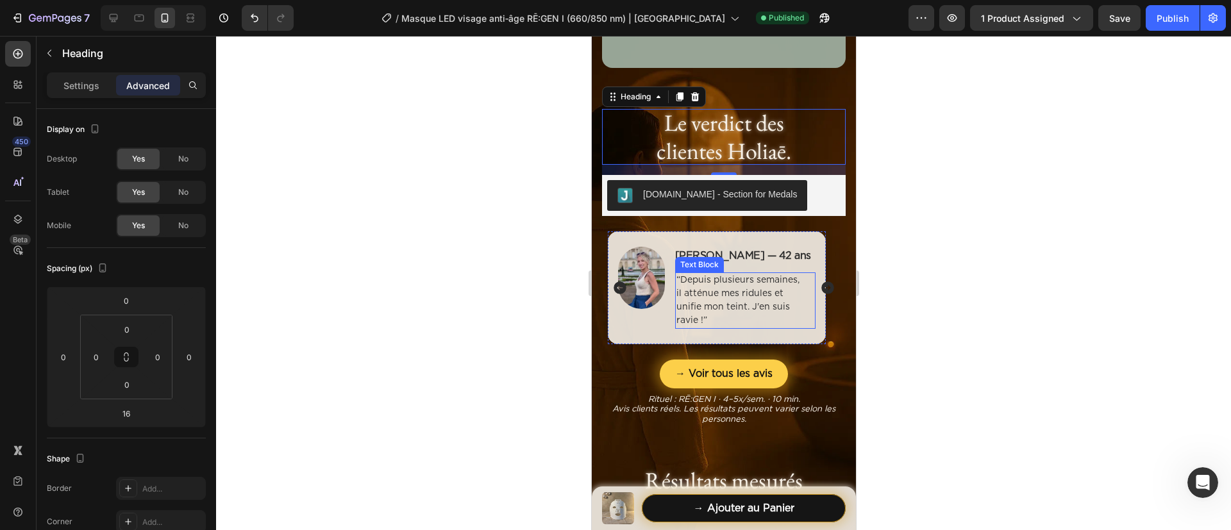
scroll to position [1358, 0]
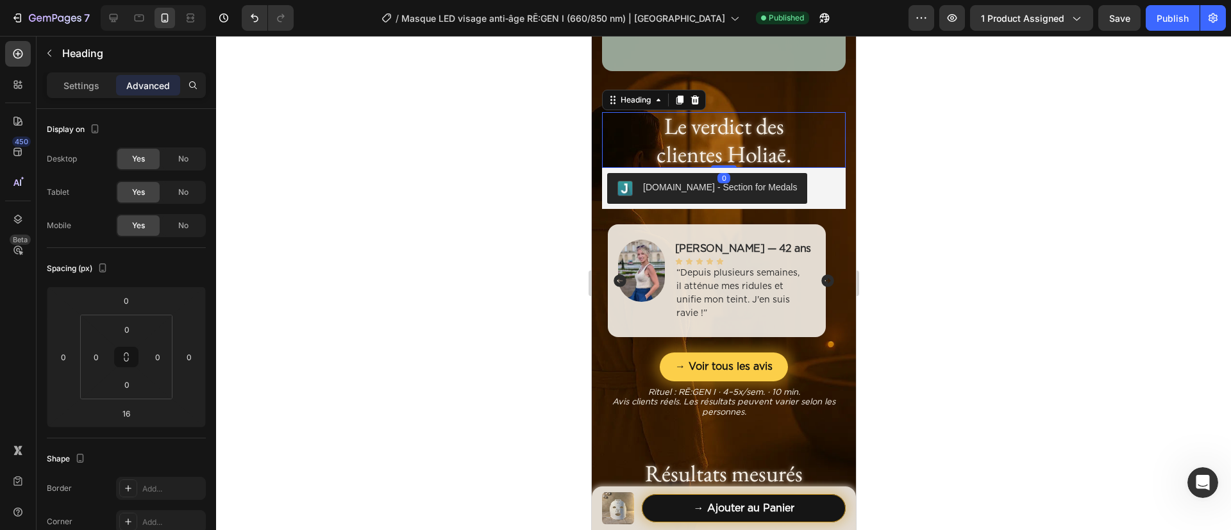
drag, startPoint x: 726, startPoint y: 192, endPoint x: 726, endPoint y: 162, distance: 29.5
click at [726, 162] on div "Le verdict des clientes Holiaē. Heading 0" at bounding box center [723, 139] width 244 height 55
type input "0"
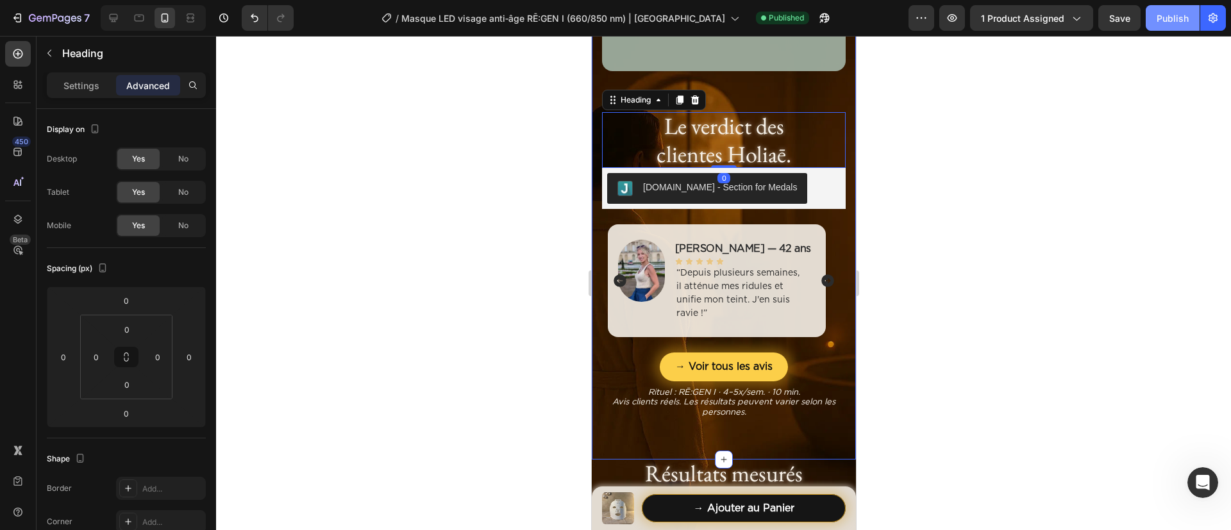
click at [1025, 16] on div "Publish" at bounding box center [1173, 18] width 32 height 13
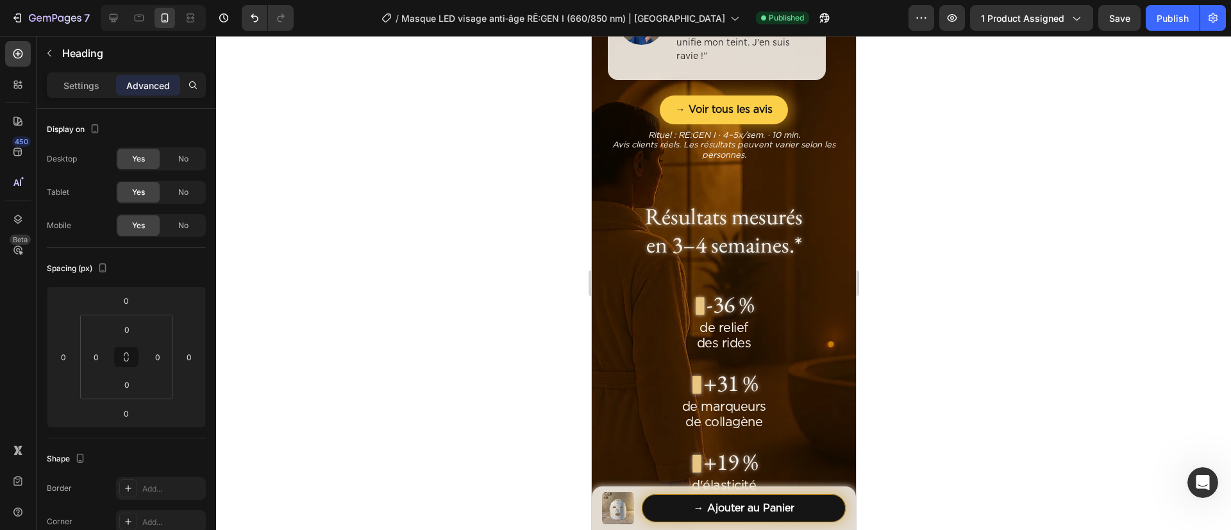
scroll to position [1647, 0]
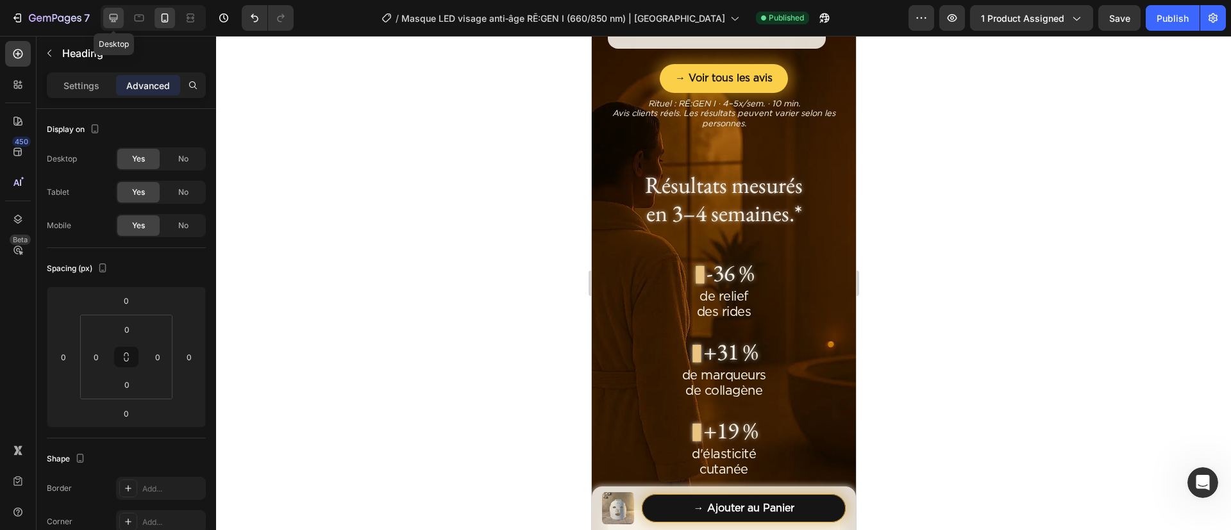
click at [106, 17] on div at bounding box center [113, 18] width 21 height 21
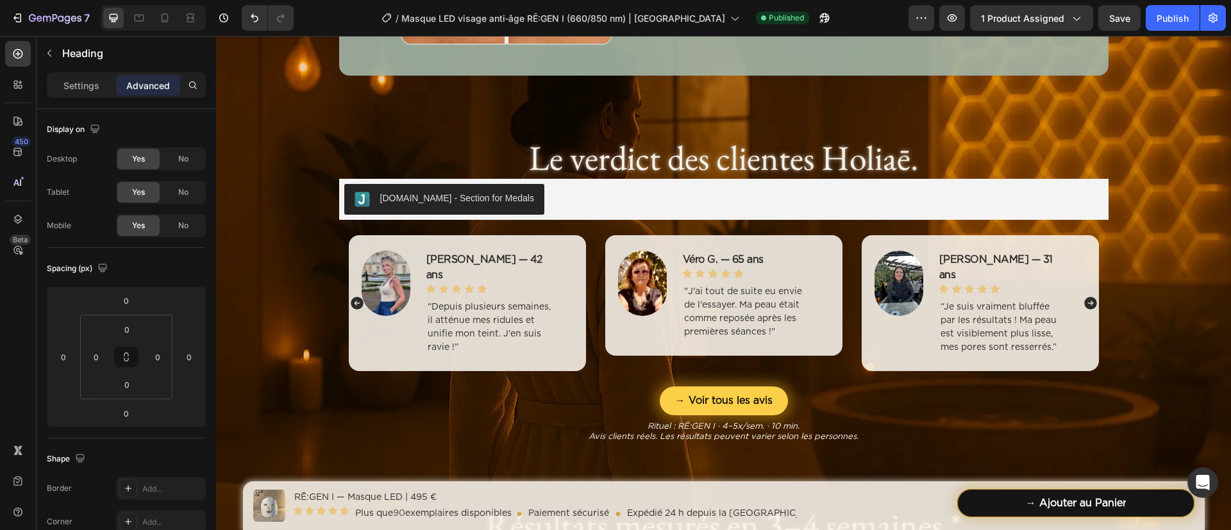
scroll to position [1052, 0]
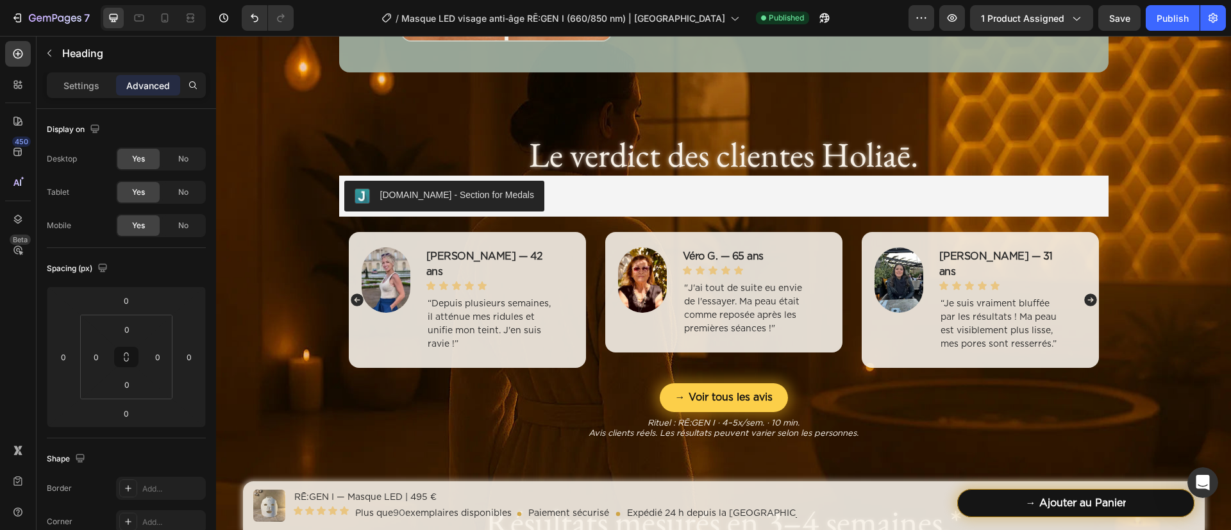
click at [657, 160] on h2 "Le verdict des clientes Holiaē." at bounding box center [723, 155] width 769 height 42
click at [613, 199] on div "[DOMAIN_NAME] - Section for Medals" at bounding box center [723, 196] width 759 height 31
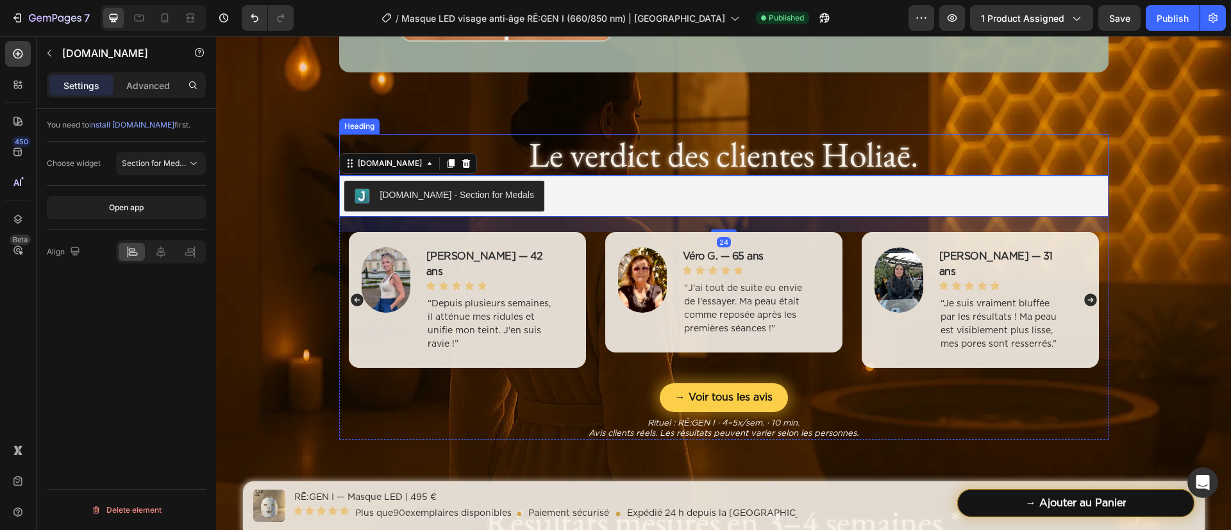
click at [575, 165] on p "Le verdict des clientes Holiaē." at bounding box center [723, 155] width 769 height 42
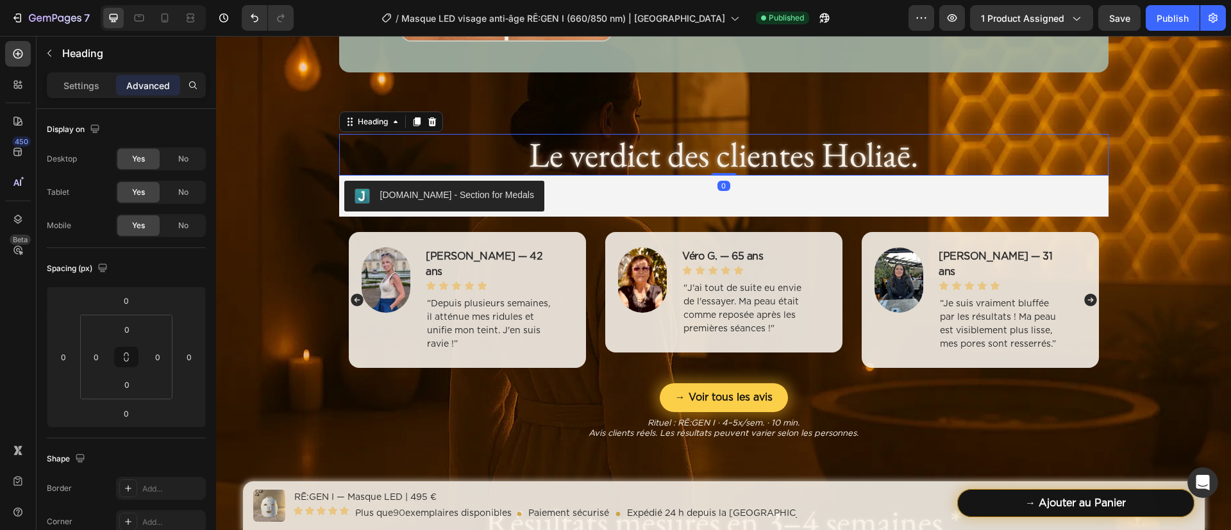
click at [134, 29] on div "7 Version history / Masque LED visage anti‑âge RĒ:GEN I (660/850 nm) | HOLIAĒ P…" at bounding box center [615, 18] width 1231 height 37
click at [140, 21] on icon at bounding box center [140, 18] width 10 height 7
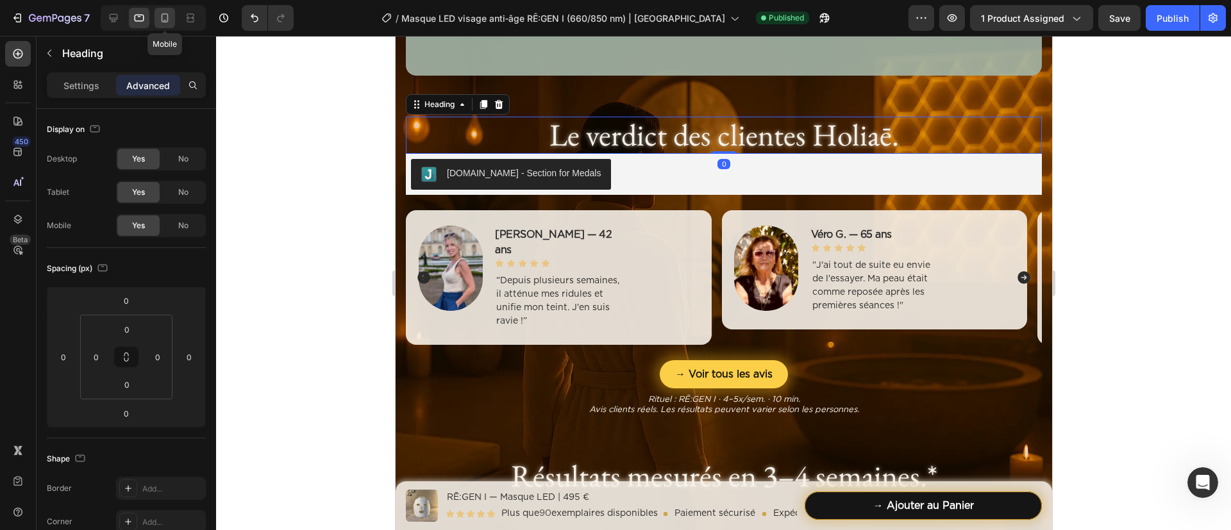
click at [162, 12] on icon at bounding box center [164, 18] width 13 height 13
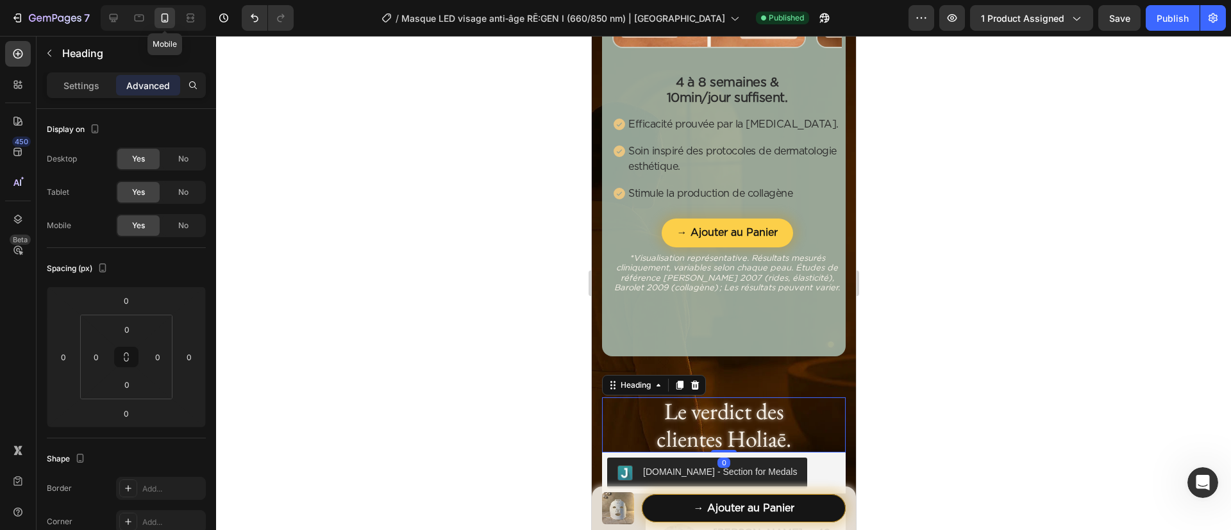
click at [162, 12] on icon at bounding box center [164, 18] width 13 height 13
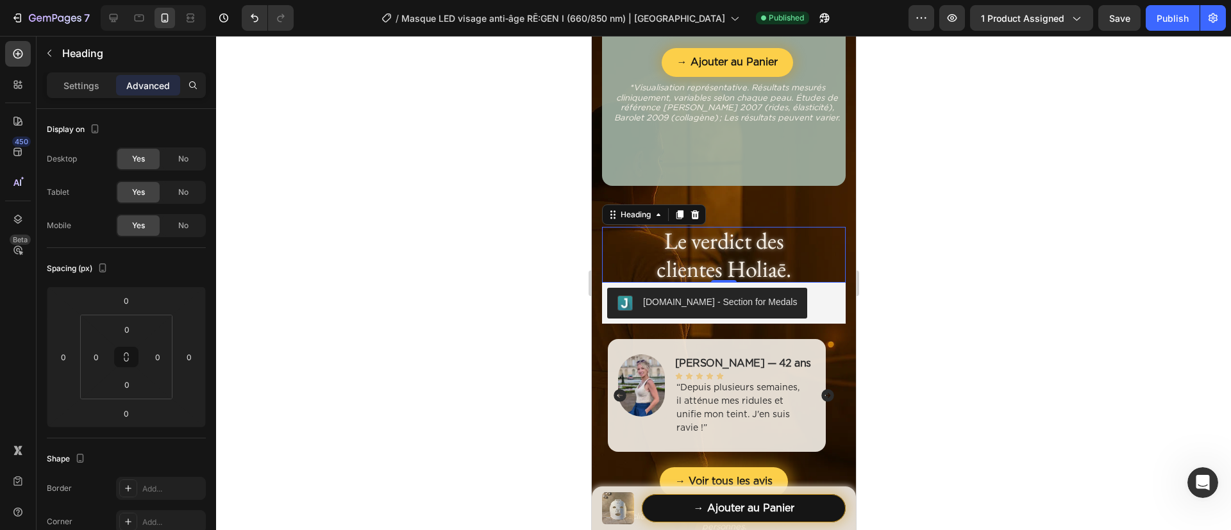
scroll to position [1405, 0]
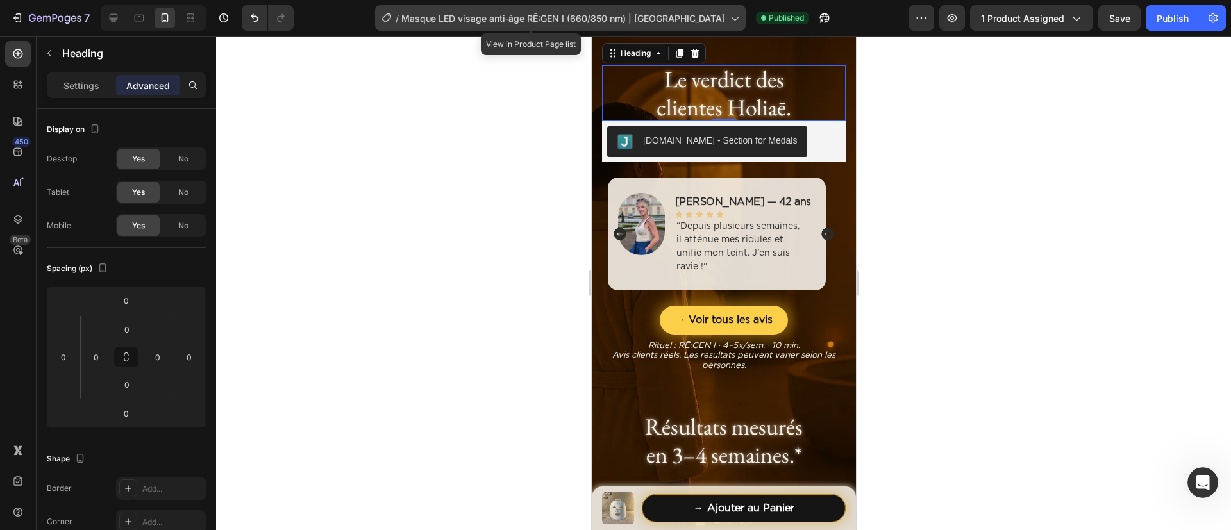
click at [667, 22] on span "Masque LED visage anti‑âge RĒ:GEN I (660/850 nm) | [GEOGRAPHIC_DATA]" at bounding box center [563, 18] width 324 height 13
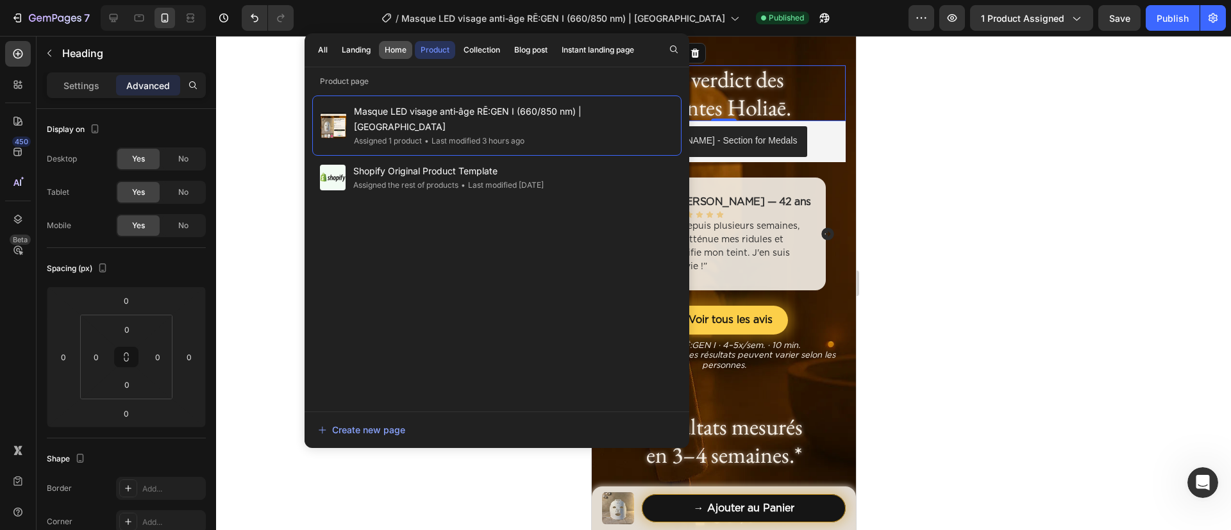
click at [394, 56] on button "Home" at bounding box center [395, 50] width 33 height 18
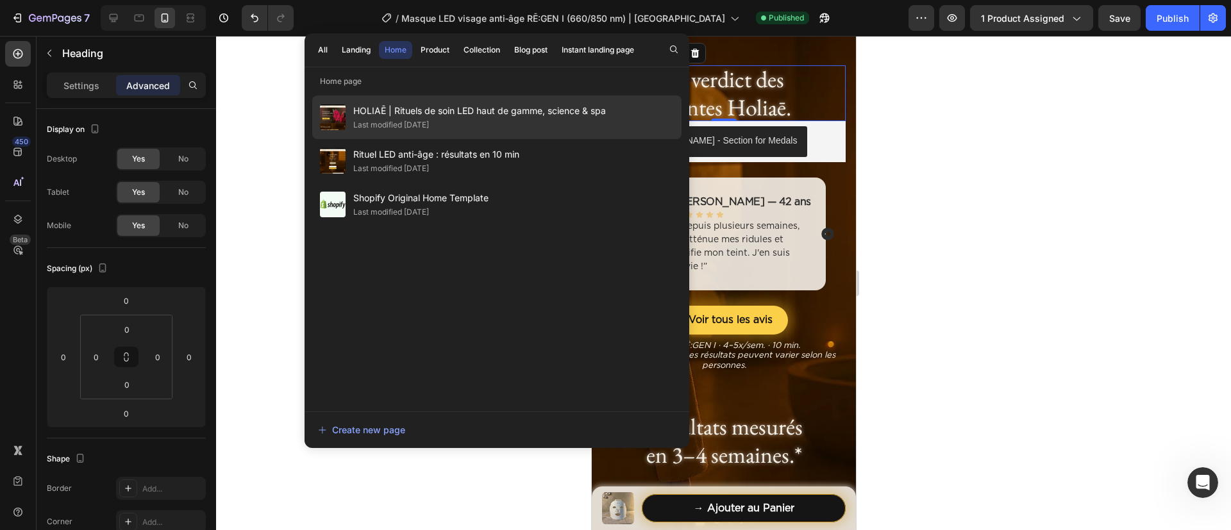
click at [421, 115] on span "HOLIAĒ | Rituels de soin LED haut de gamme, science & spa" at bounding box center [479, 110] width 253 height 15
